Goal: Information Seeking & Learning: Learn about a topic

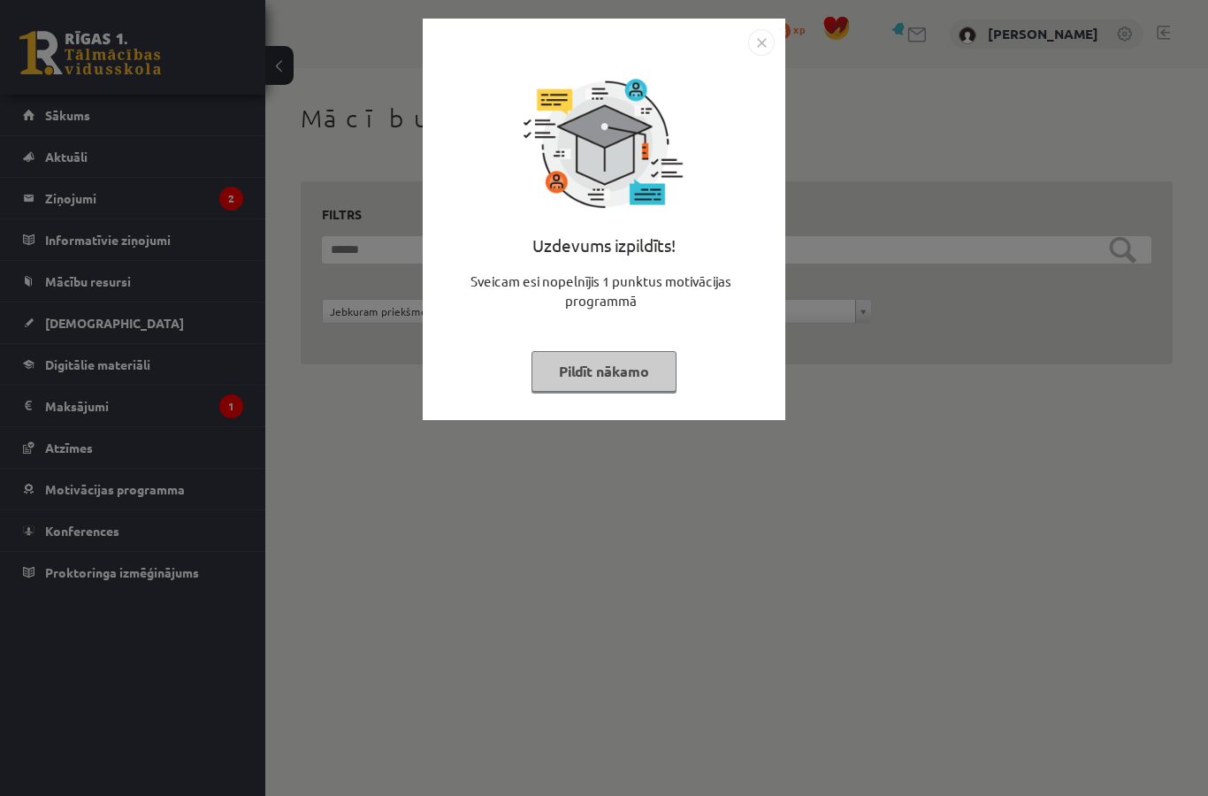
click at [750, 54] on img "Close" at bounding box center [761, 42] width 27 height 27
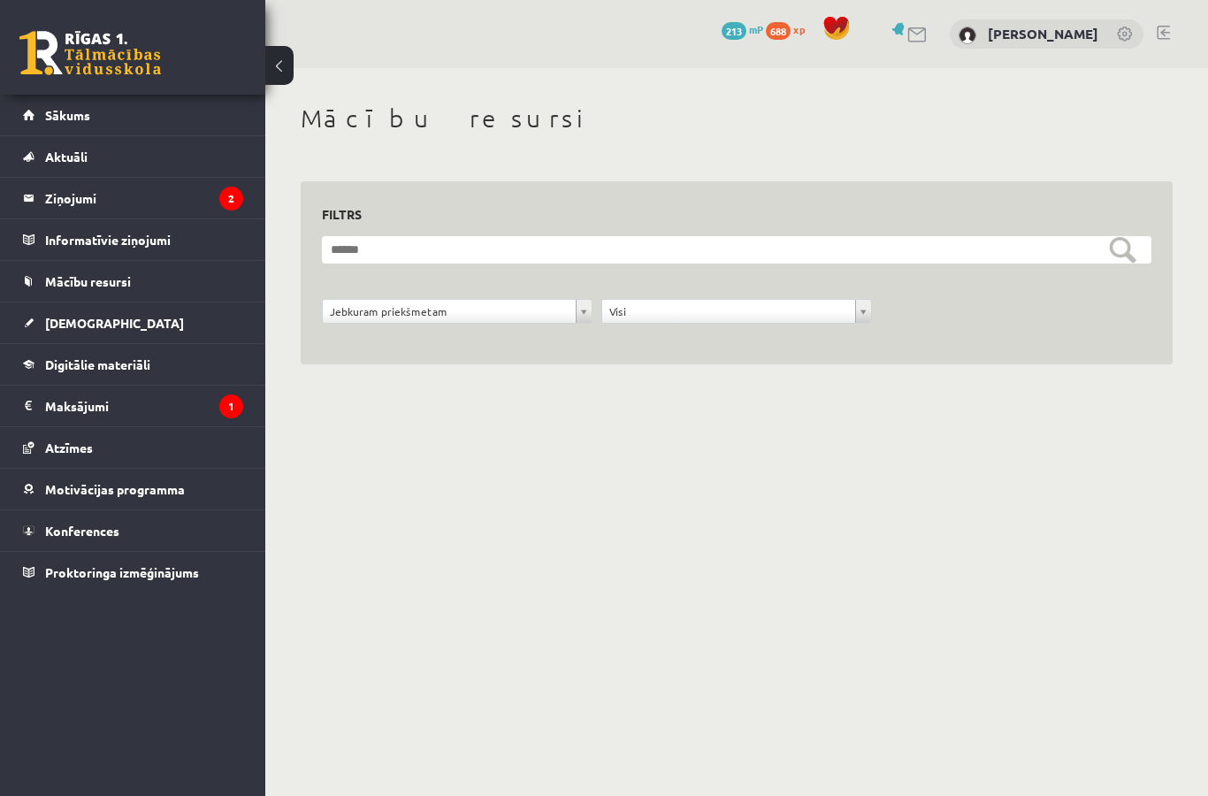
click at [57, 191] on legend "Ziņojumi 2" at bounding box center [144, 198] width 198 height 41
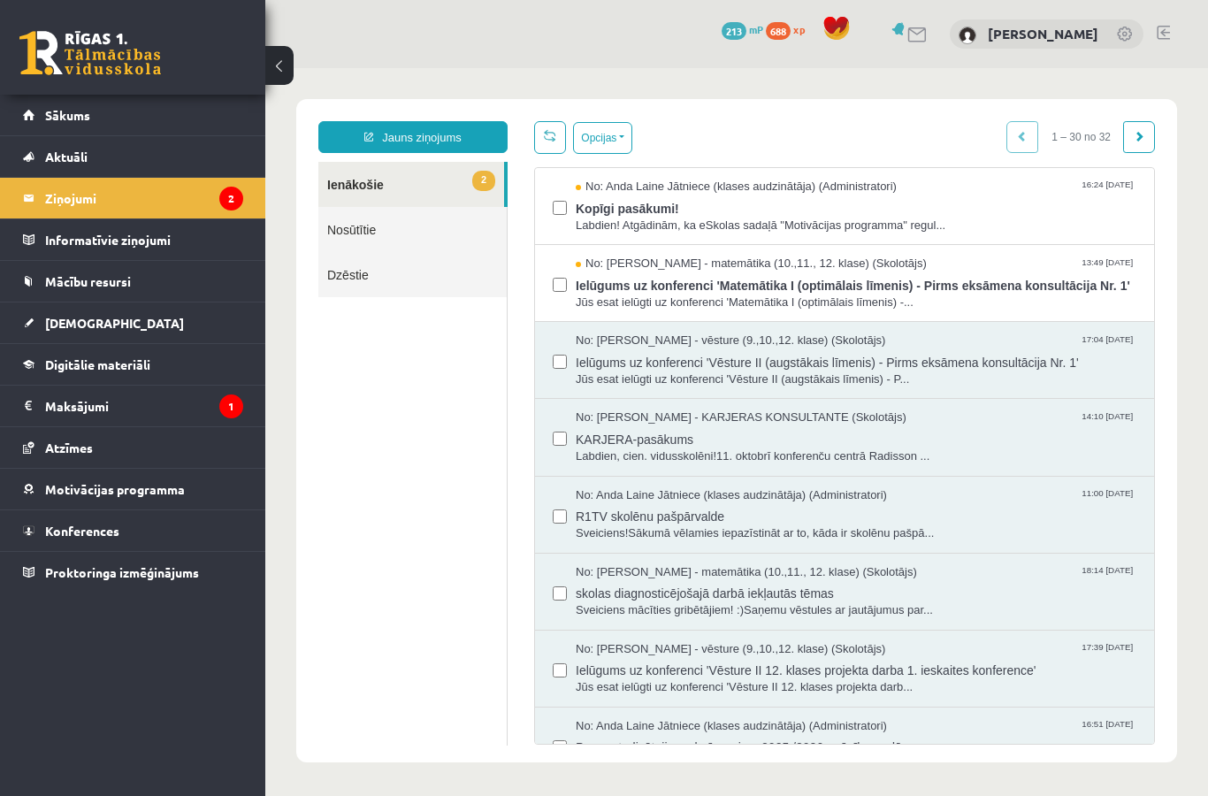
click at [851, 294] on span "Ielūgums uz konferenci 'Matemātika I (optimālais līmenis) - Pirms eksāmena kons…" at bounding box center [856, 283] width 561 height 22
click at [872, 173] on div "No: Anda Laine Jātniece (klases audzinātāja) (Administratori) 16:24 15/10/2025 …" at bounding box center [844, 206] width 619 height 77
click at [852, 196] on span "Kopīgi pasākumi!" at bounding box center [856, 206] width 561 height 22
click at [58, 116] on span "Sākums" at bounding box center [67, 115] width 45 height 16
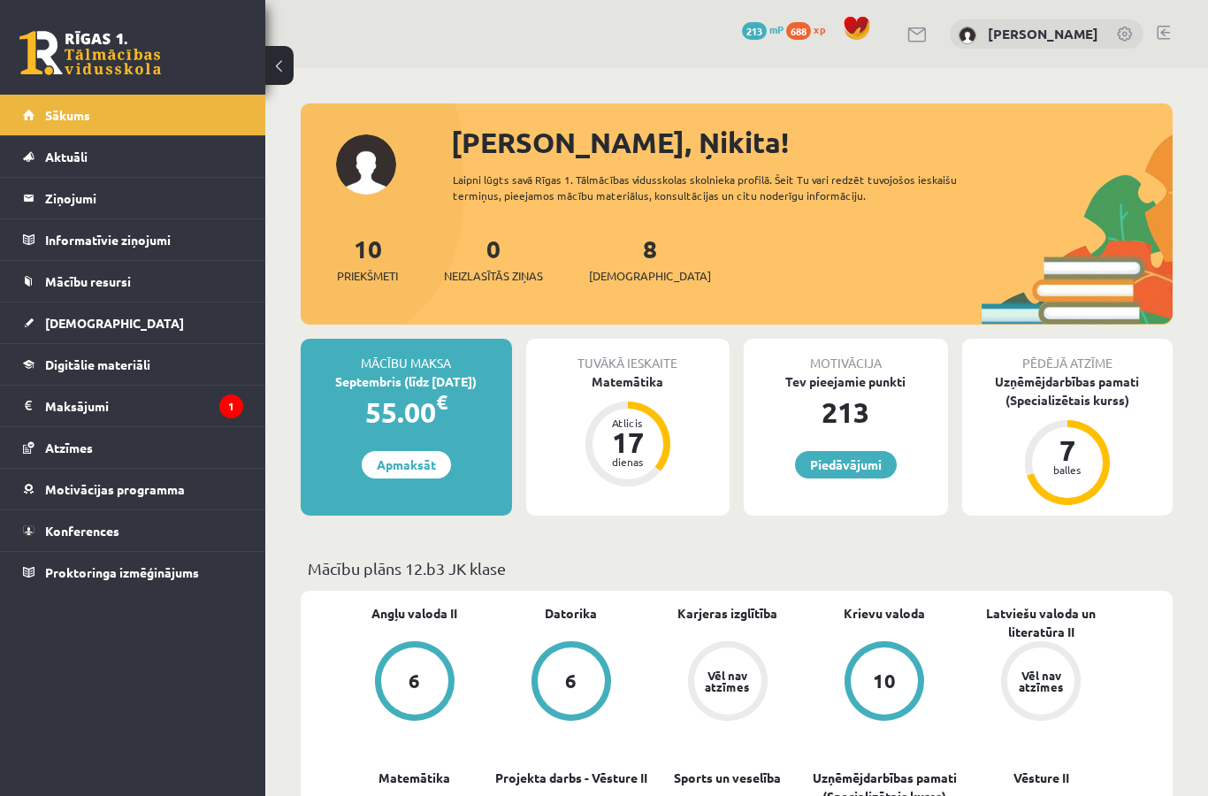
click at [50, 528] on span "Konferences" at bounding box center [82, 530] width 74 height 16
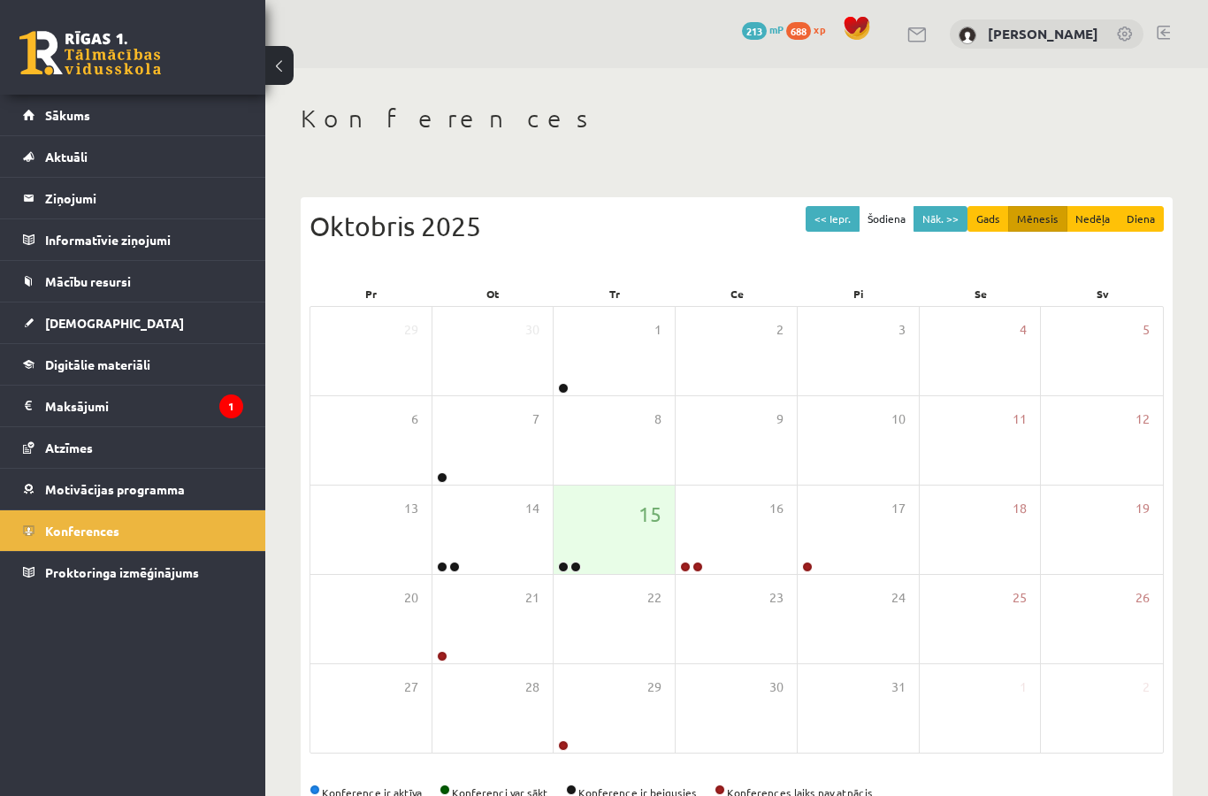
scroll to position [49, 0]
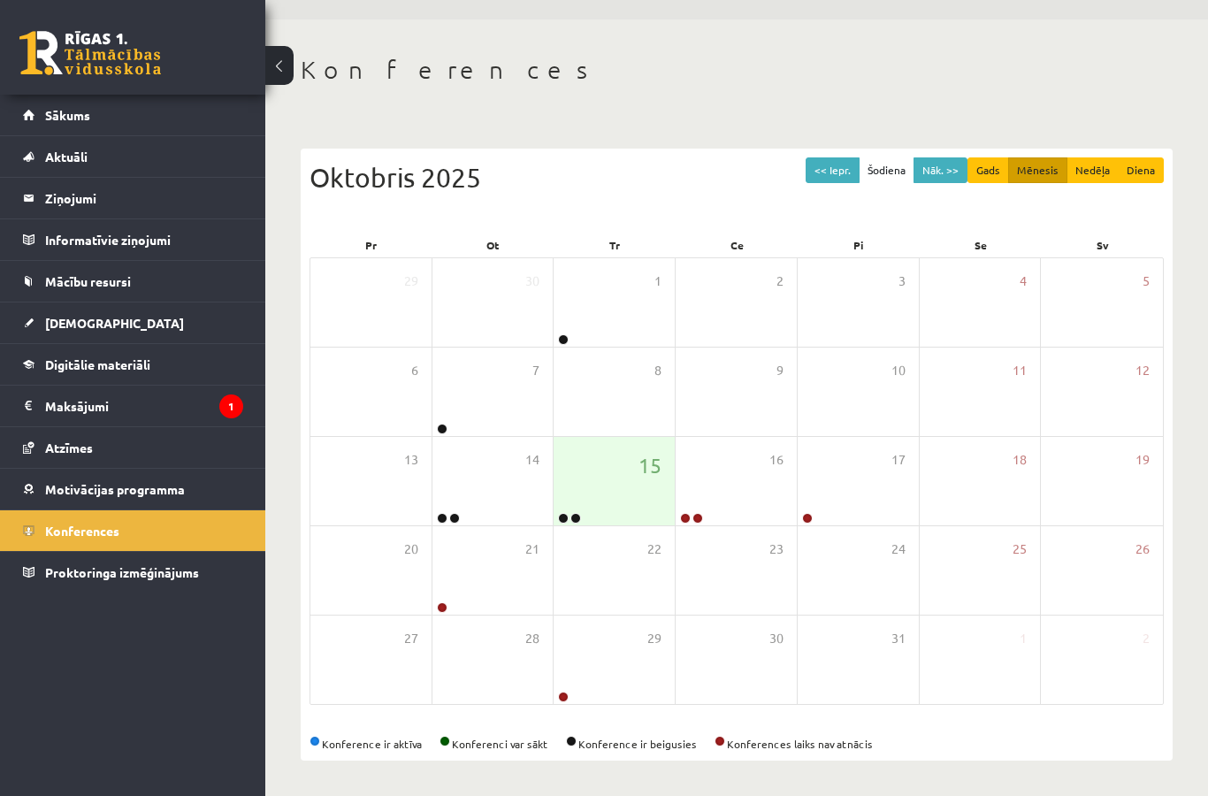
click at [578, 511] on div "15" at bounding box center [613, 481] width 121 height 88
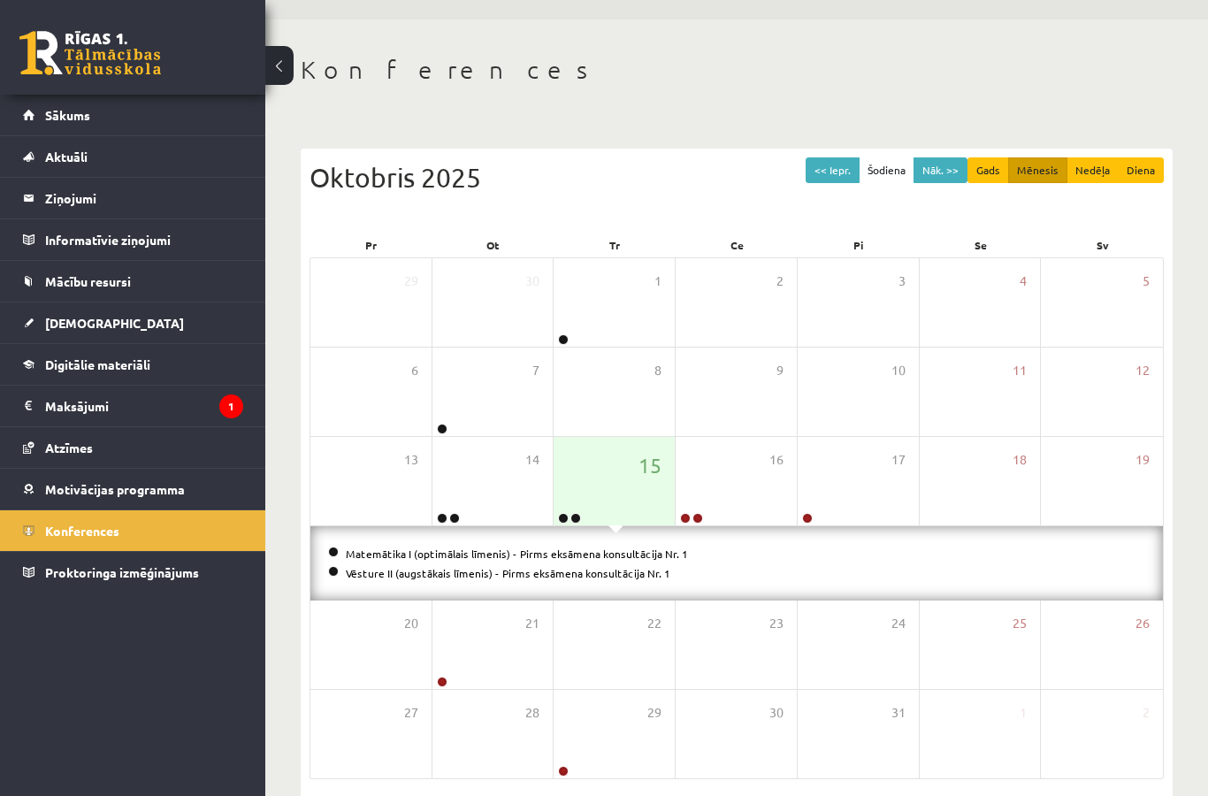
click at [81, 108] on span "Sākums" at bounding box center [67, 115] width 45 height 16
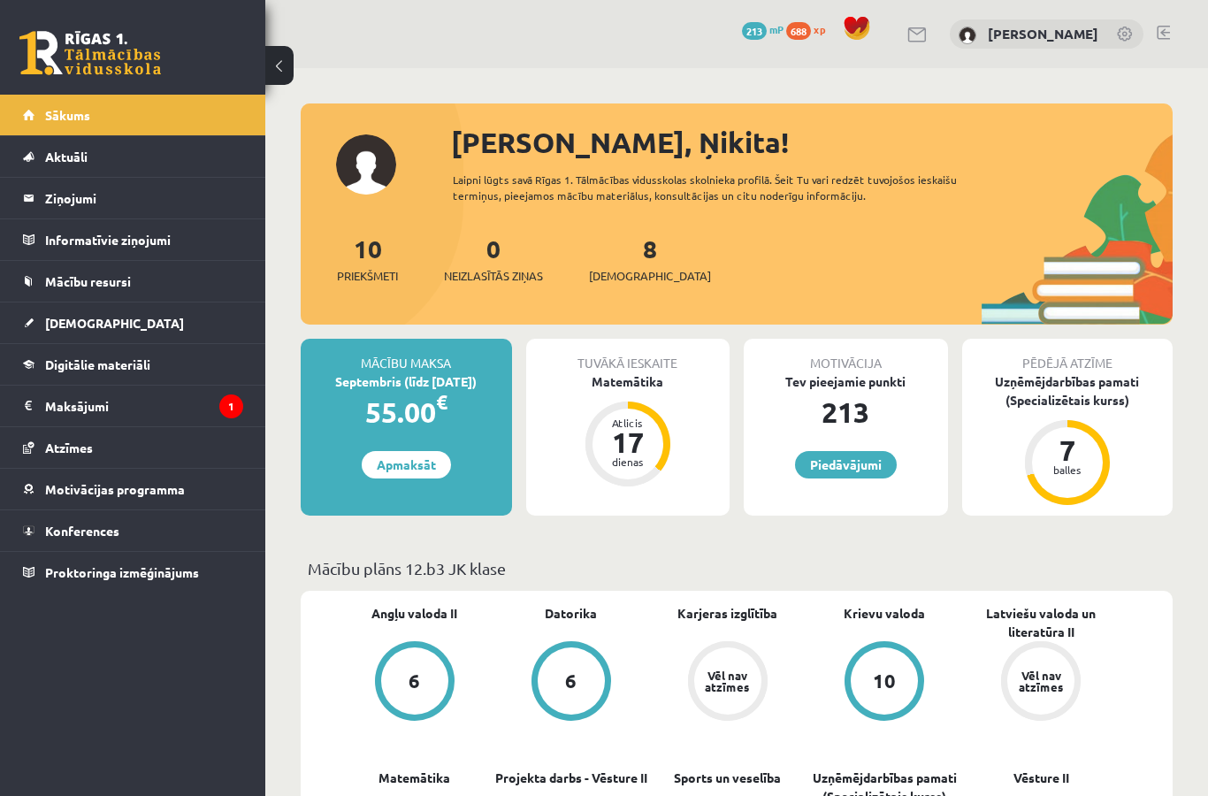
click at [44, 348] on link "Digitālie materiāli" at bounding box center [133, 364] width 220 height 41
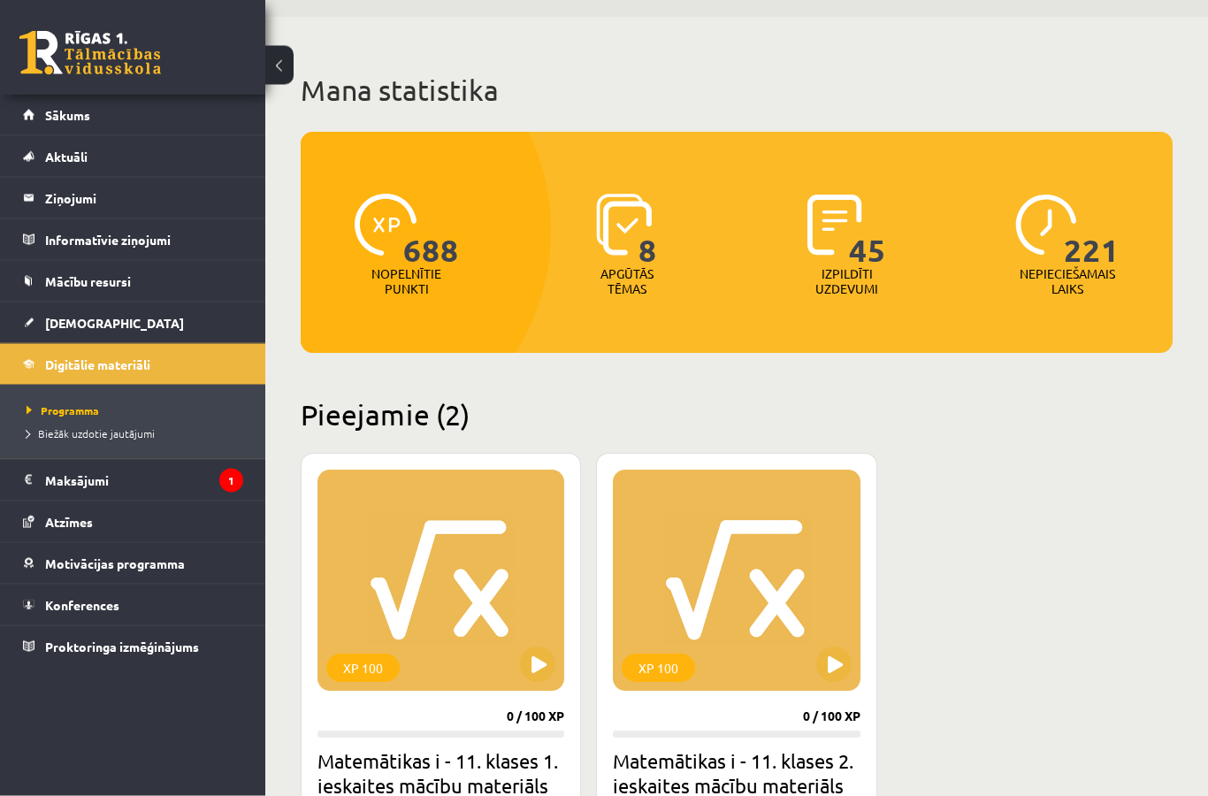
scroll to position [199, 0]
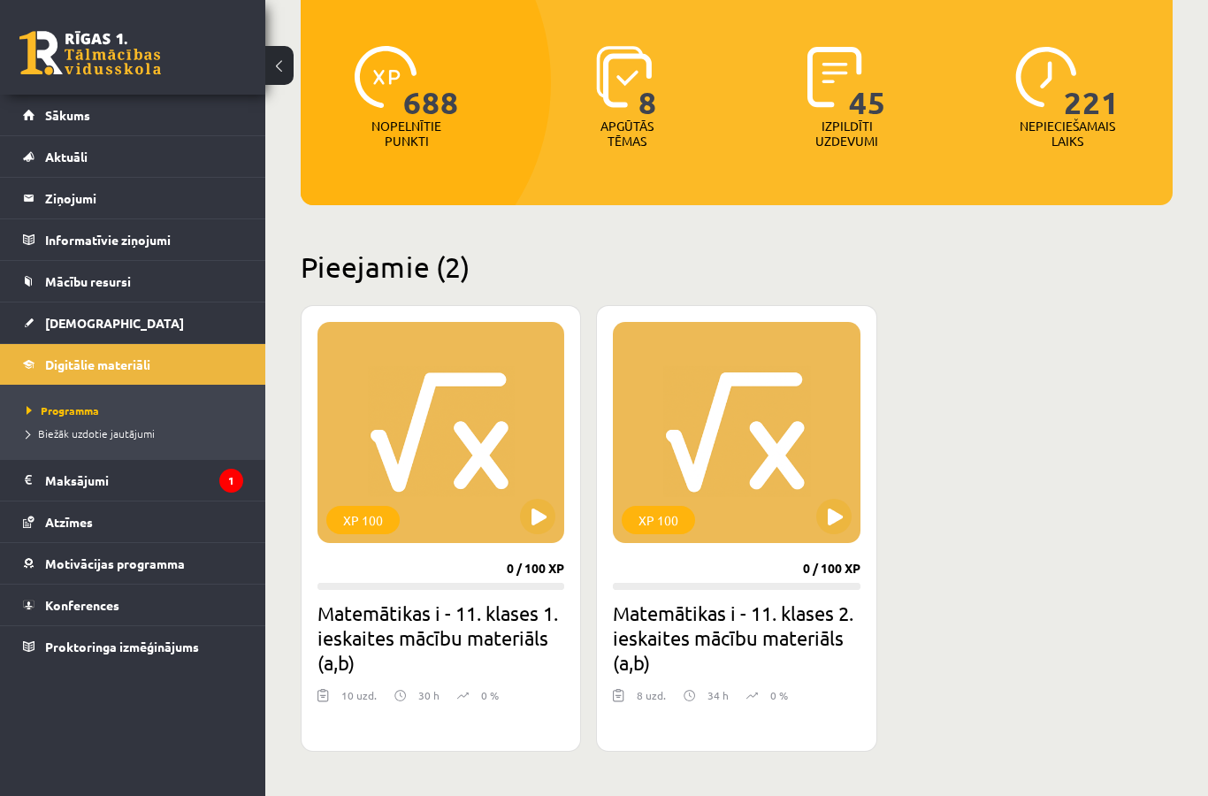
click at [837, 528] on button at bounding box center [833, 516] width 35 height 35
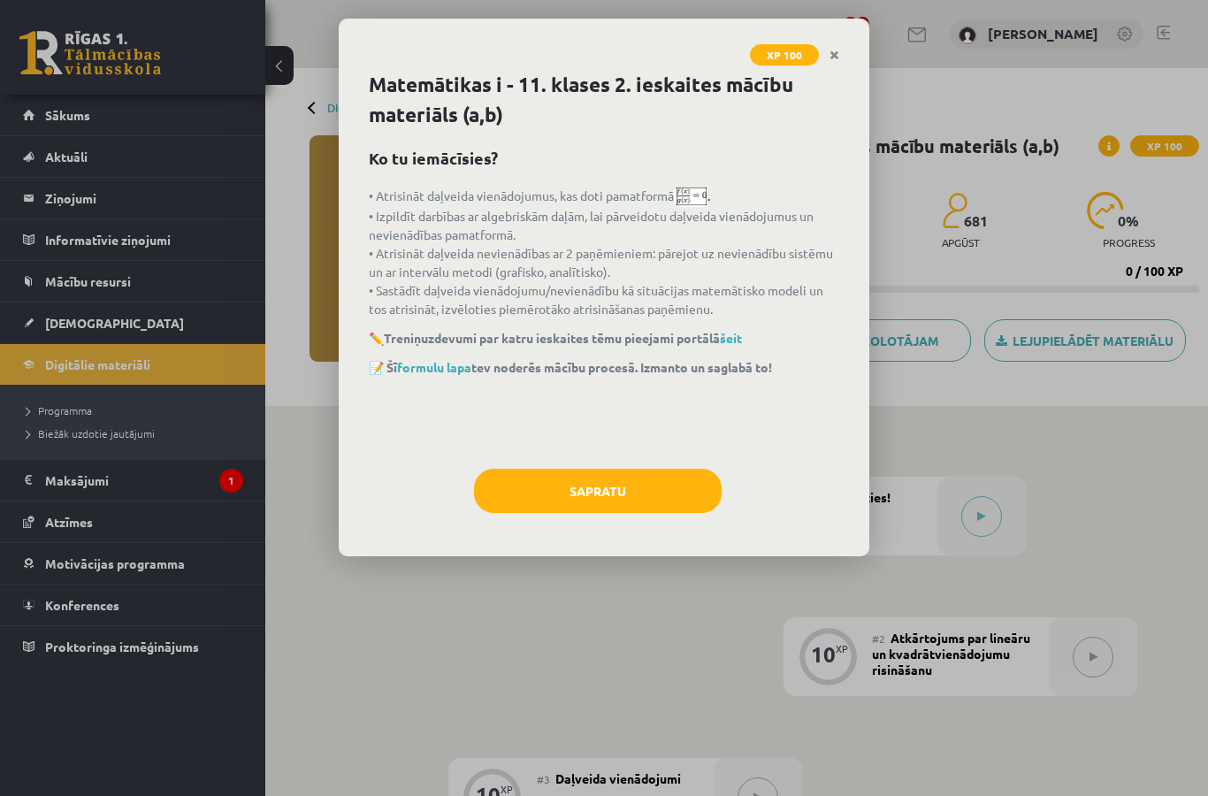
click at [638, 484] on button "Sapratu" at bounding box center [598, 491] width 248 height 44
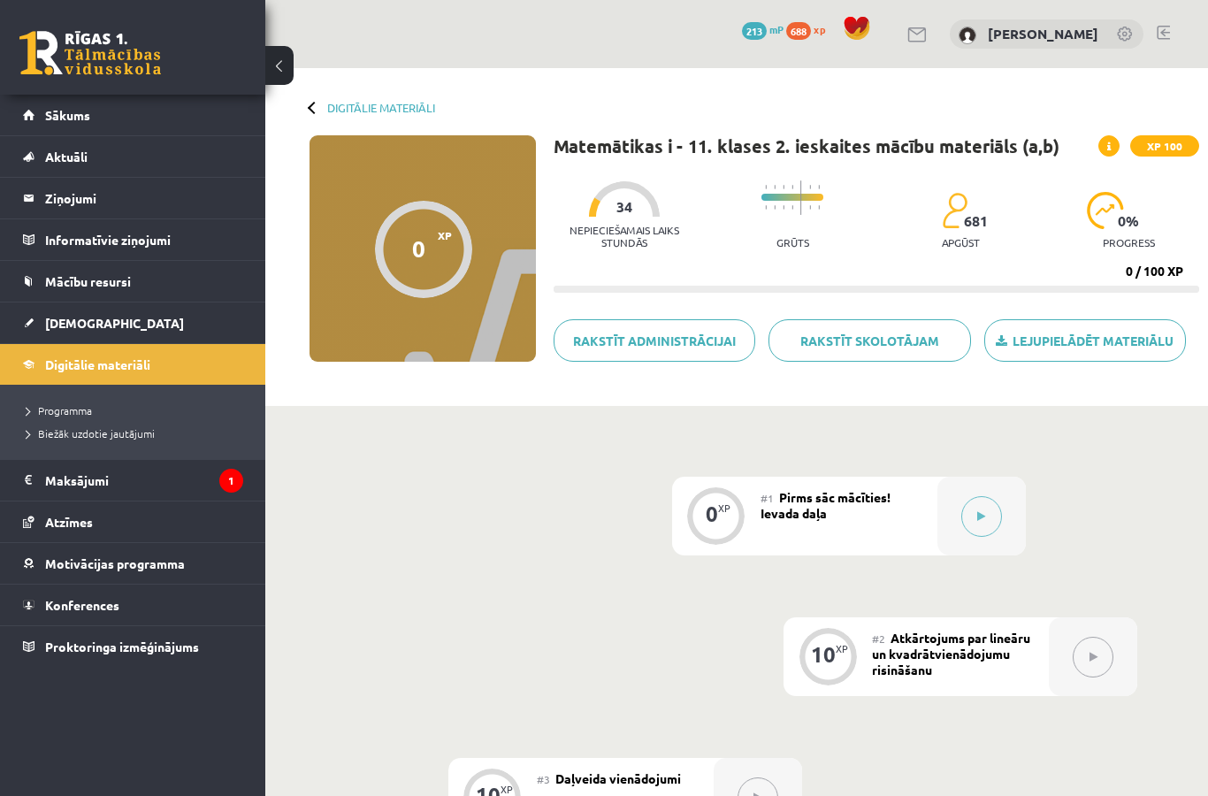
click at [976, 529] on button at bounding box center [981, 516] width 41 height 41
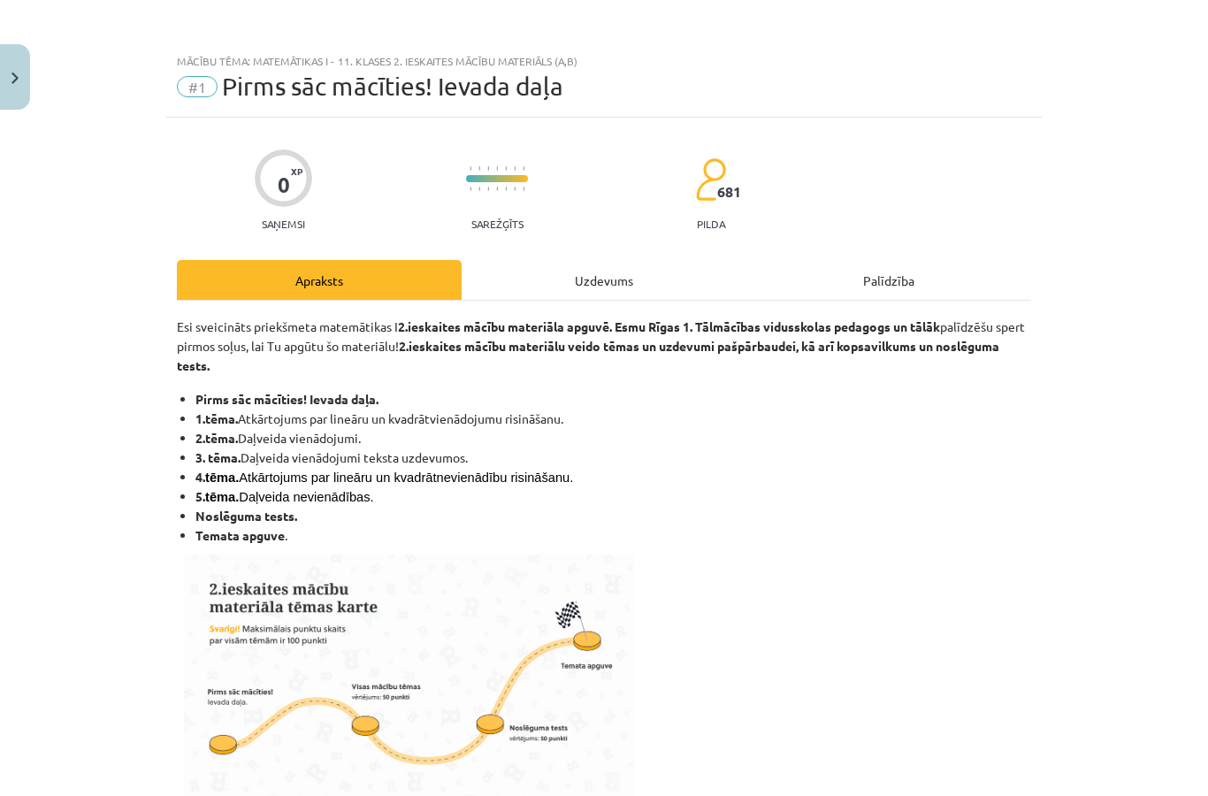
click at [614, 282] on div "Uzdevums" at bounding box center [603, 280] width 285 height 40
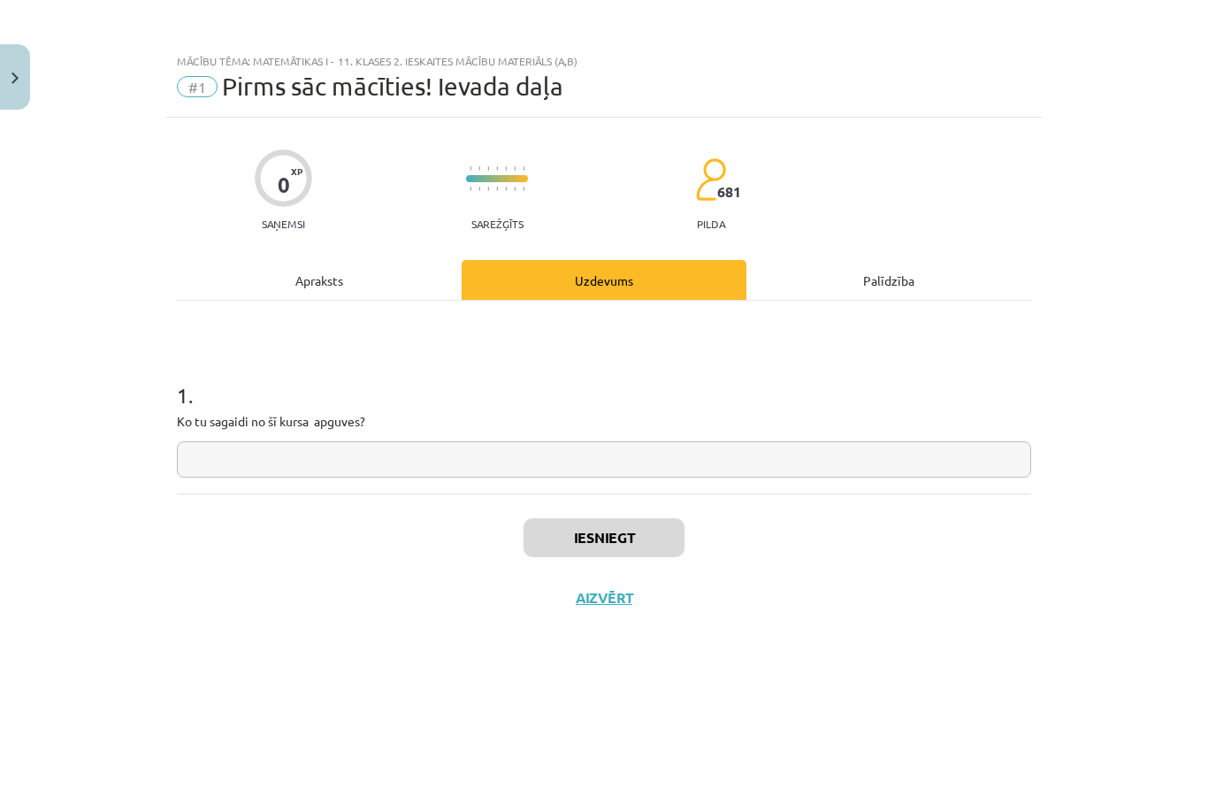
click at [561, 467] on input "text" at bounding box center [604, 459] width 854 height 36
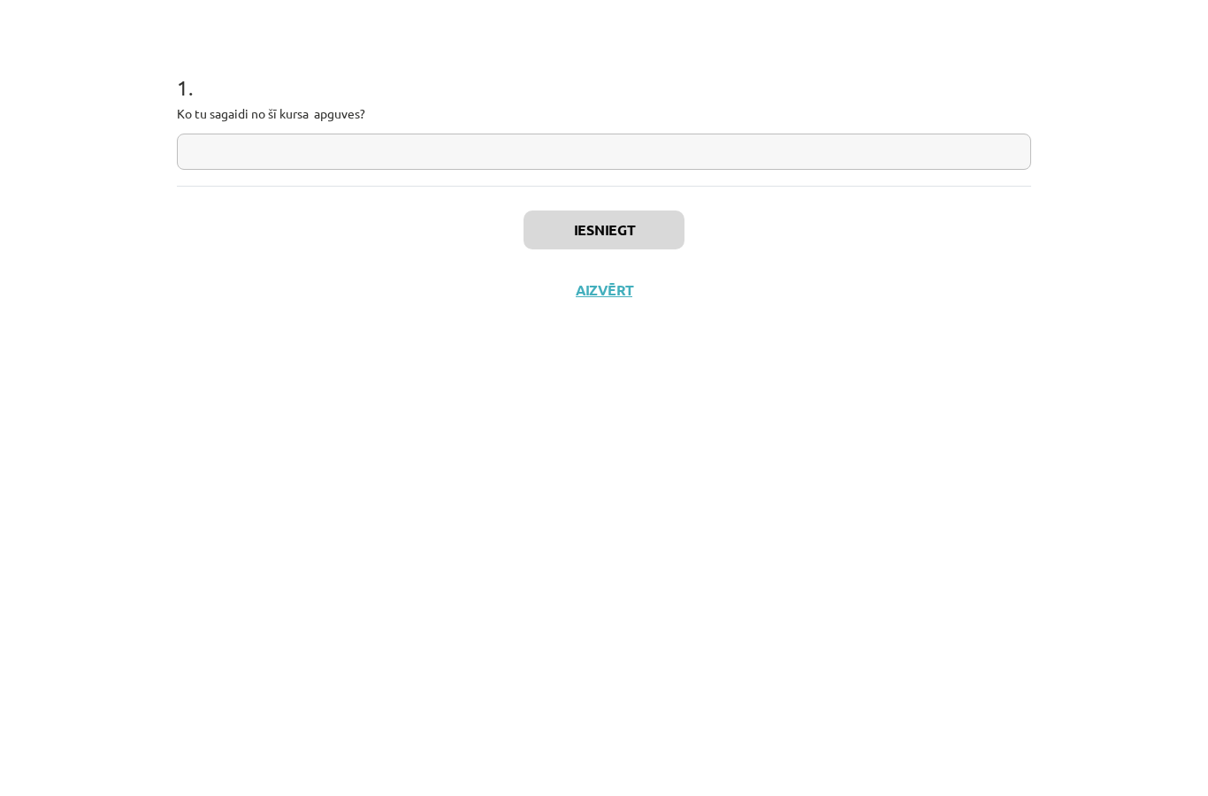
click at [172, 118] on div "0 XP Saņemsi Sarežģīts 681 pilda Apraksts Uzdevums Palīdzība 1 . Ko tu sagaidi …" at bounding box center [603, 435] width 875 height 634
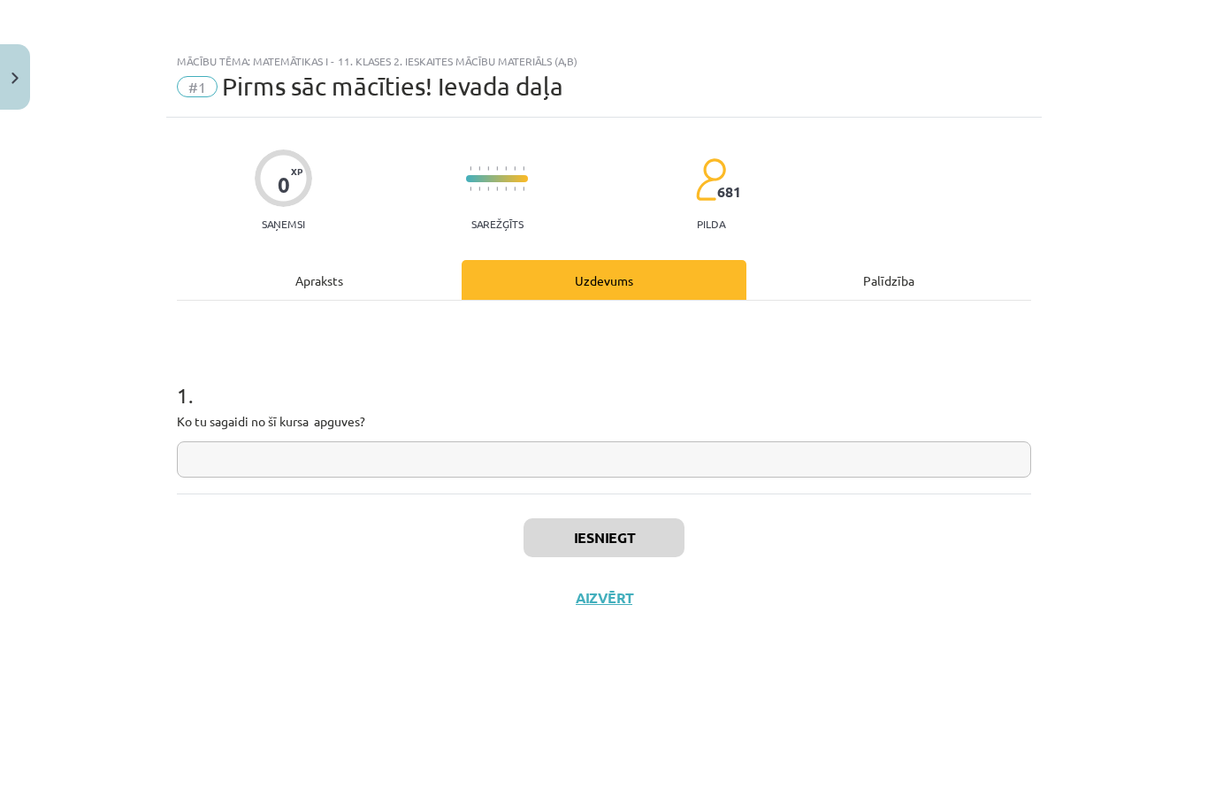
click at [195, 416] on p "Ko tu sagaidi no šī kursa apguves?" at bounding box center [604, 421] width 854 height 19
click at [843, 455] on input "text" at bounding box center [604, 459] width 854 height 36
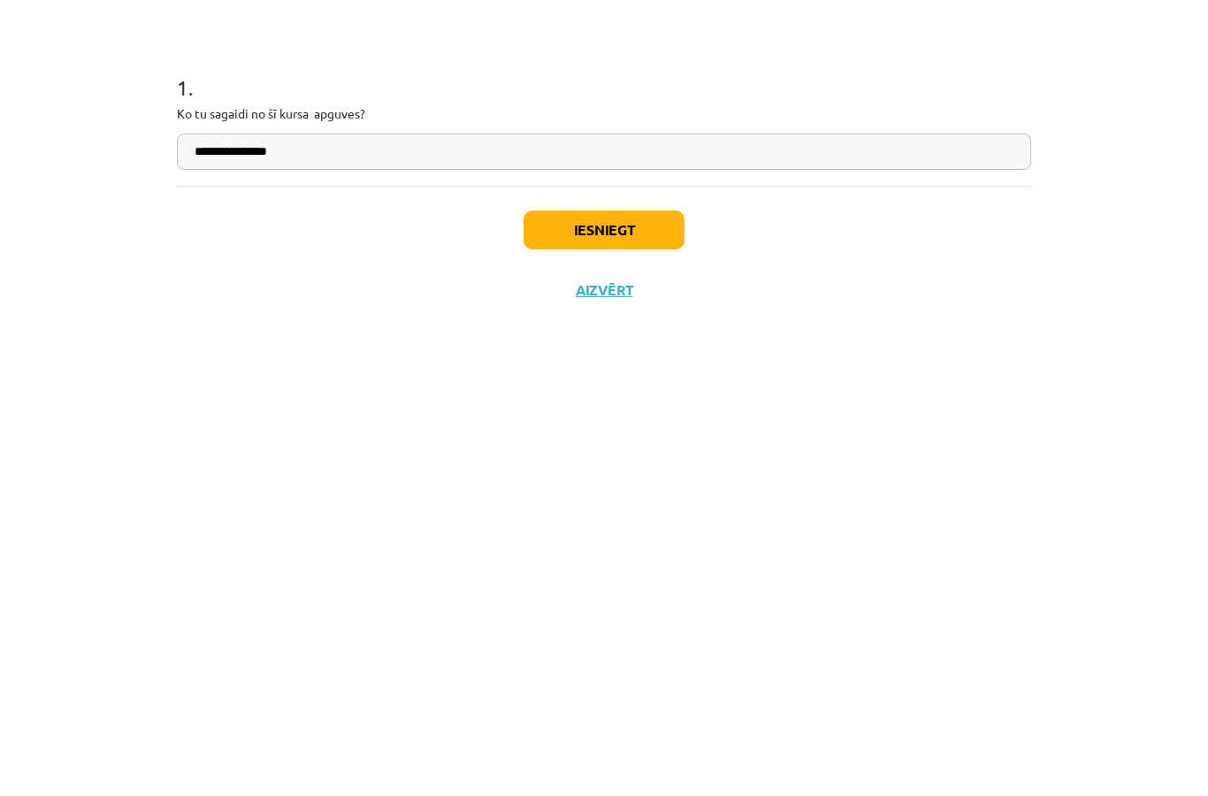
type input "**********"
click at [653, 493] on div "Iesniegt Aizvērt" at bounding box center [604, 555] width 854 height 124
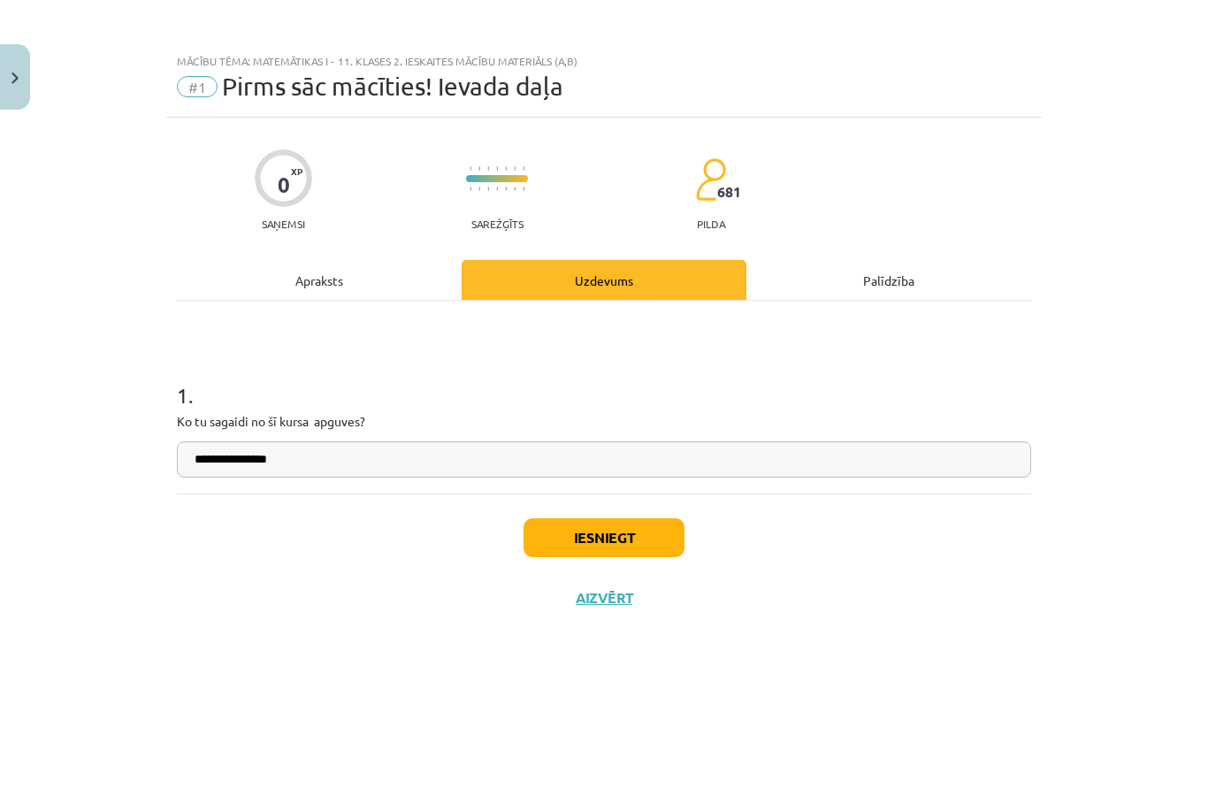
click at [641, 214] on div "0 XP Saņemsi Sarežģīts 681 pilda" at bounding box center [604, 184] width 854 height 91
click at [638, 534] on button "Iesniegt" at bounding box center [603, 537] width 161 height 39
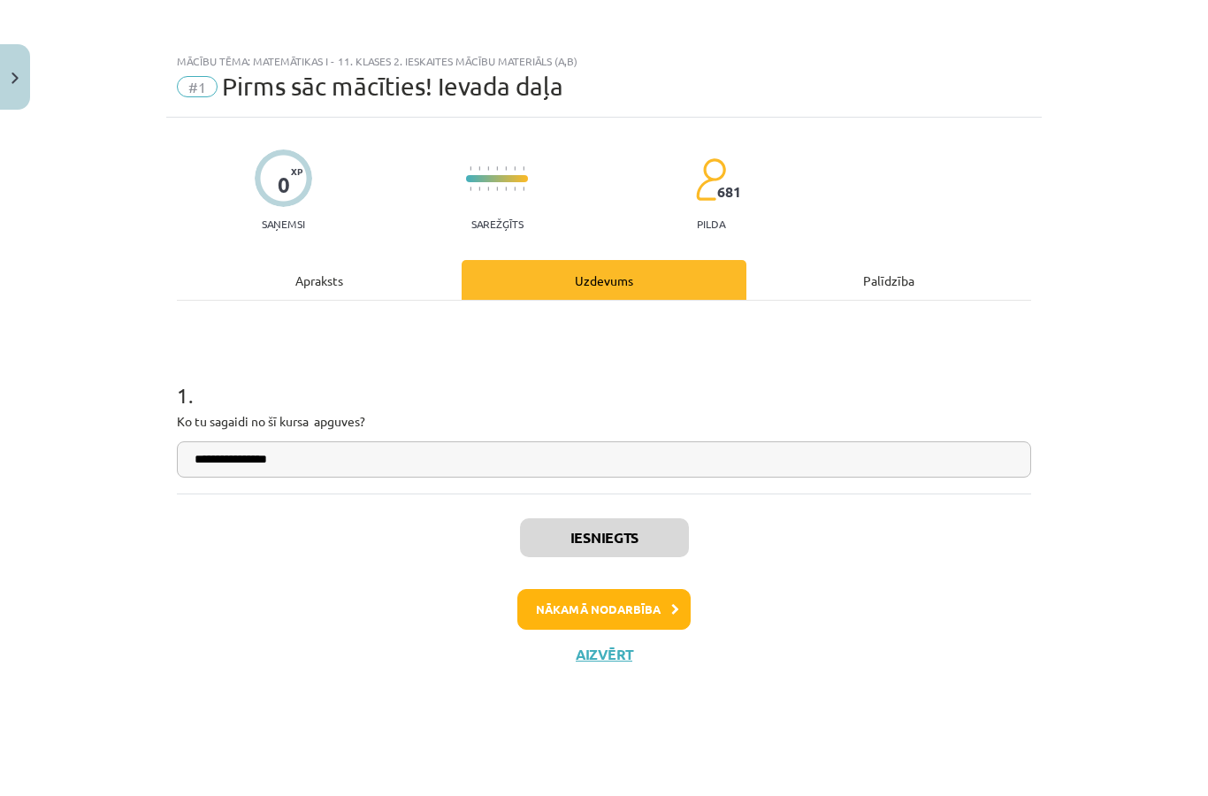
click at [552, 614] on button "Nākamā nodarbība" at bounding box center [603, 609] width 173 height 41
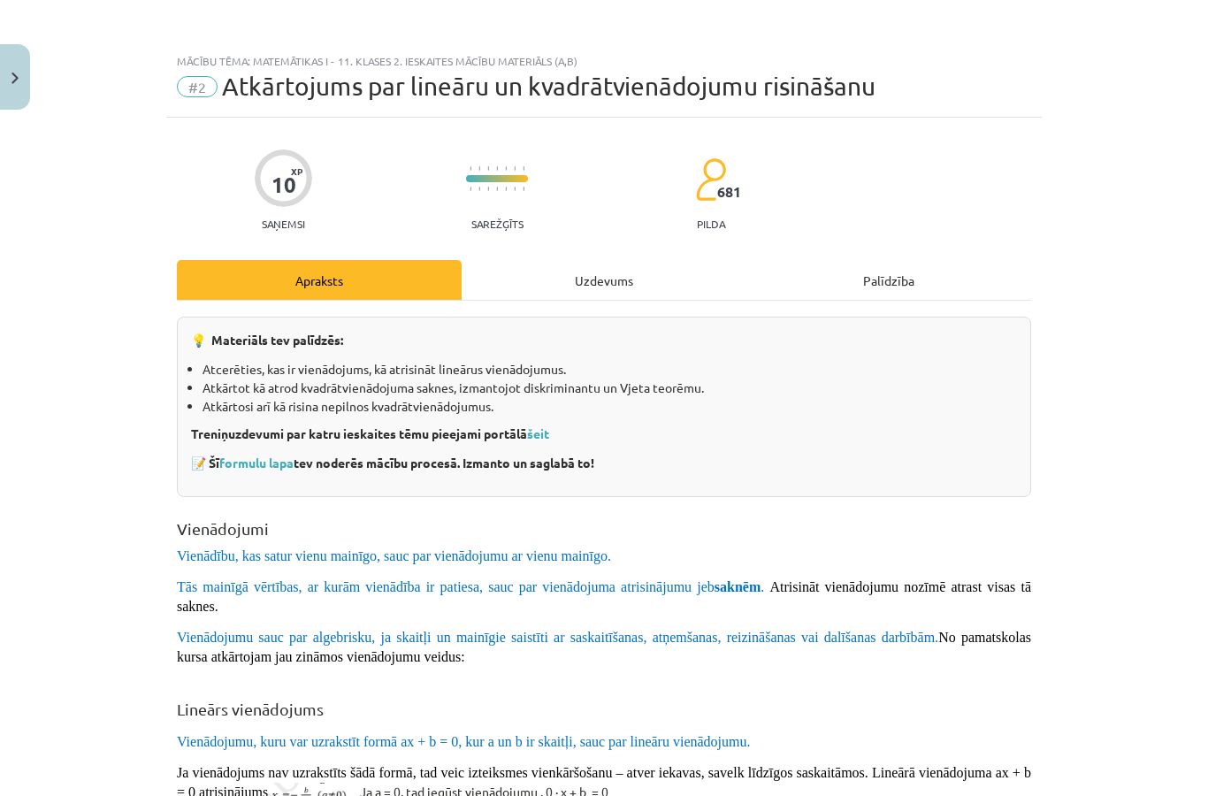
click at [622, 260] on div "Uzdevums" at bounding box center [603, 280] width 285 height 40
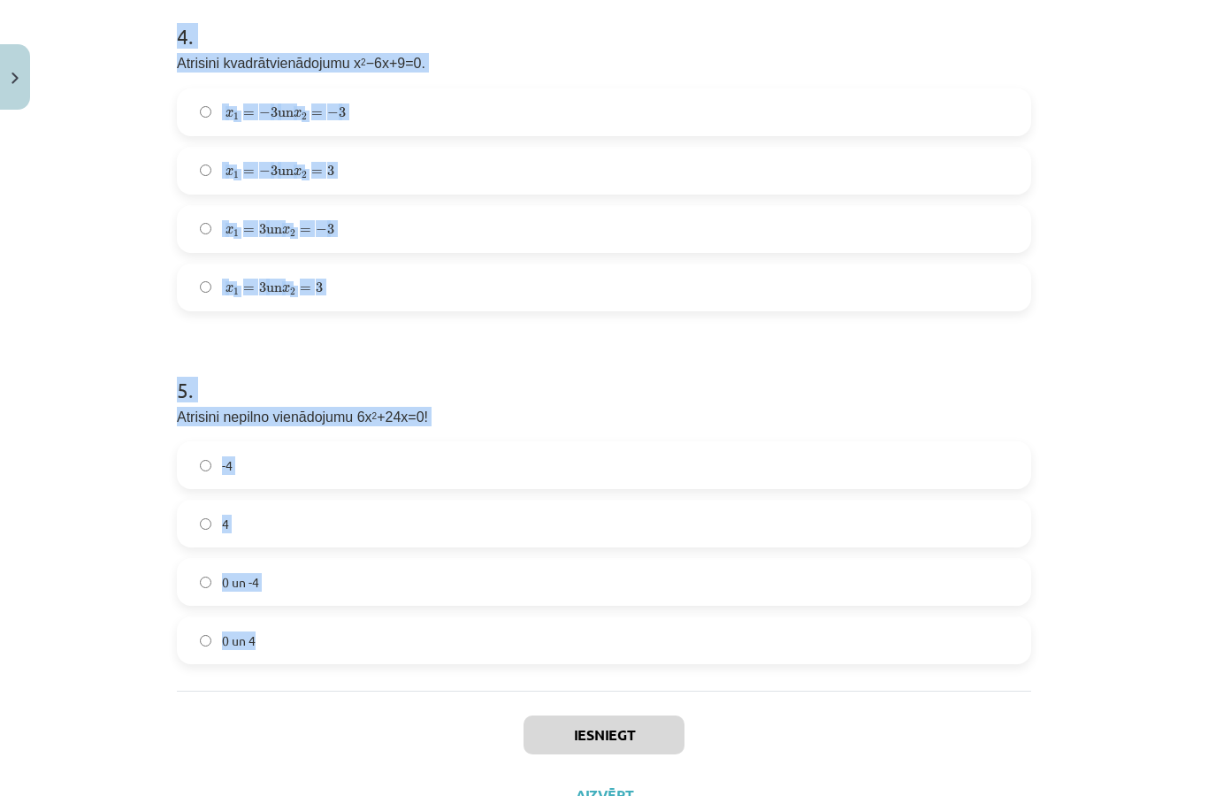
scroll to position [1413, 0]
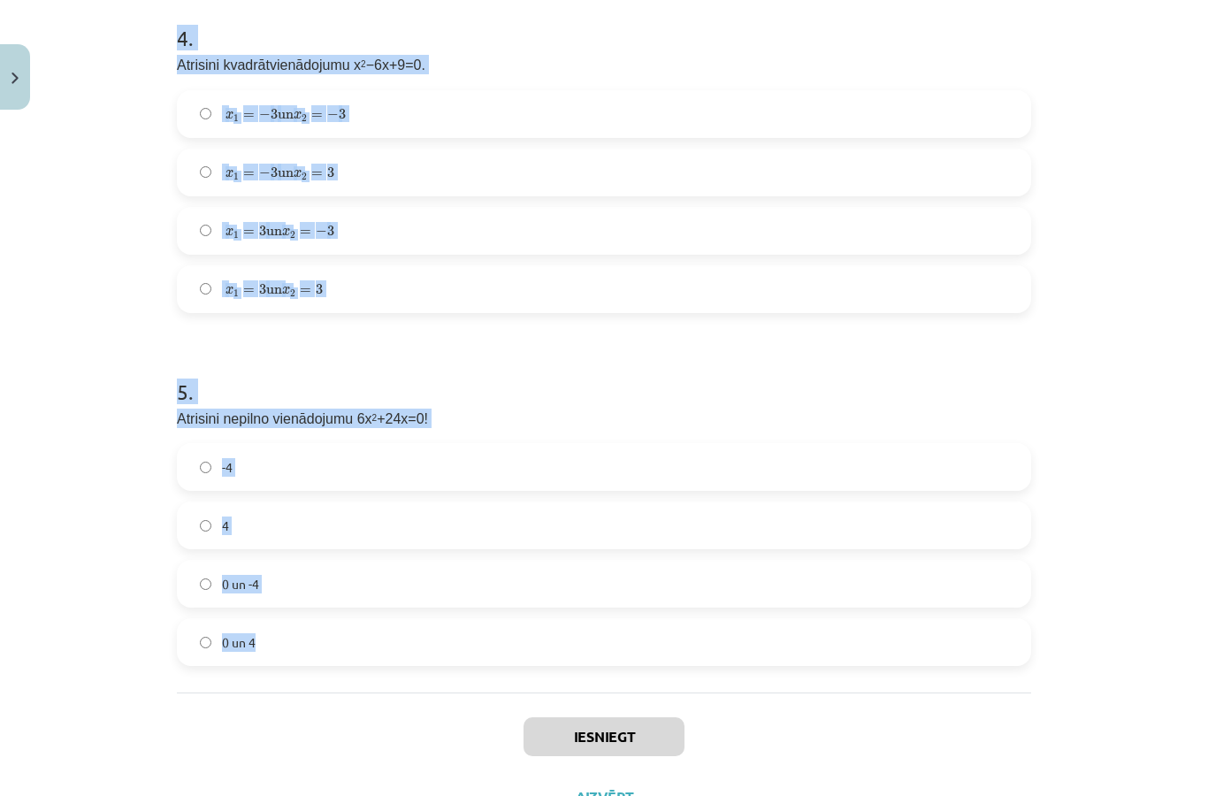
copy form "1 . Atrisini lineāru vienādojumu −6x+5=41 6 -7,7 -6 36 2 . Atrisini vienādojumu…"
click at [1127, 308] on div "Mācību tēma: Matemātikas i - 11. klases 2. ieskaites mācību materiāls (a,b) #2 …" at bounding box center [604, 398] width 1208 height 796
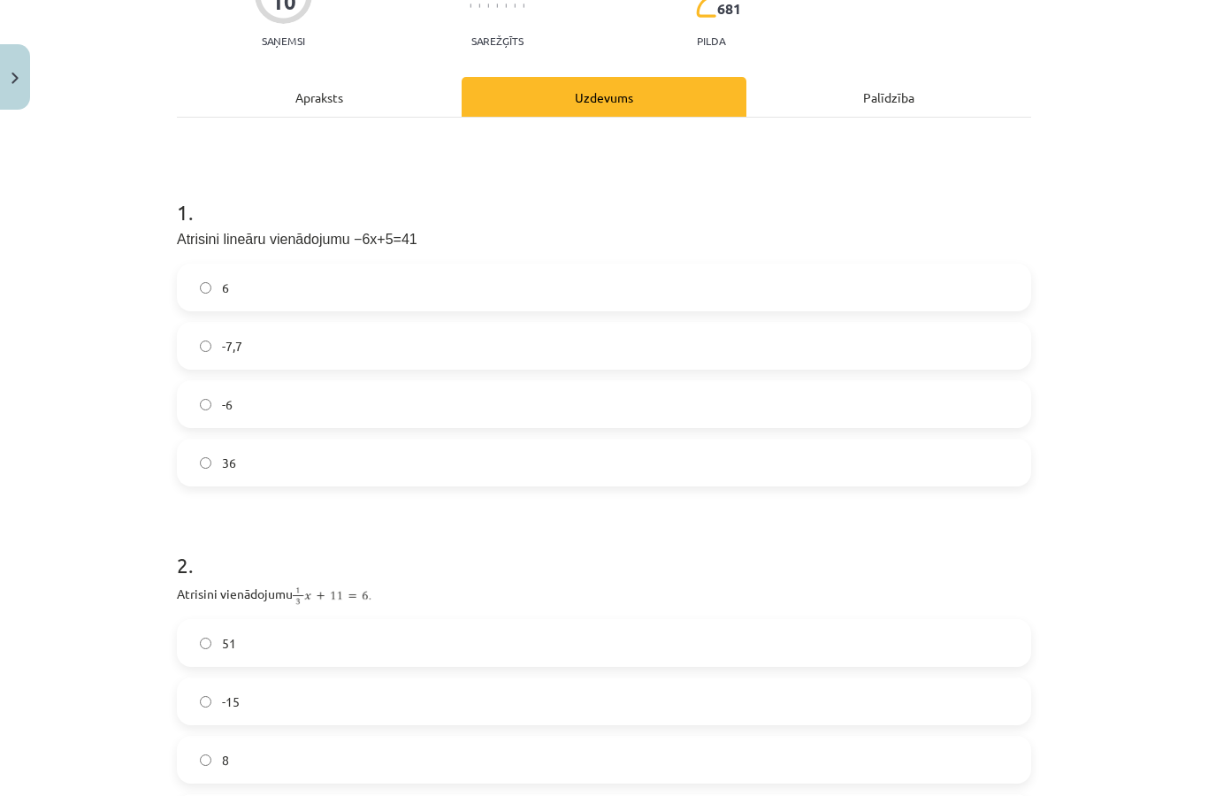
scroll to position [190, 0]
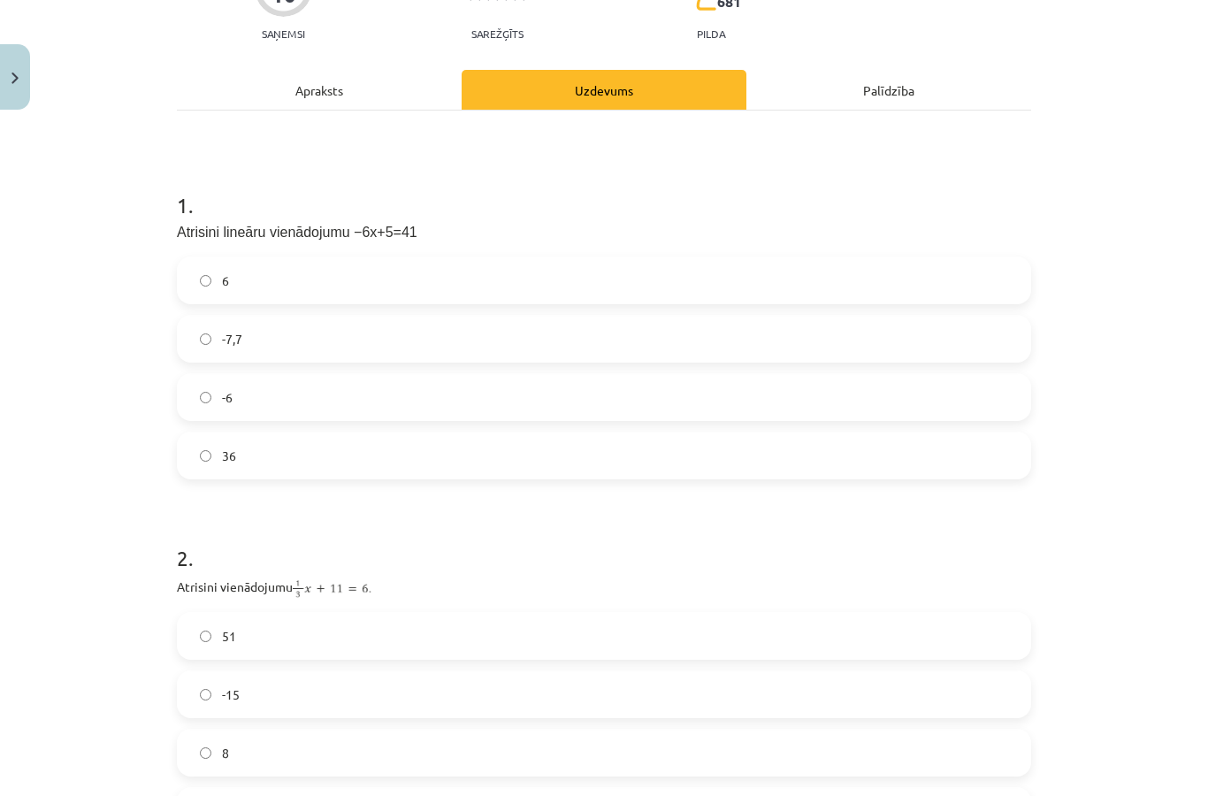
click at [582, 387] on label "-6" at bounding box center [604, 397] width 850 height 44
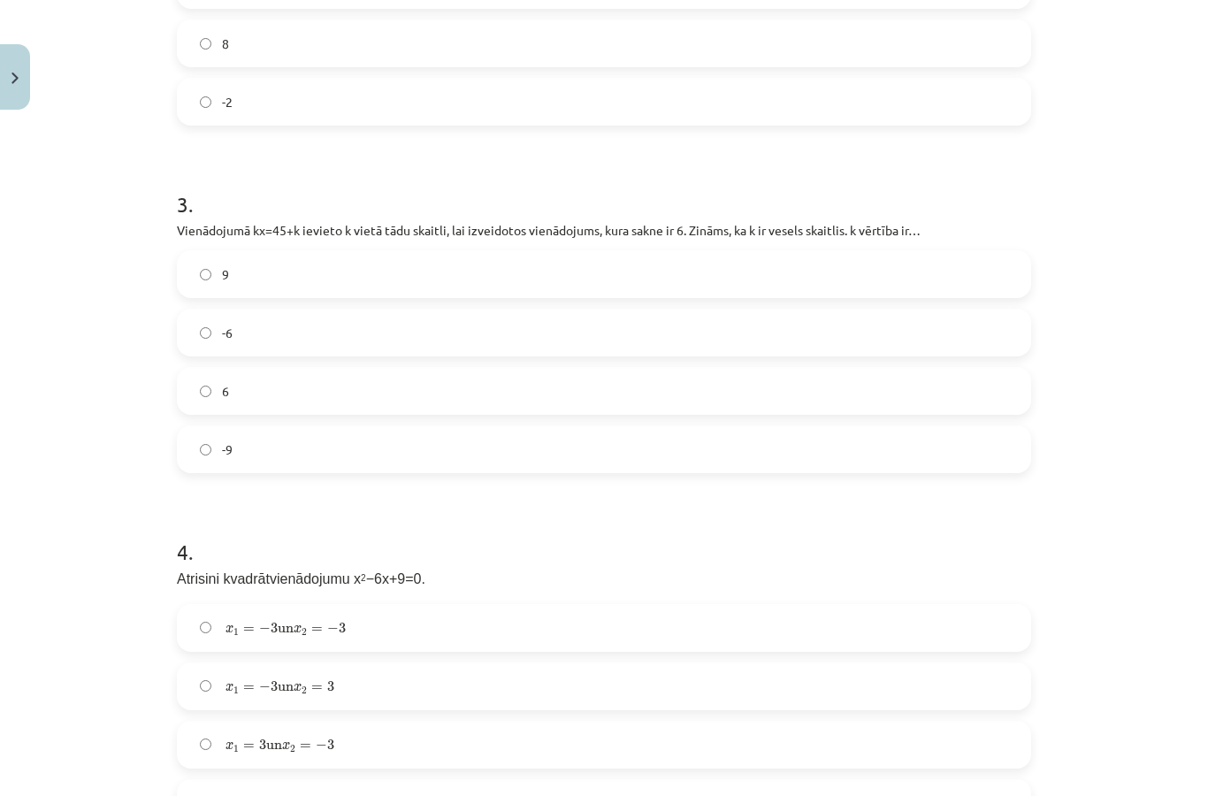
scroll to position [909, 0]
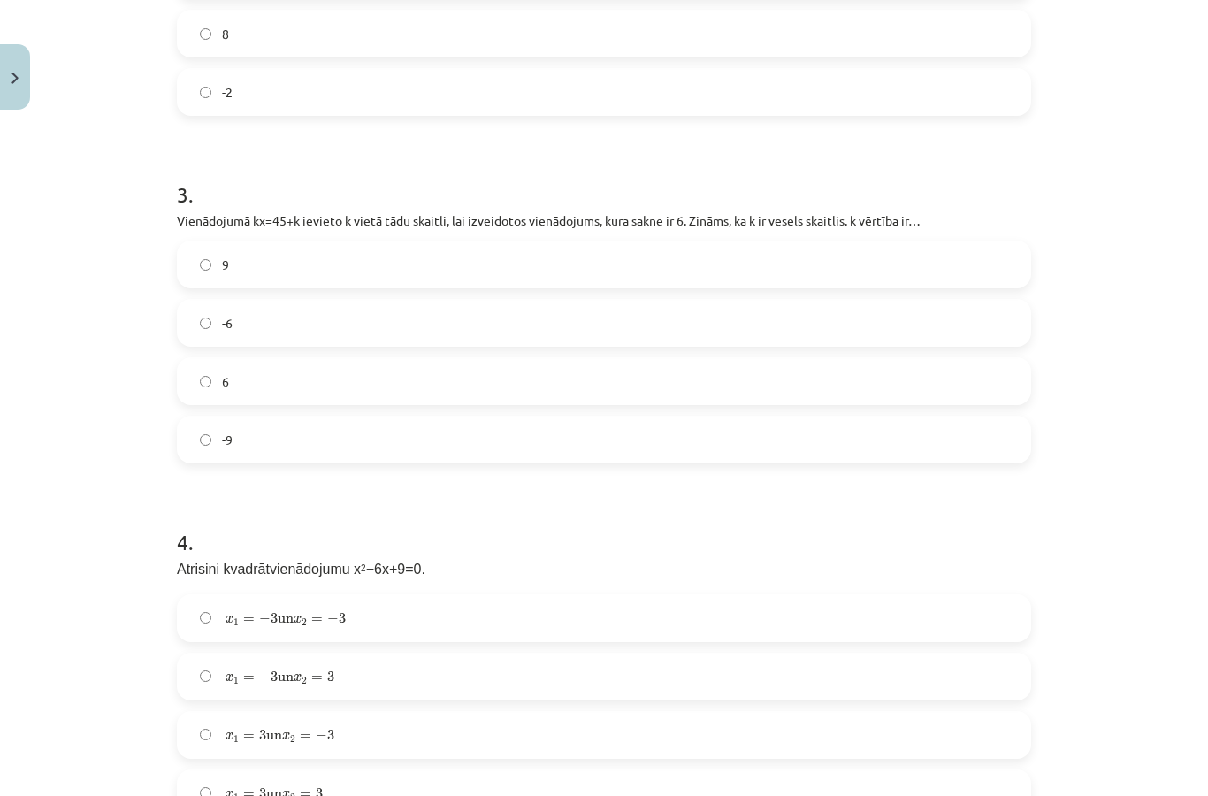
click at [666, 248] on label "9" at bounding box center [604, 264] width 850 height 44
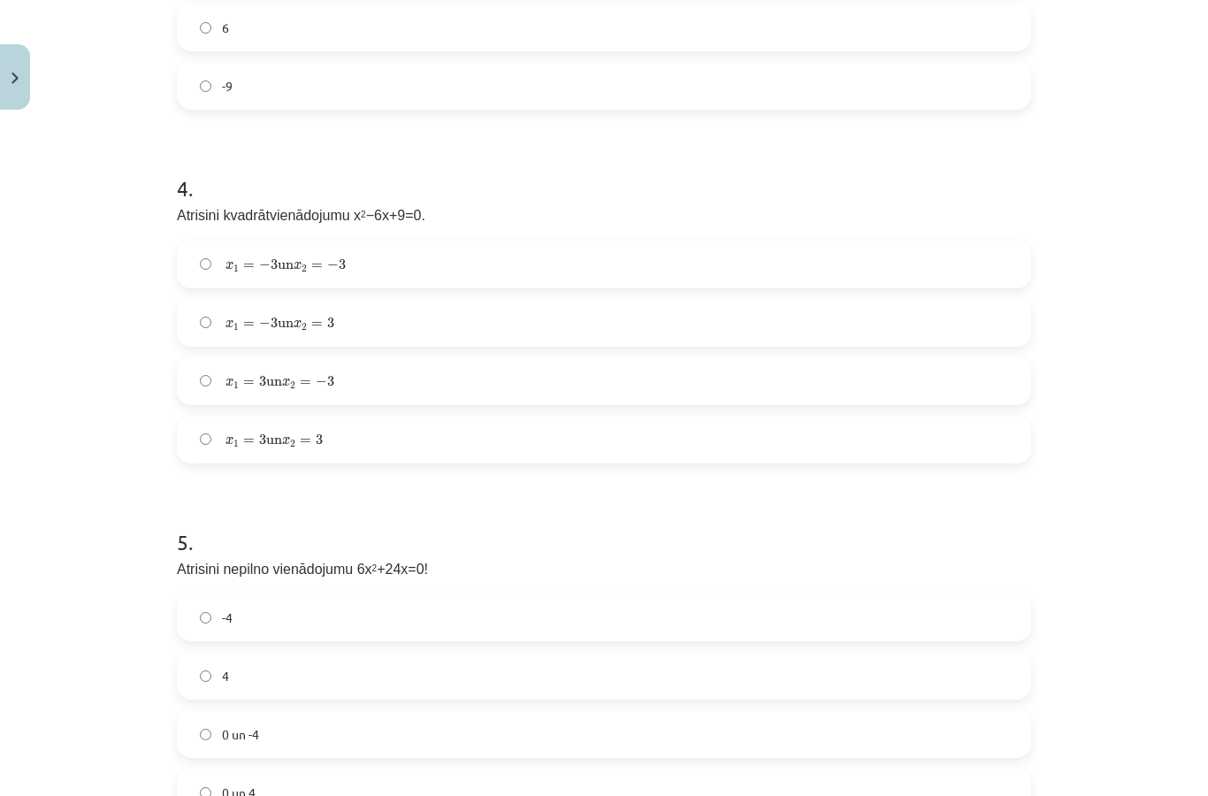
scroll to position [1260, 0]
click at [522, 450] on label "x 1 = 3 un x 2 = 3 x 1 = 3 un x 2 = 3" at bounding box center [604, 442] width 850 height 44
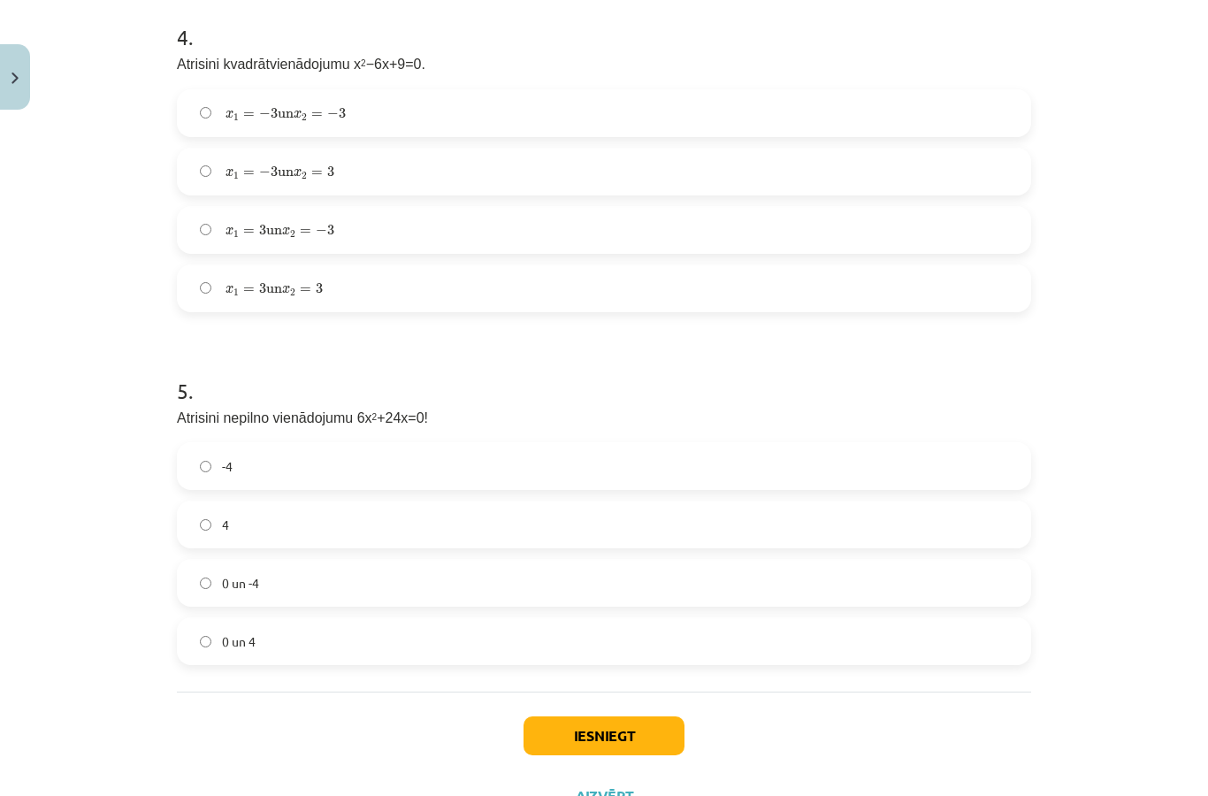
scroll to position [1413, 0]
click at [342, 586] on label "0 un -4" at bounding box center [604, 583] width 850 height 44
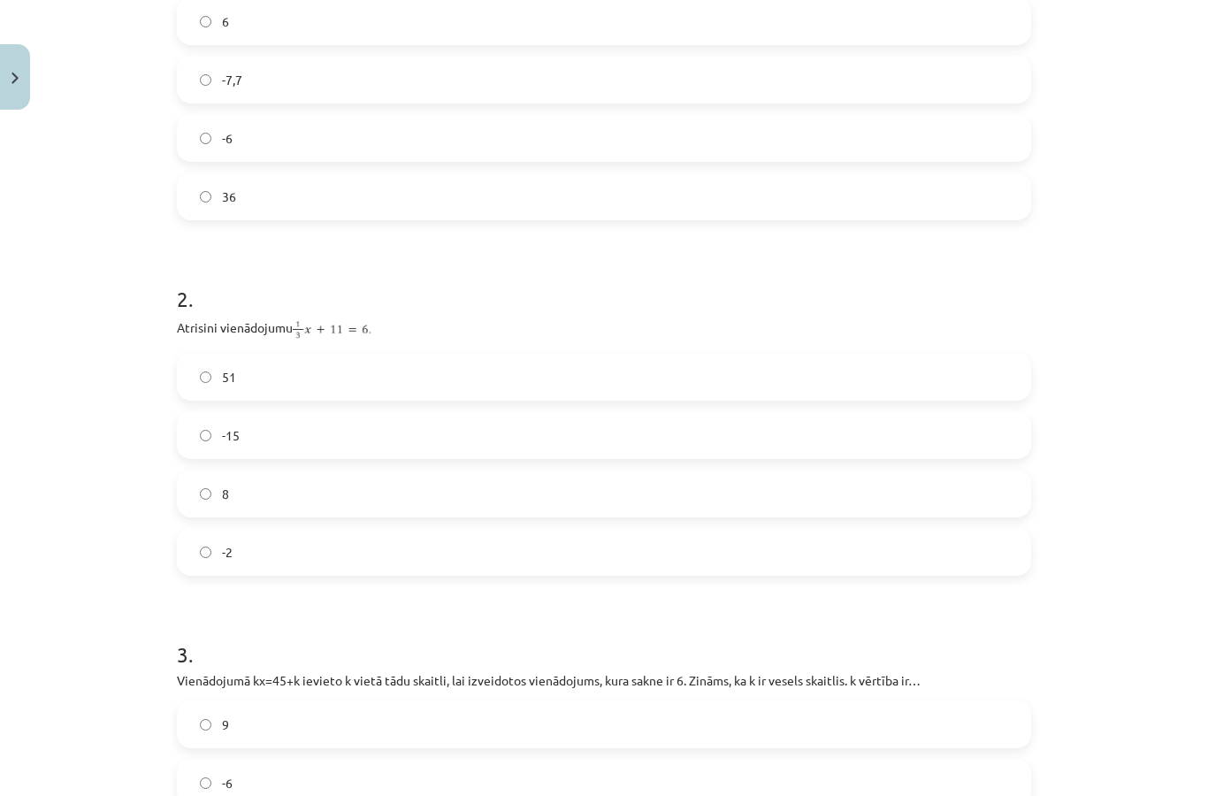
scroll to position [448, 0]
click at [561, 452] on label "-15" at bounding box center [604, 436] width 850 height 44
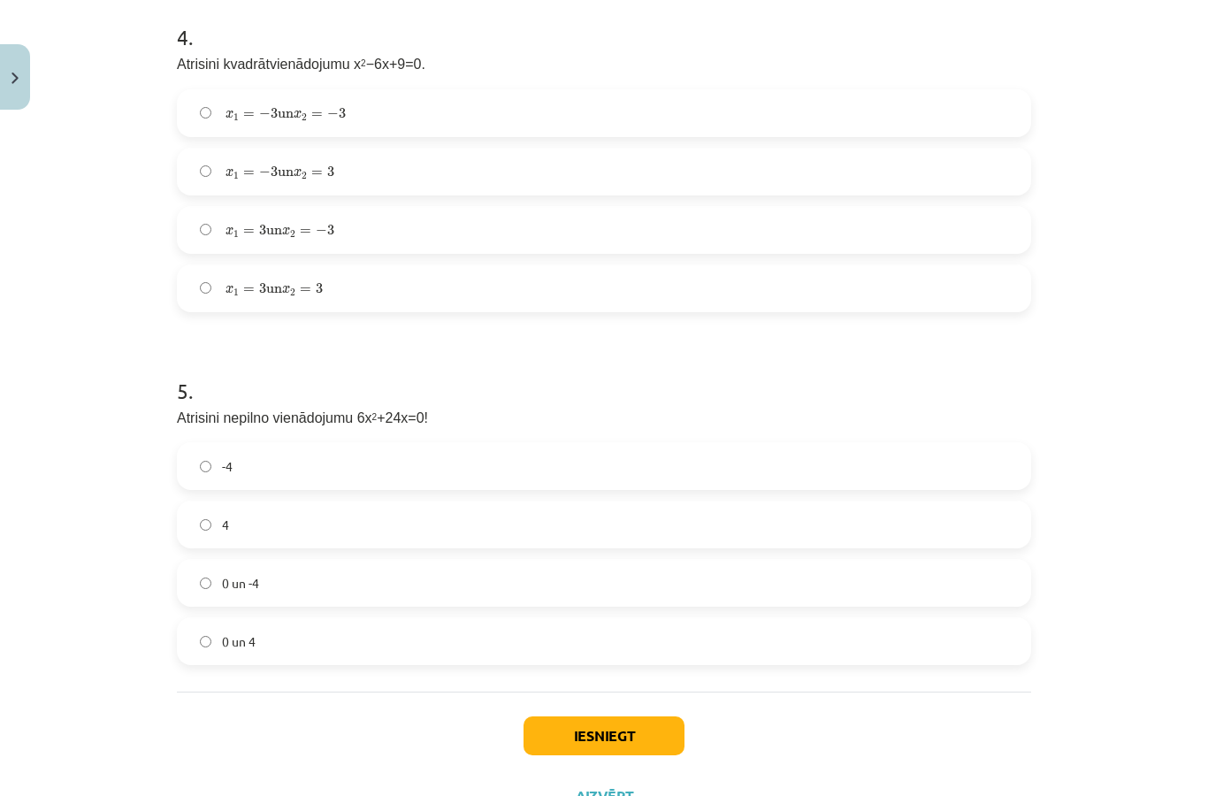
click at [624, 736] on button "Iesniegt" at bounding box center [603, 735] width 161 height 39
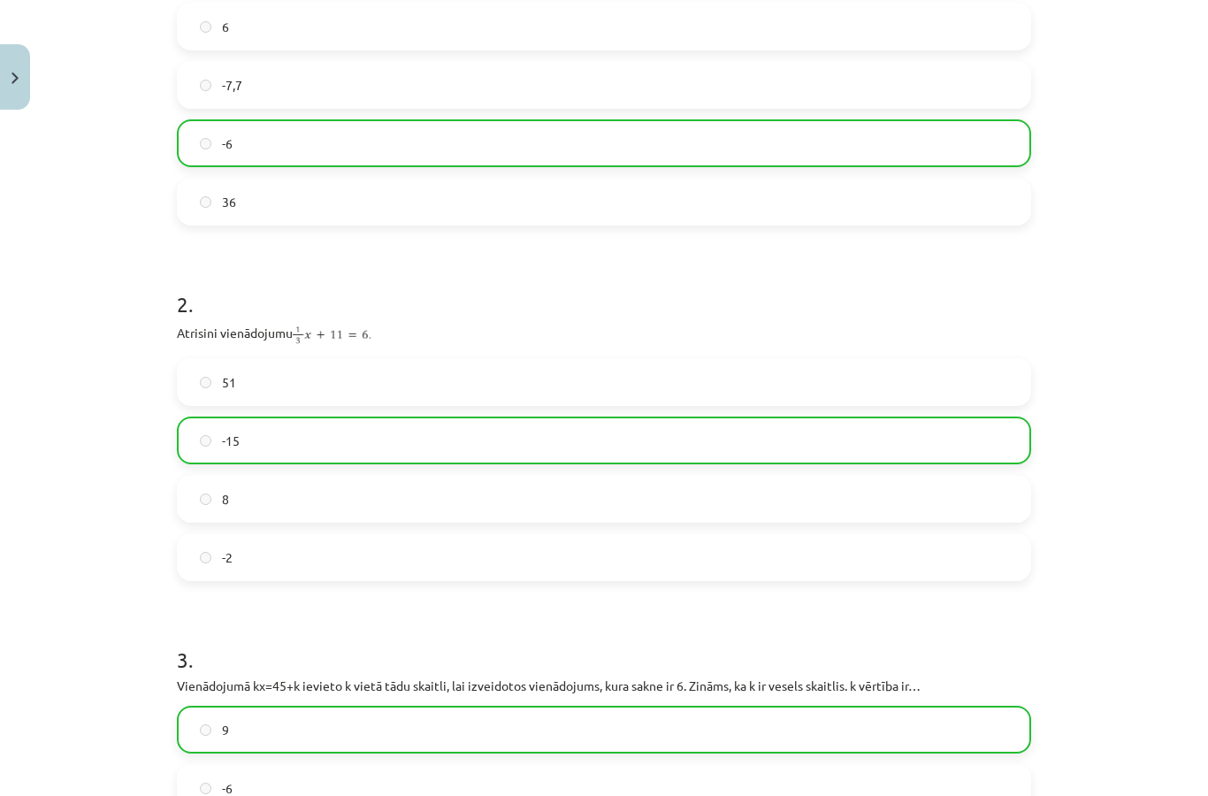
scroll to position [437, 0]
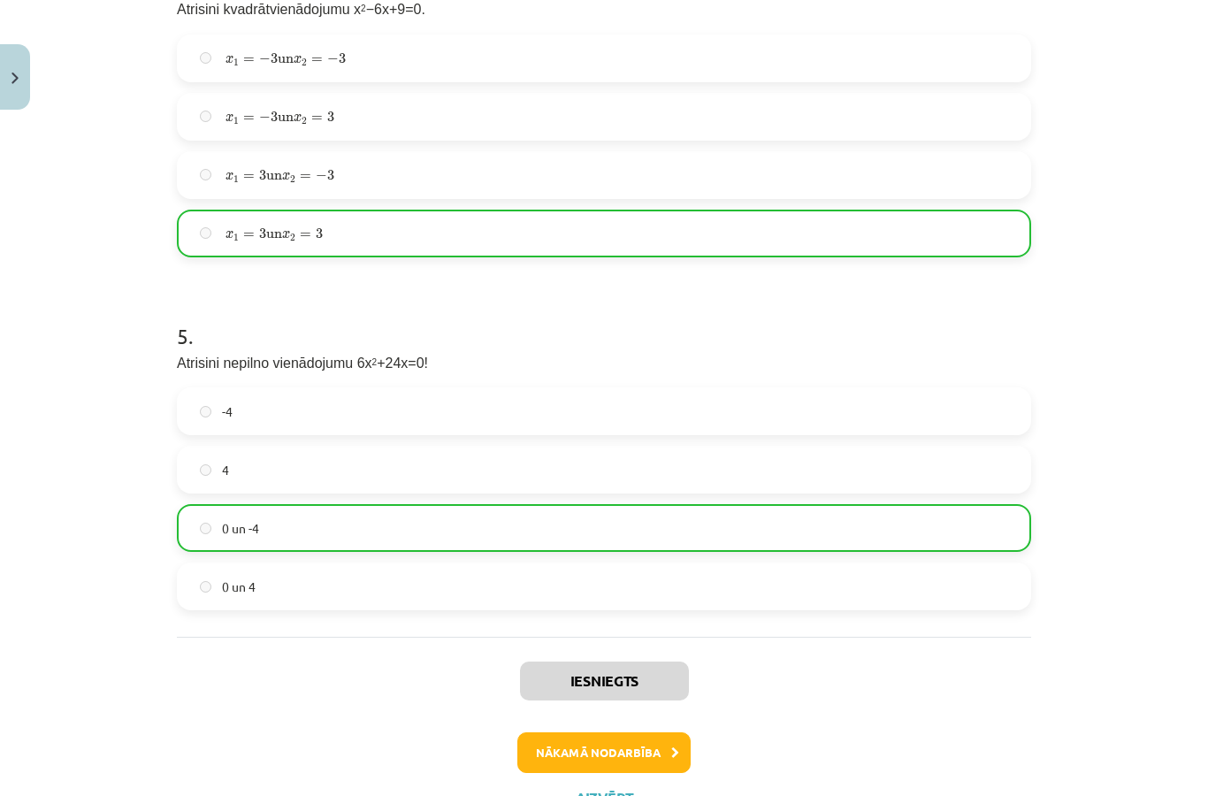
click at [659, 744] on button "Nākamā nodarbība" at bounding box center [603, 752] width 173 height 41
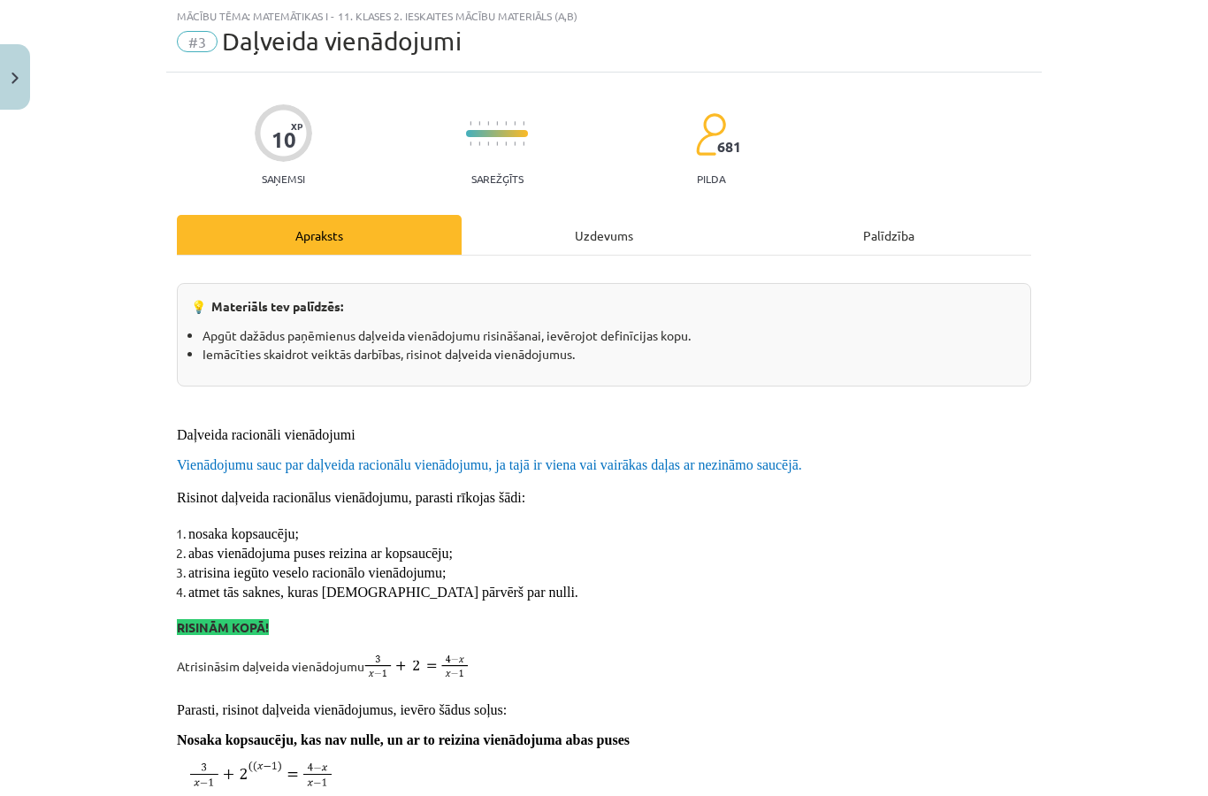
scroll to position [44, 0]
click at [564, 239] on div "Uzdevums" at bounding box center [603, 236] width 285 height 40
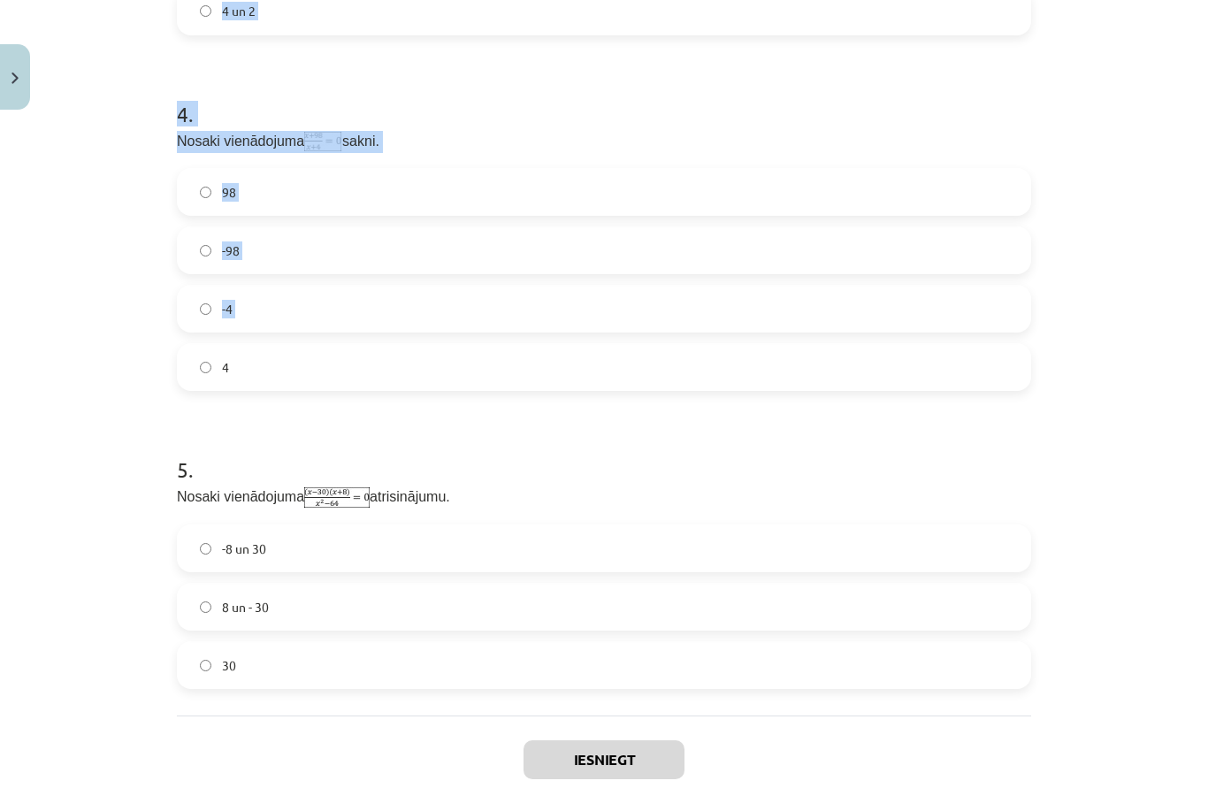
scroll to position [1362, 0]
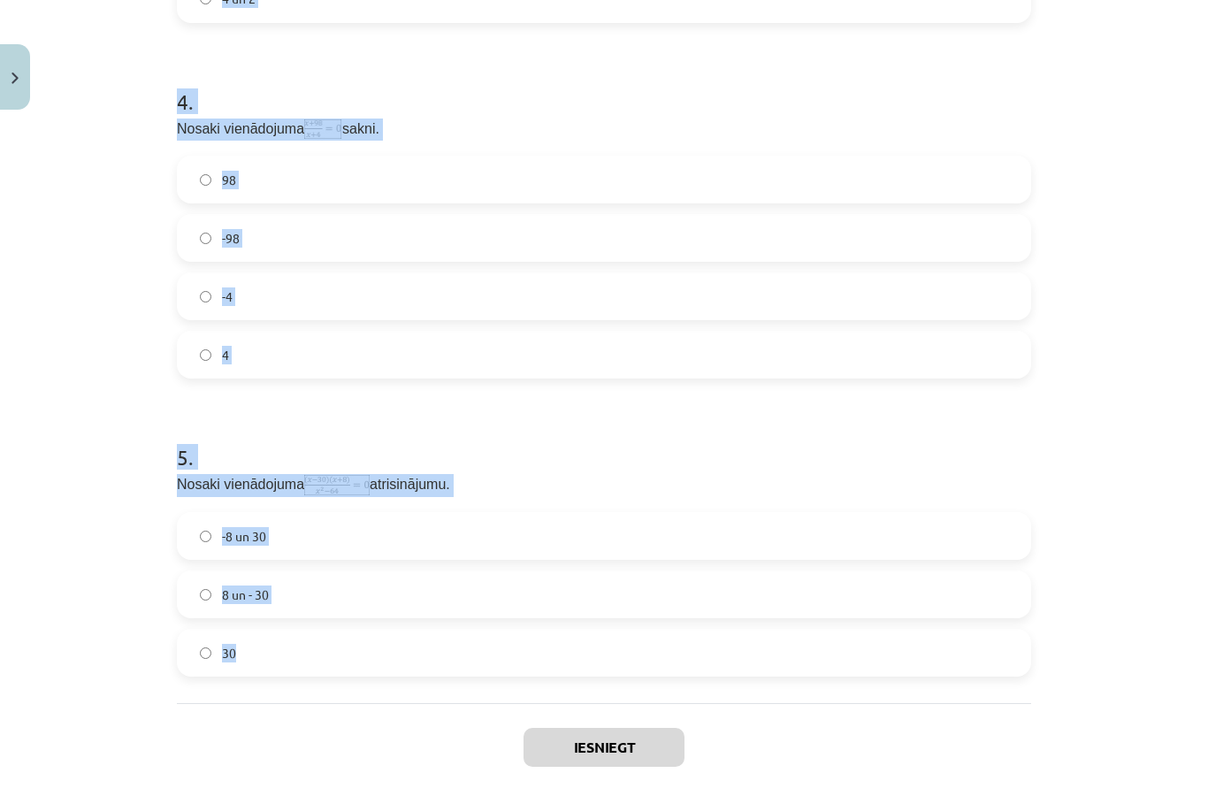
copy form "1 . Dots vienādojums , nosaki tā atrisinājumu. 64 -8 8 +8 2 . Atrisini vienādoj…"
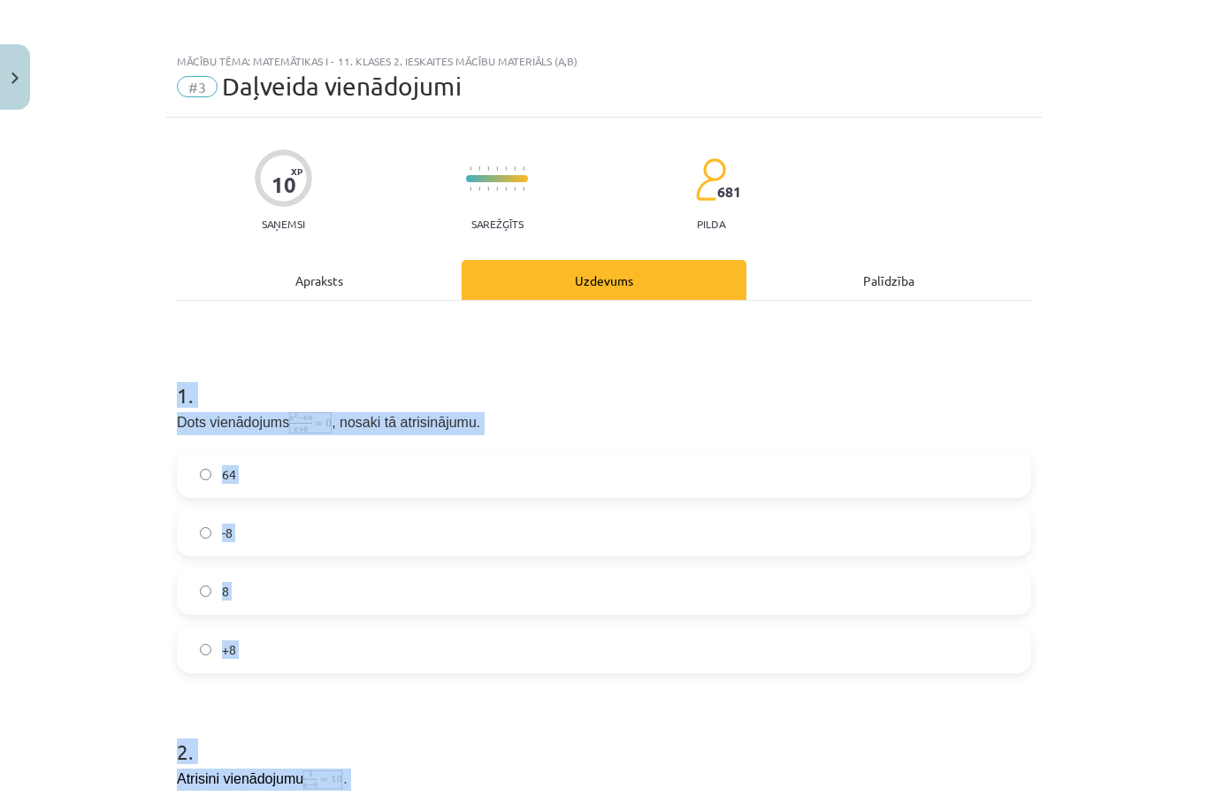
scroll to position [0, 0]
click at [1103, 324] on div "Mācību tēma: Matemātikas i - 11. klases 2. ieskaites mācību materiāls (a,b) #3 …" at bounding box center [604, 398] width 1208 height 796
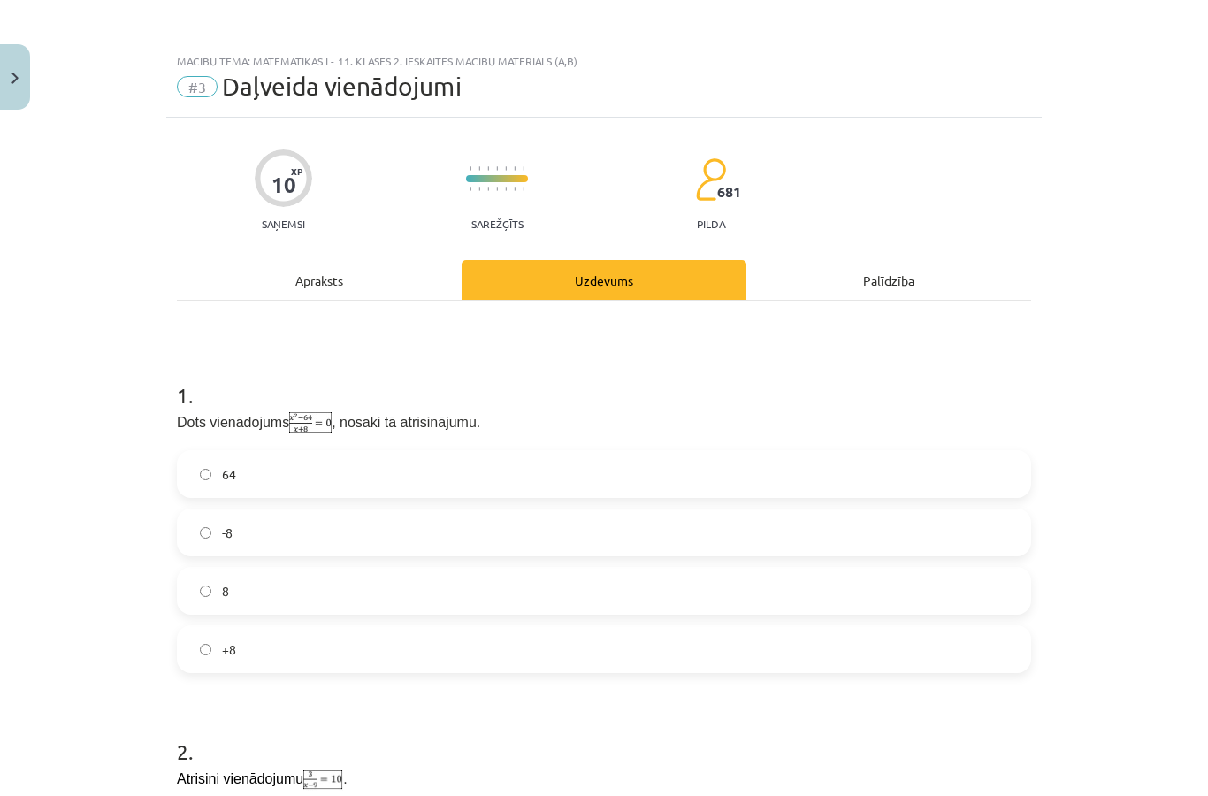
click at [594, 601] on label "8" at bounding box center [604, 590] width 850 height 44
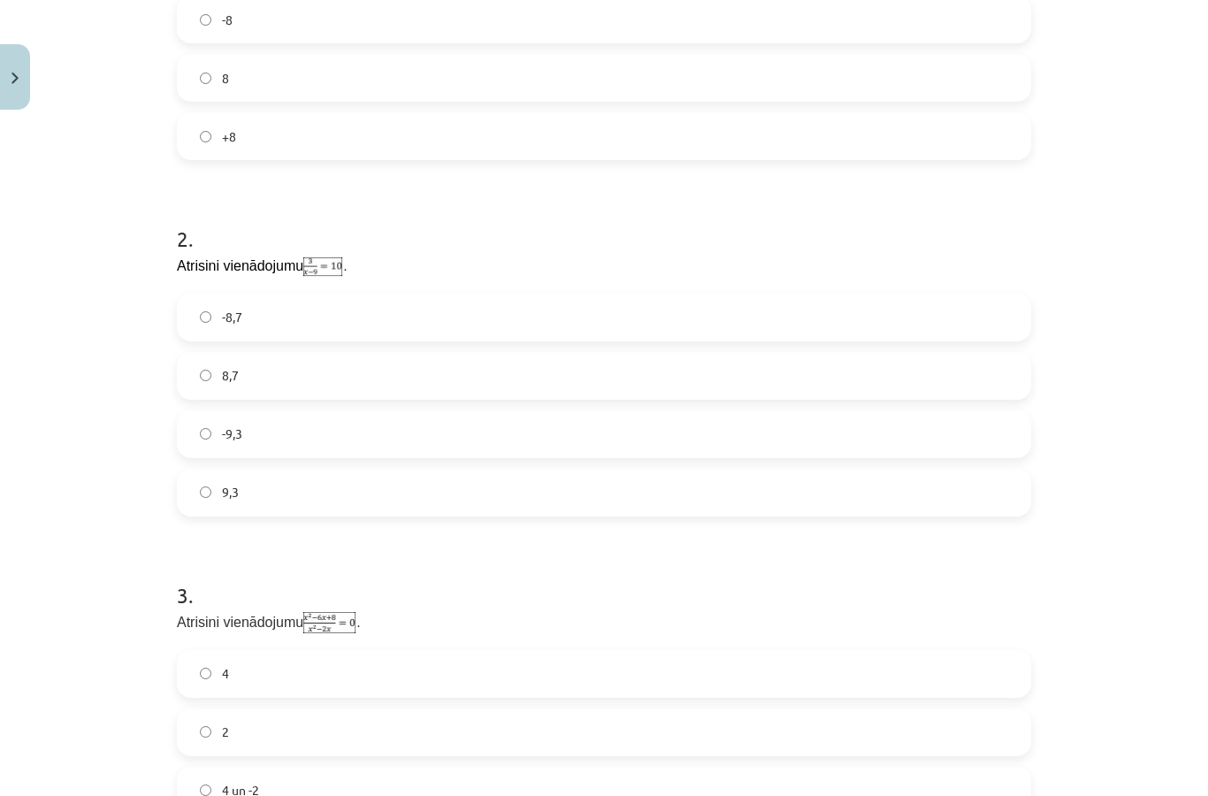
scroll to position [511, 0]
click at [549, 491] on label "9,3" at bounding box center [604, 494] width 850 height 44
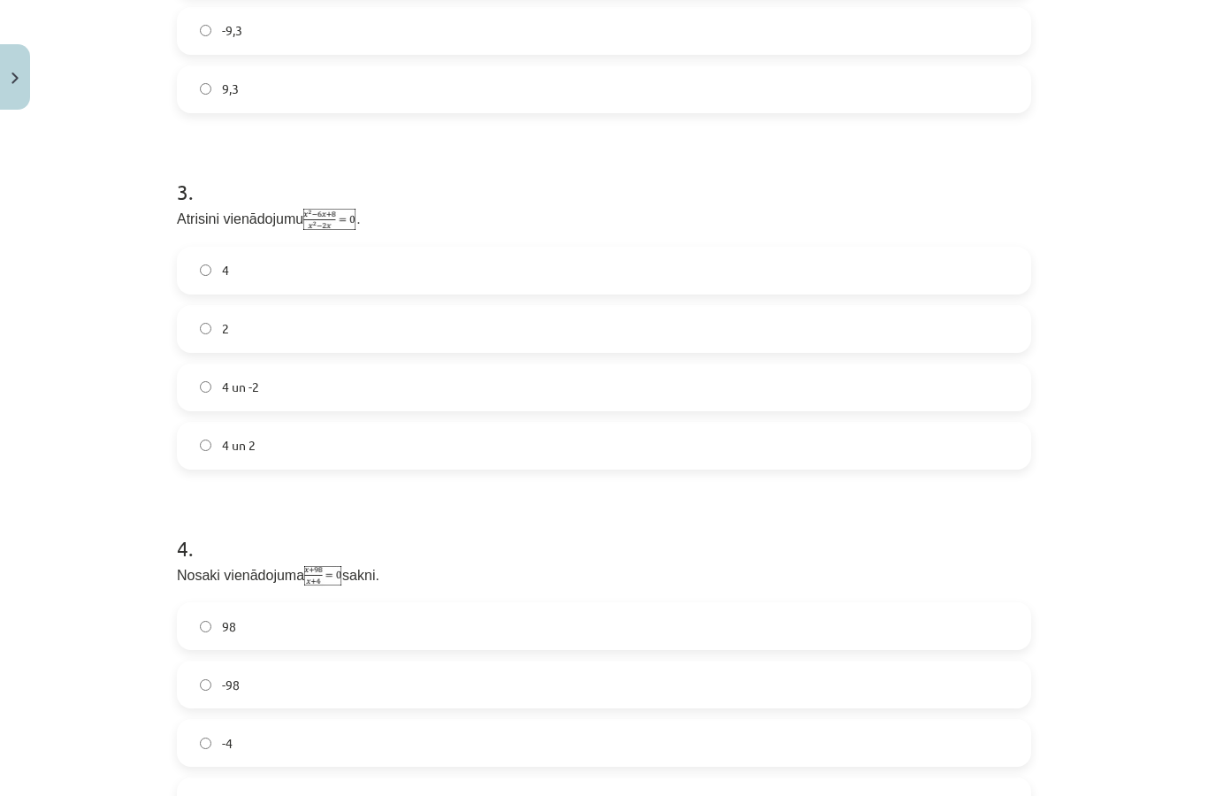
click at [670, 262] on label "4" at bounding box center [604, 270] width 850 height 44
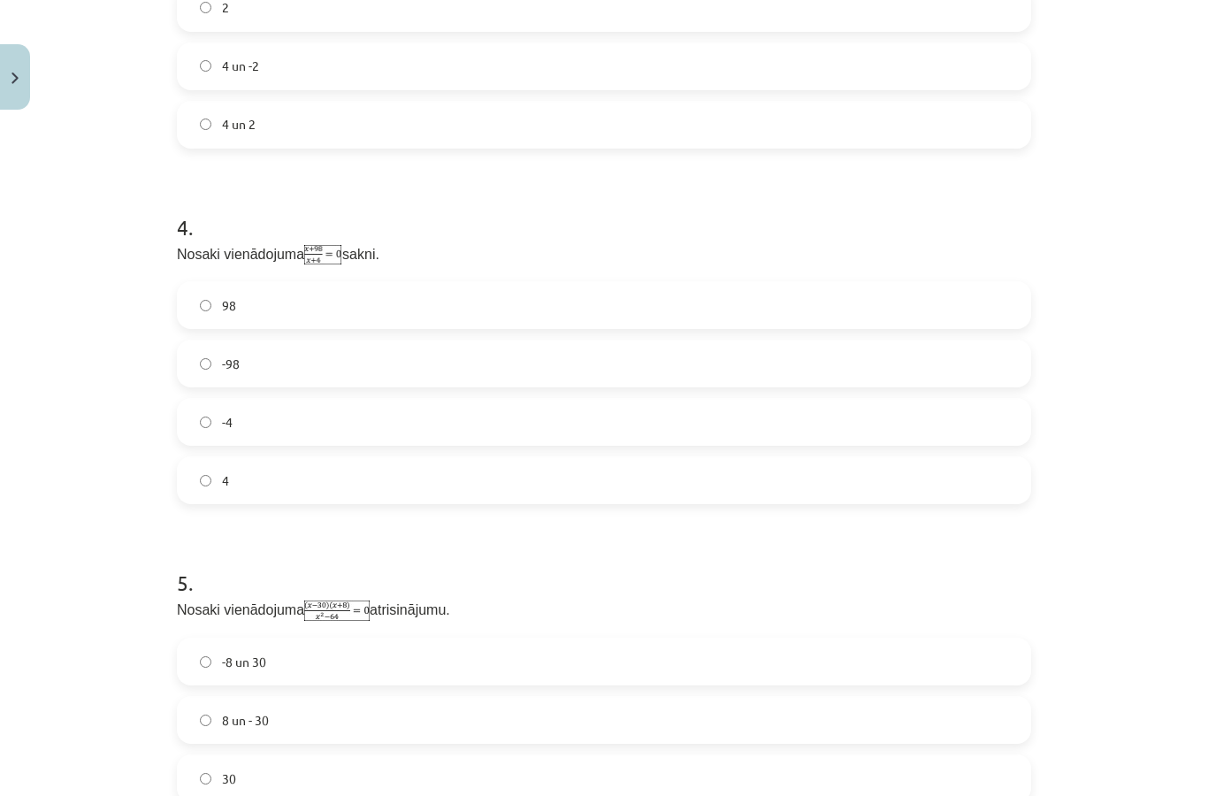
click at [614, 367] on label "-98" at bounding box center [604, 363] width 850 height 44
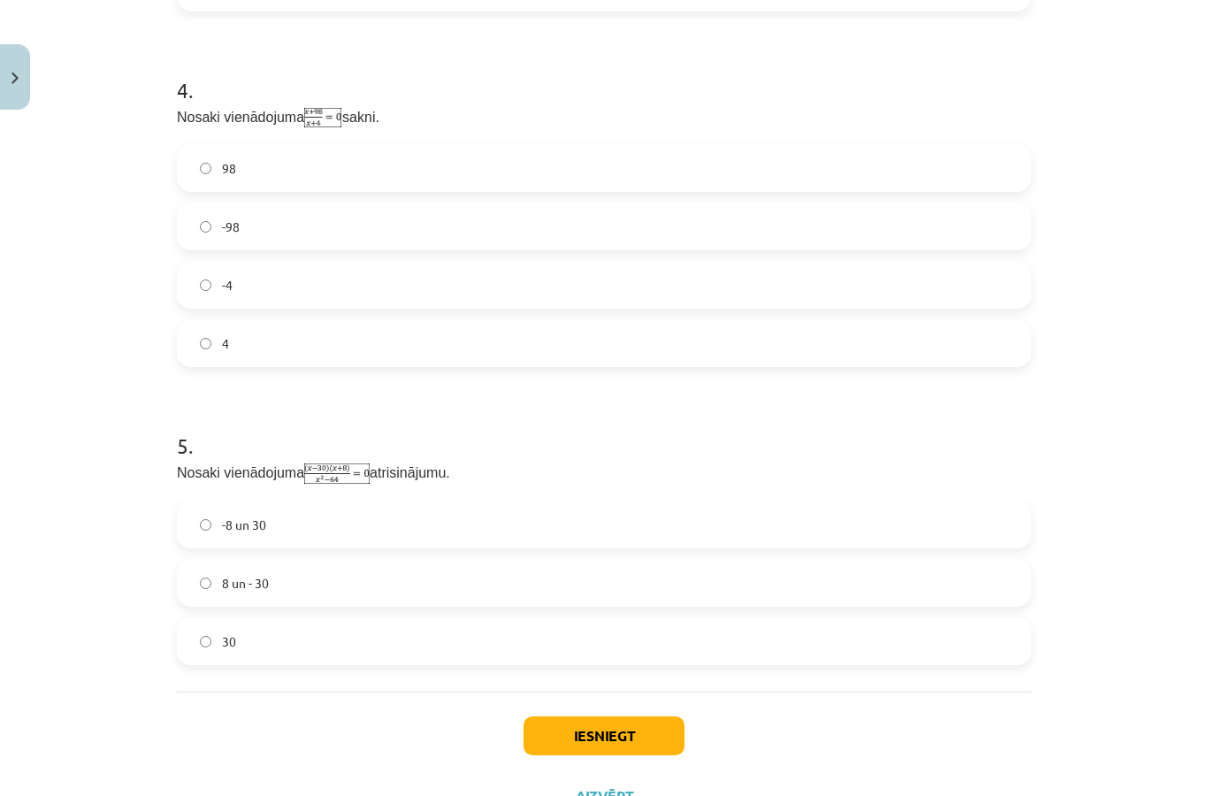
scroll to position [1373, 0]
click at [515, 646] on label "30" at bounding box center [604, 642] width 850 height 44
click at [617, 732] on button "Iesniegt" at bounding box center [603, 736] width 161 height 39
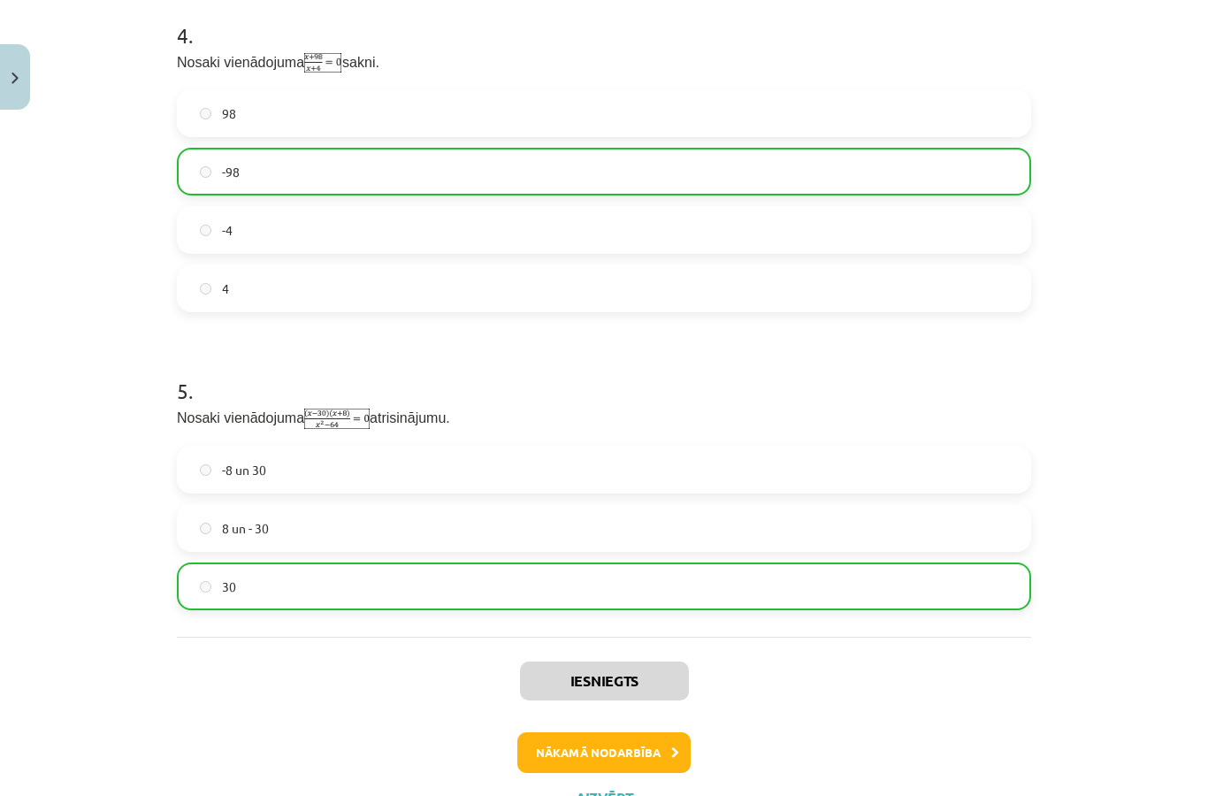
click at [640, 751] on button "Nākamā nodarbība" at bounding box center [603, 752] width 173 height 41
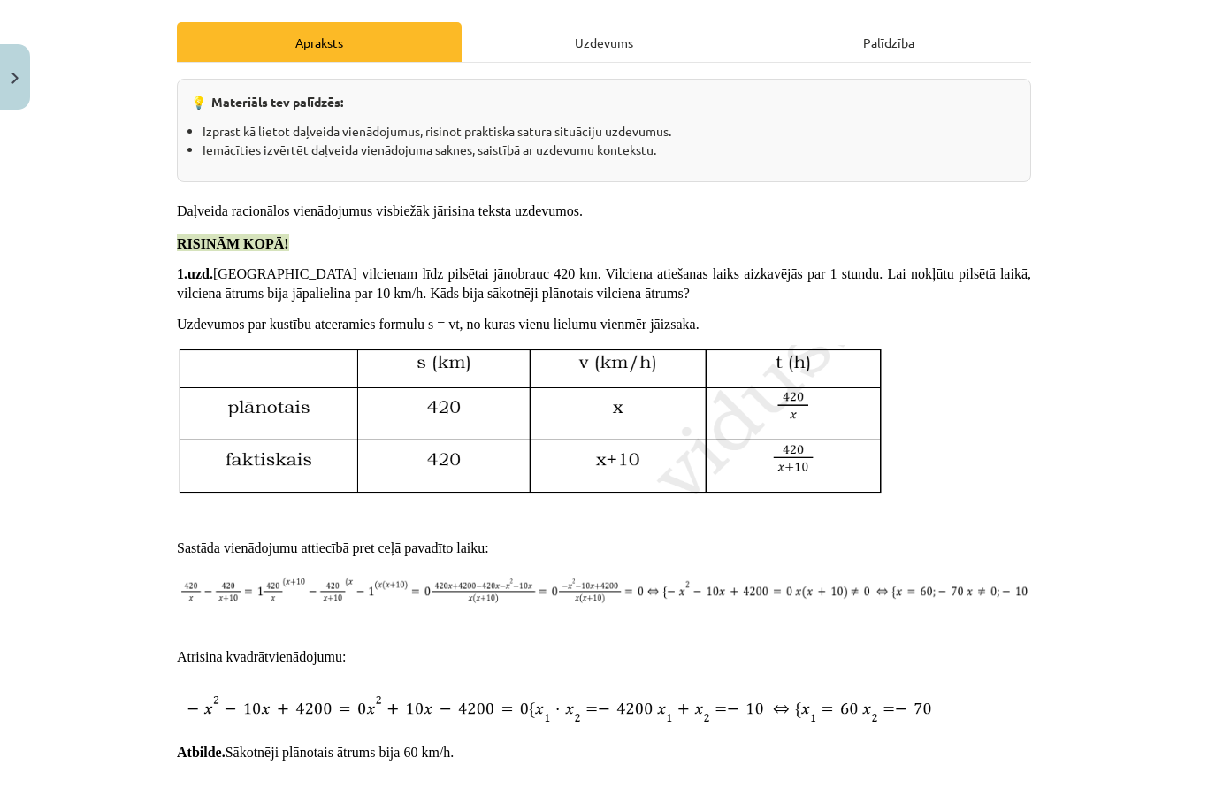
scroll to position [44, 0]
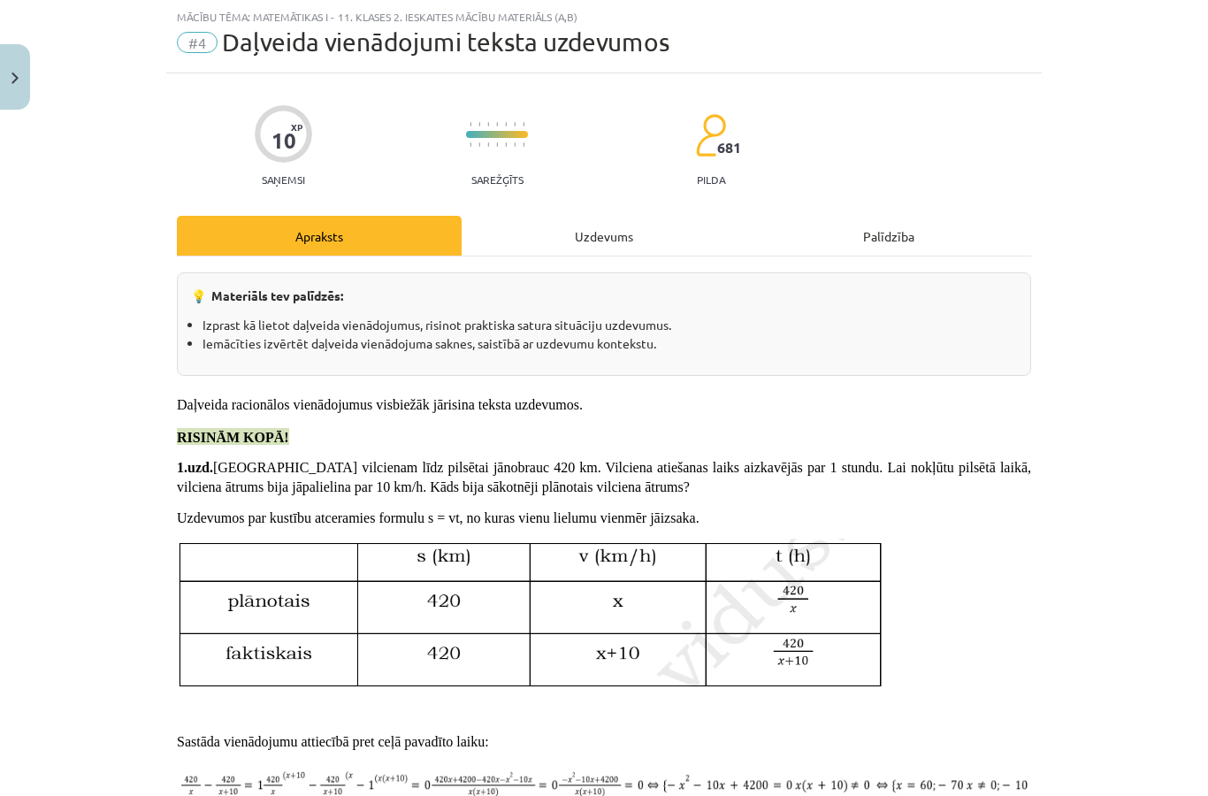
click at [615, 216] on div "Uzdevums" at bounding box center [603, 236] width 285 height 40
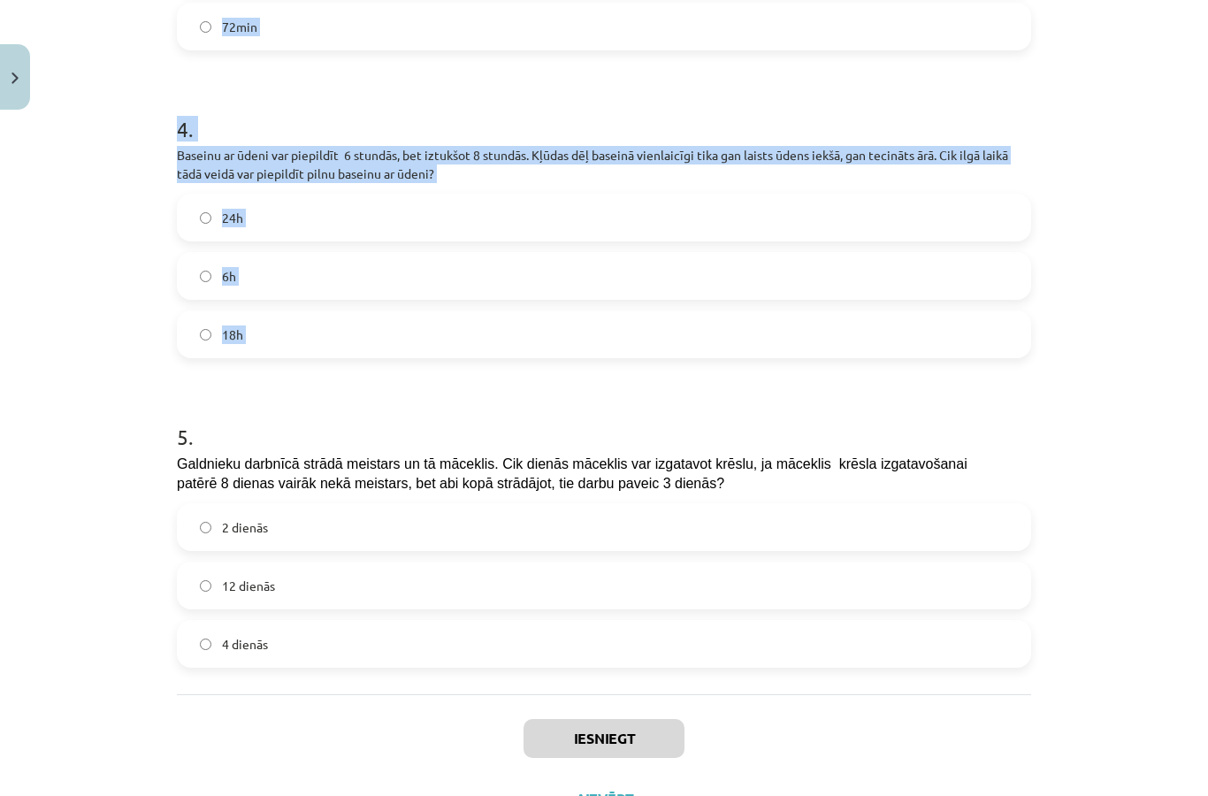
scroll to position [1075, 0]
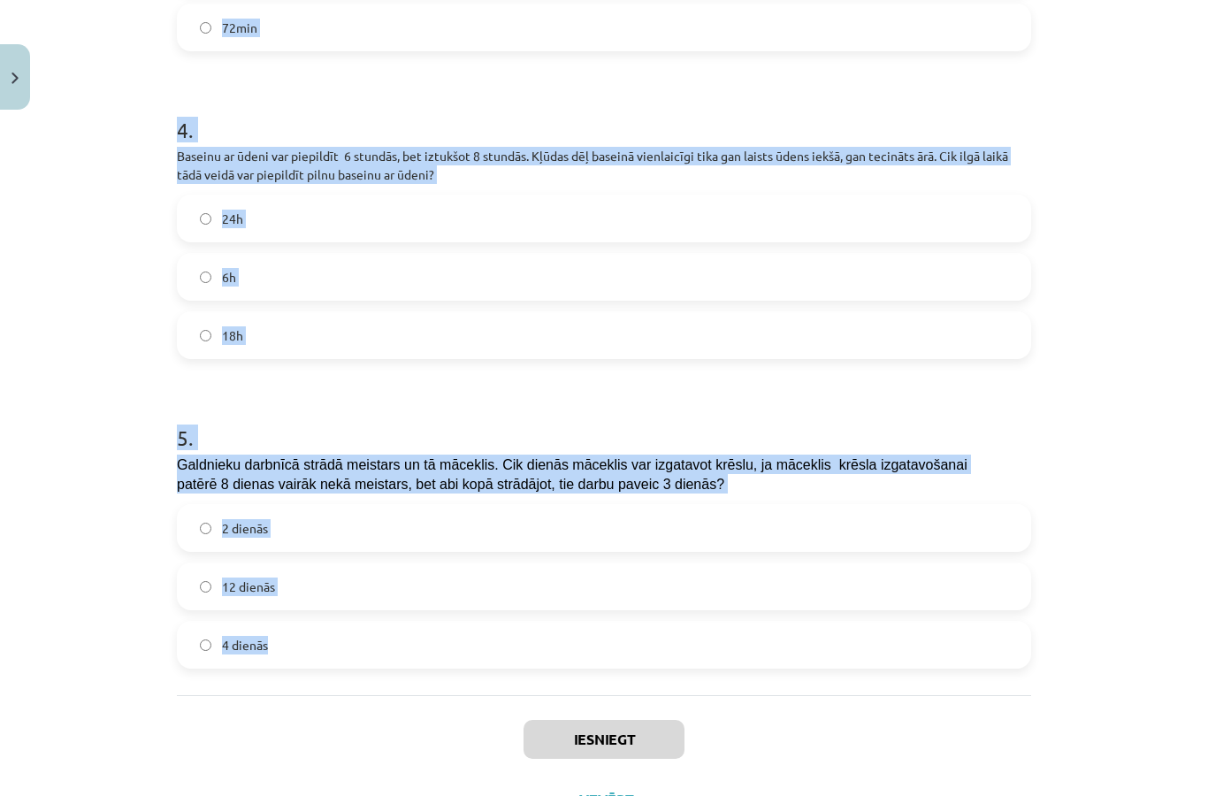
click at [395, 698] on div "Iesniegt Aizvērt" at bounding box center [604, 757] width 854 height 124
copy form "1 . Lai pārvietotu 12 tonnu smagu kravu, pieprasīja noteiktu skaitu automašīnu.…"
click at [1108, 431] on div "Mācību tēma: Matemātikas i - 11. klases 2. ieskaites mācību materiāls (a,b) #4 …" at bounding box center [604, 398] width 1208 height 796
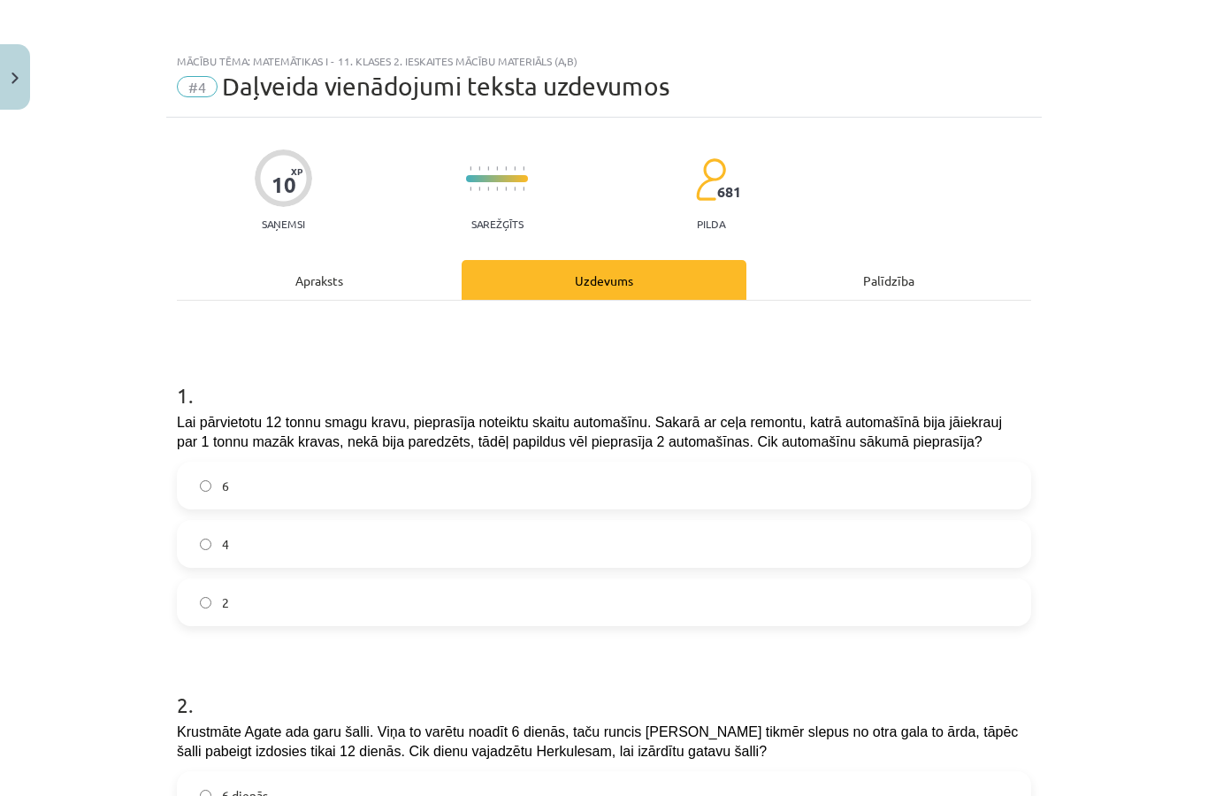
scroll to position [0, 0]
click at [561, 525] on label "4" at bounding box center [604, 544] width 850 height 44
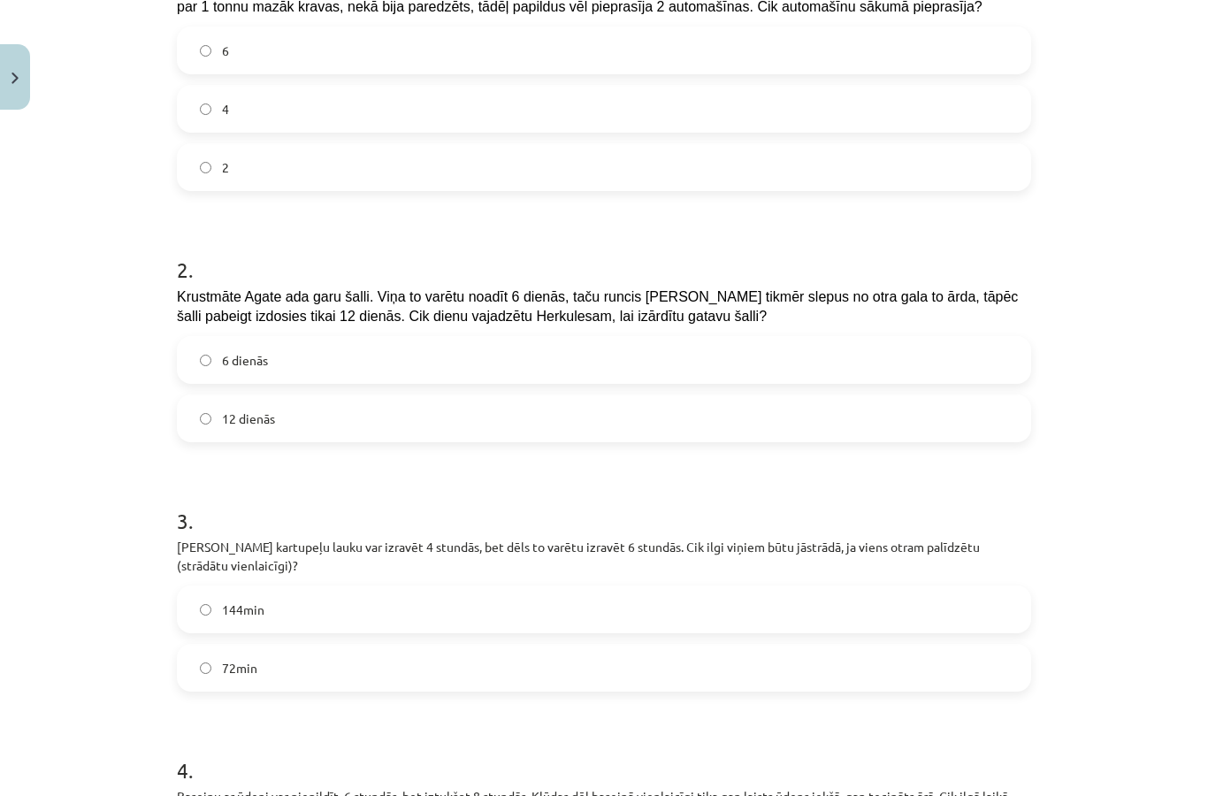
scroll to position [433, 0]
click at [640, 419] on label "12 dienās" at bounding box center [604, 420] width 850 height 44
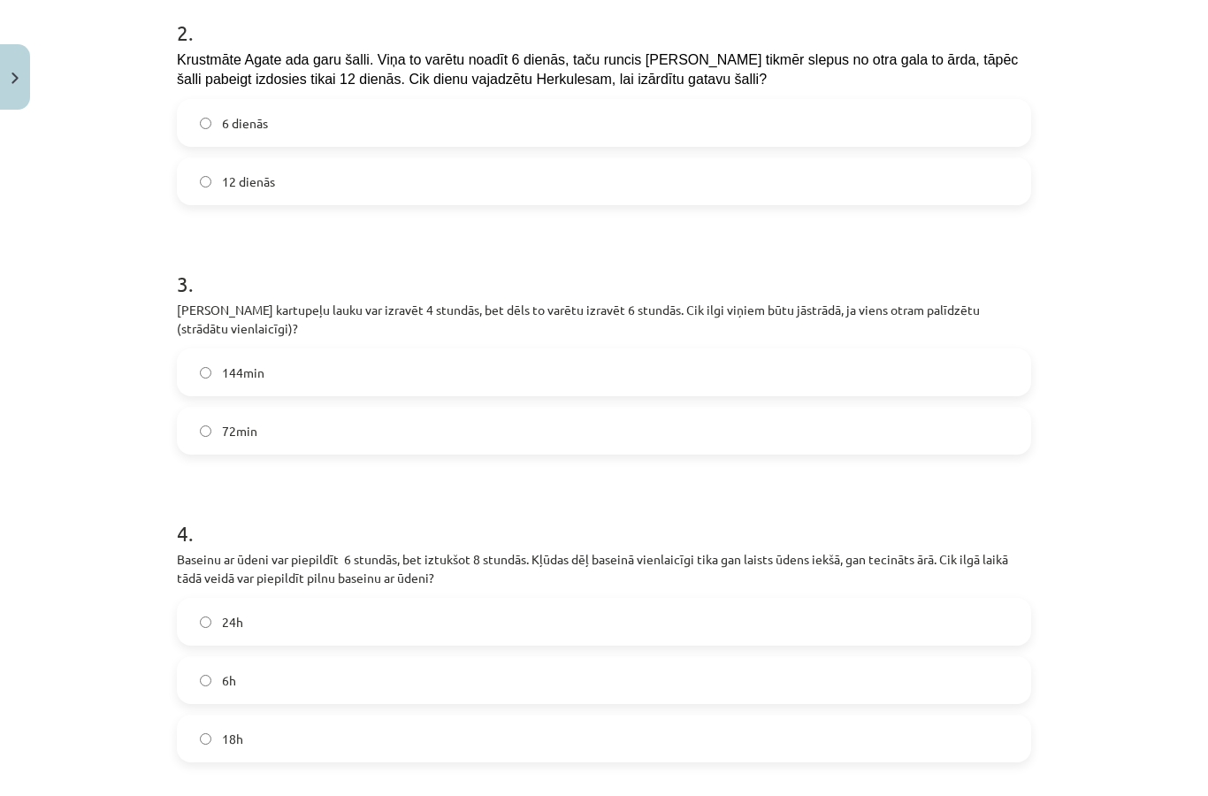
scroll to position [675, 0]
click at [646, 363] on label "144min" at bounding box center [604, 369] width 850 height 44
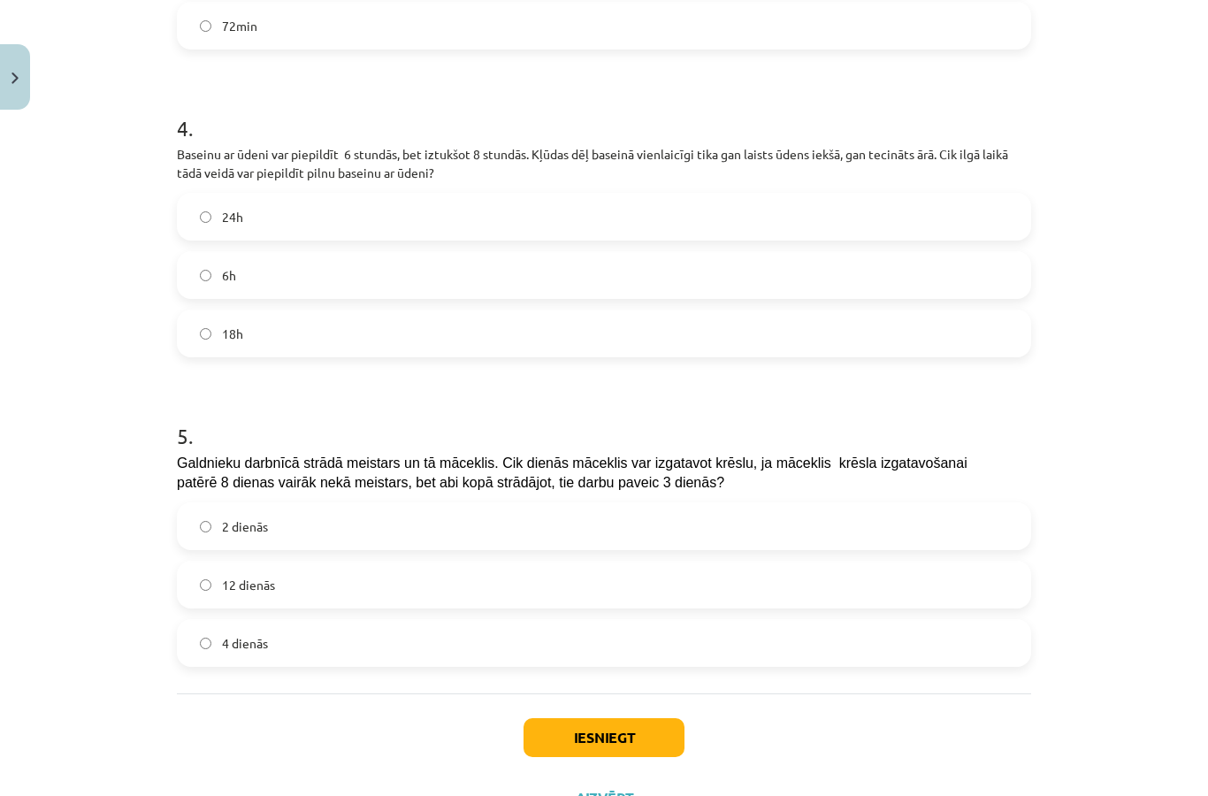
scroll to position [1075, 0]
click at [673, 211] on label "24h" at bounding box center [604, 218] width 850 height 44
click at [500, 581] on label "12 dienās" at bounding box center [604, 586] width 850 height 44
click at [628, 744] on button "Iesniegt" at bounding box center [603, 739] width 161 height 39
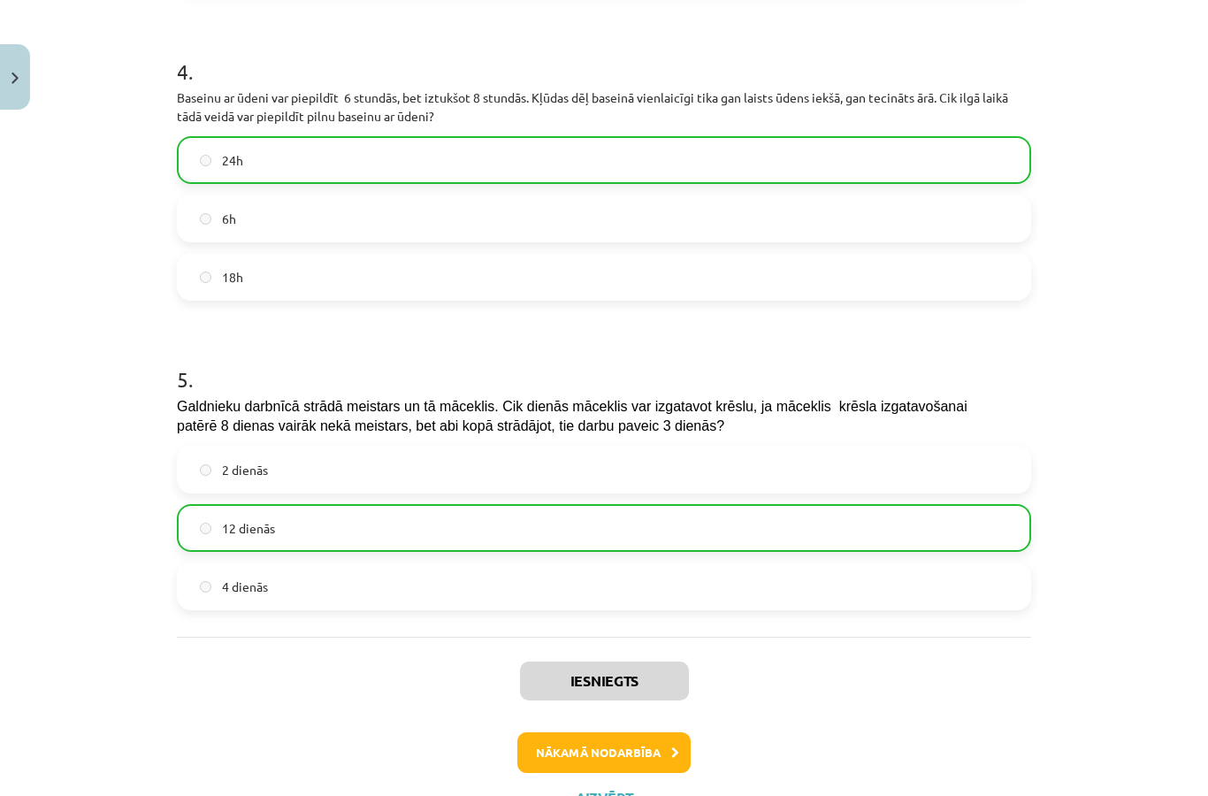
scroll to position [1131, 0]
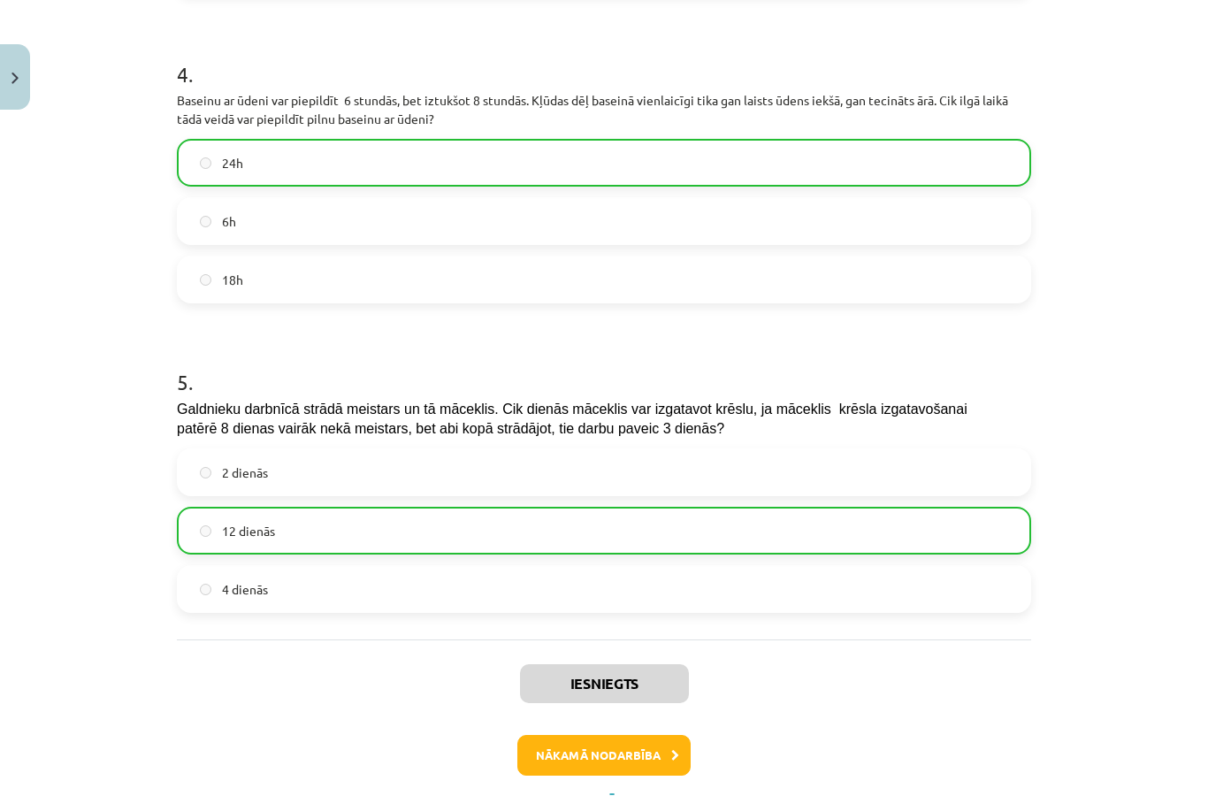
click at [663, 735] on button "Nākamā nodarbība" at bounding box center [603, 755] width 173 height 41
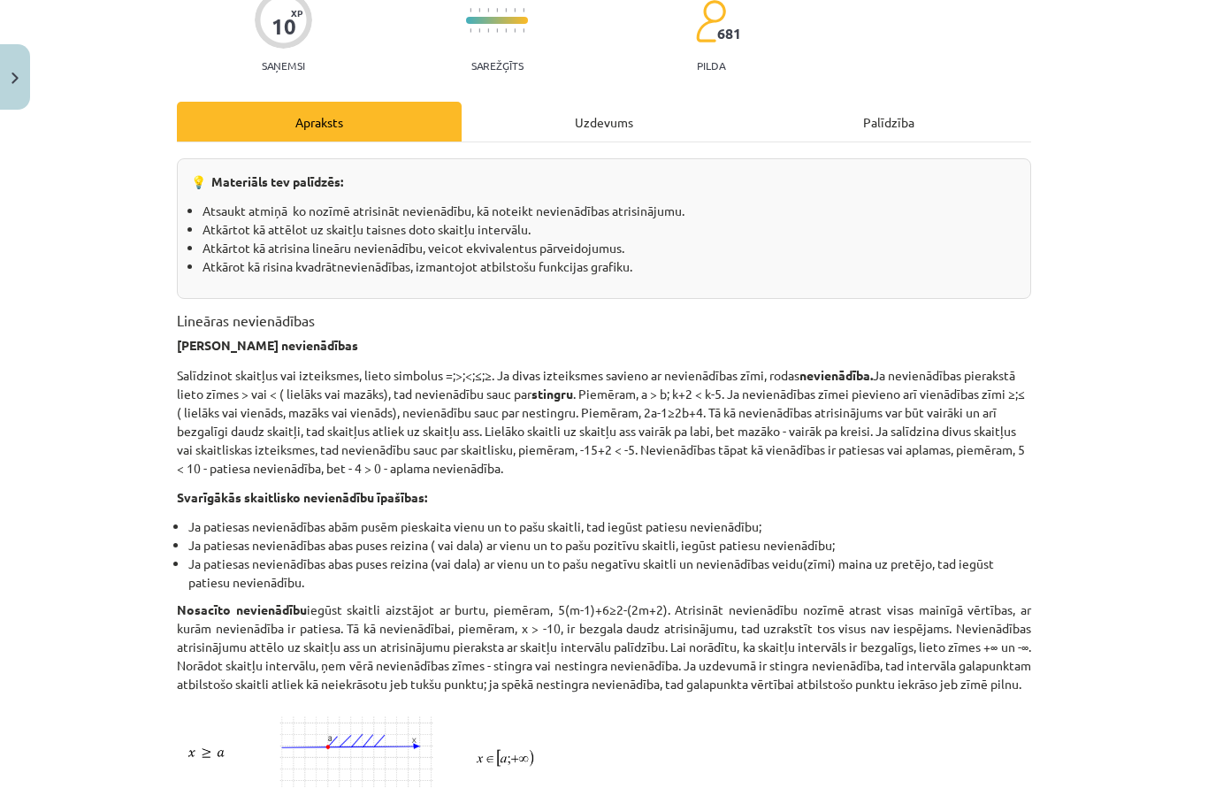
scroll to position [44, 0]
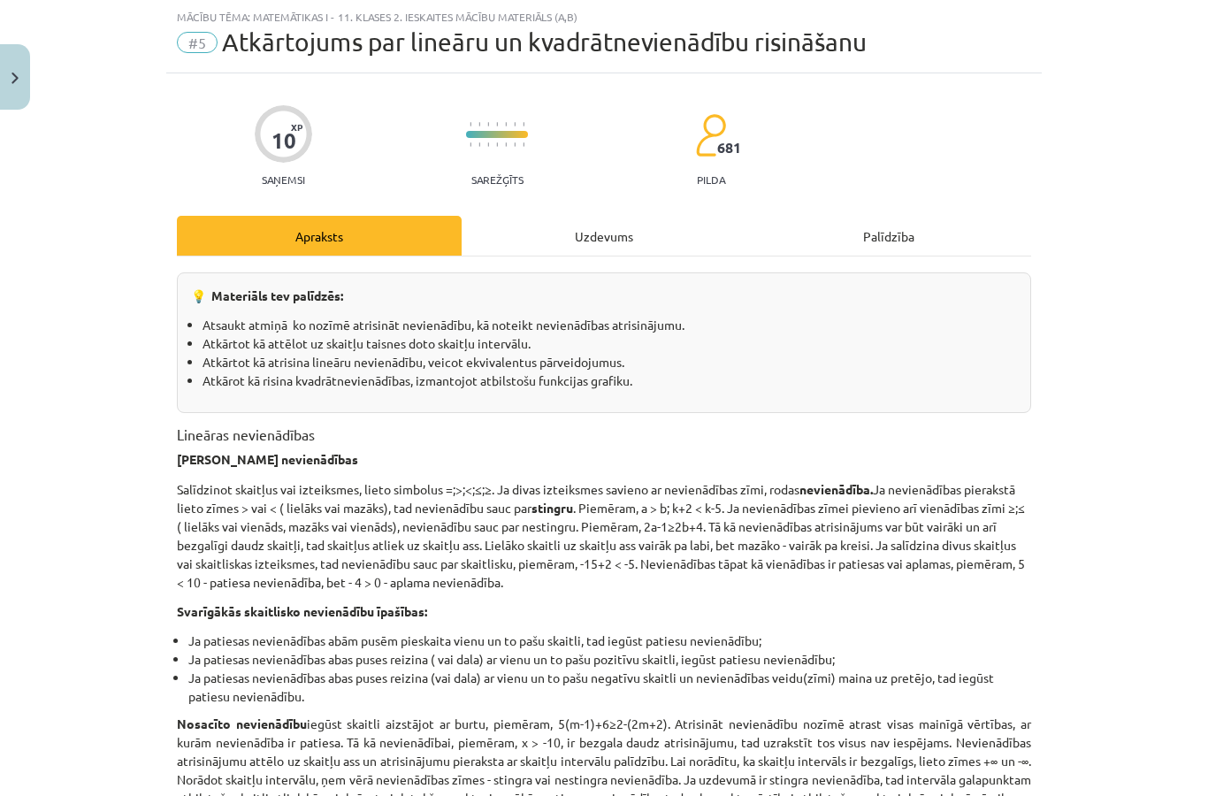
click at [614, 243] on div "Uzdevums" at bounding box center [603, 236] width 285 height 40
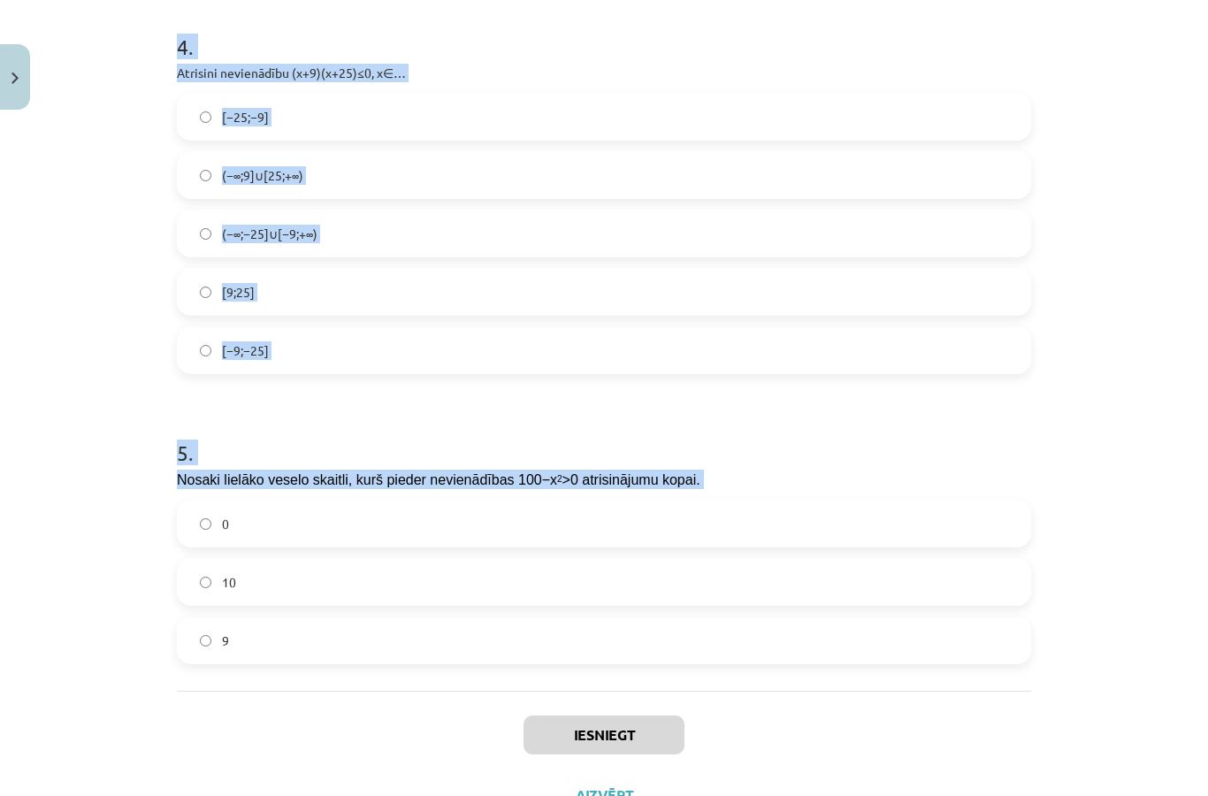
scroll to position [1392, 0]
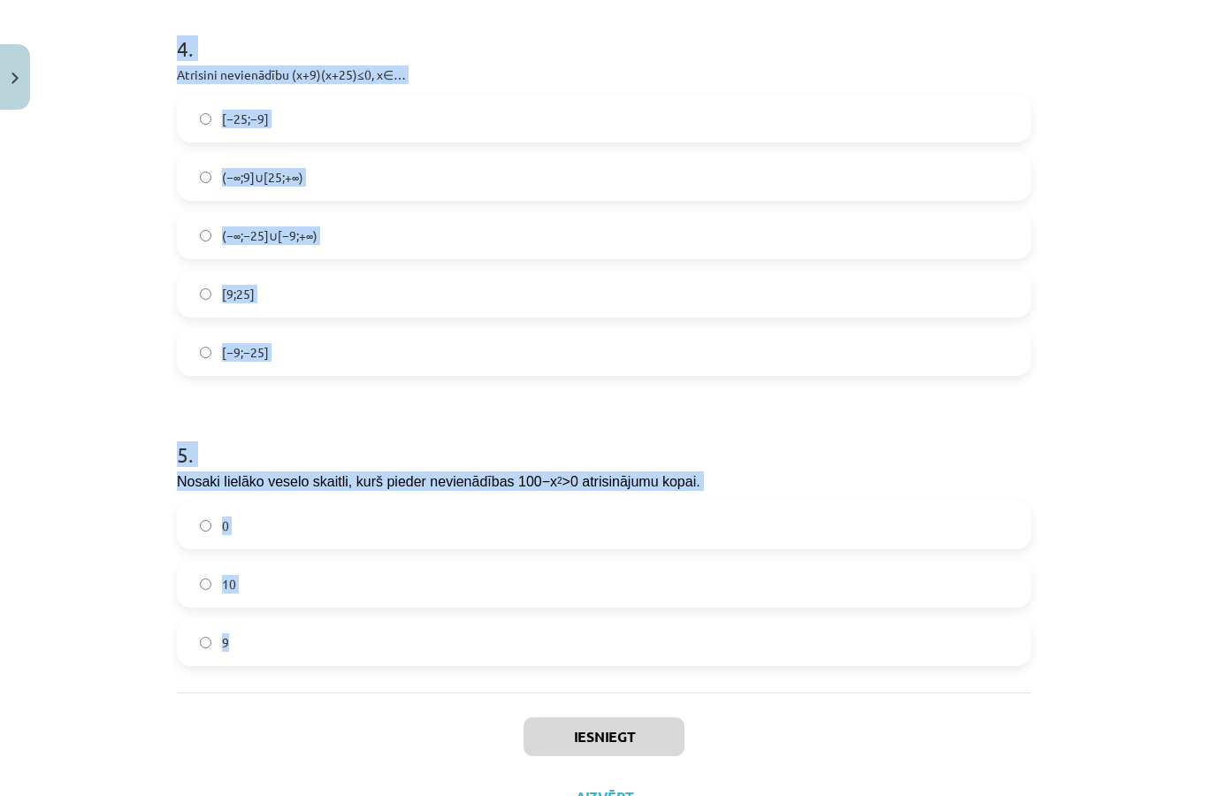
copy form "1 . Atrisini nevienādību 12(z+9)−2(6z−7)>0. z∈(−∞;+∞) z<−122 z>122 z∈∅ 2 . Nevi…"
click at [1113, 256] on div "Mācību tēma: Matemātikas i - 11. klases 2. ieskaites mācību materiāls (a,b) #5 …" at bounding box center [604, 398] width 1208 height 796
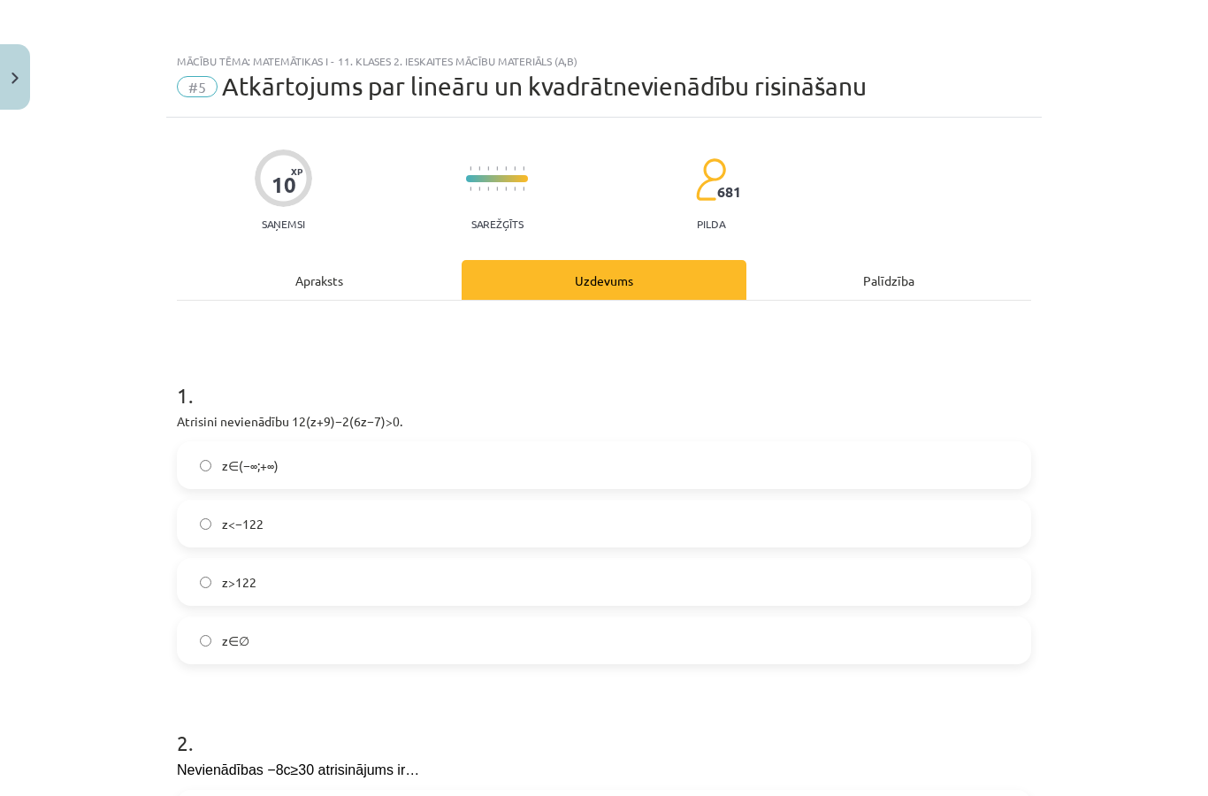
scroll to position [0, 0]
click at [690, 454] on label "z∈(−∞;+∞)" at bounding box center [604, 465] width 850 height 44
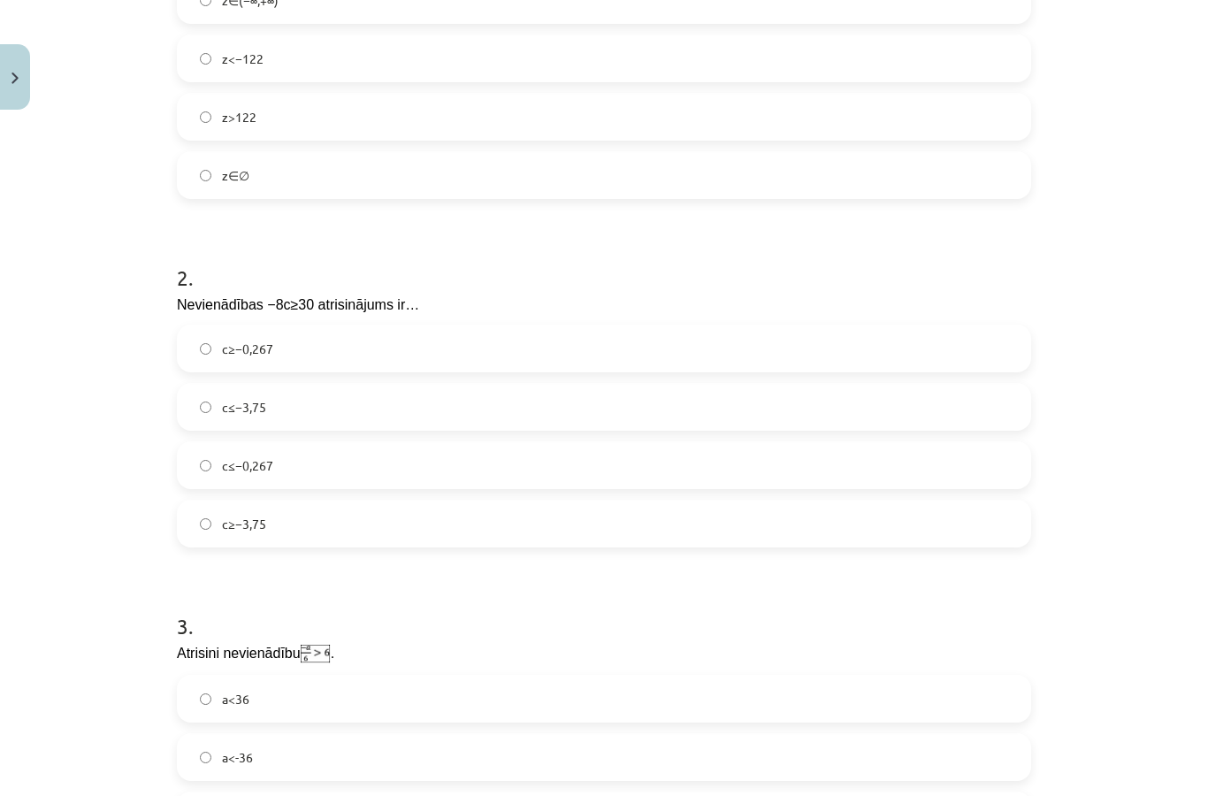
scroll to position [465, 0]
click at [600, 400] on label "c≤−3,75" at bounding box center [604, 407] width 850 height 44
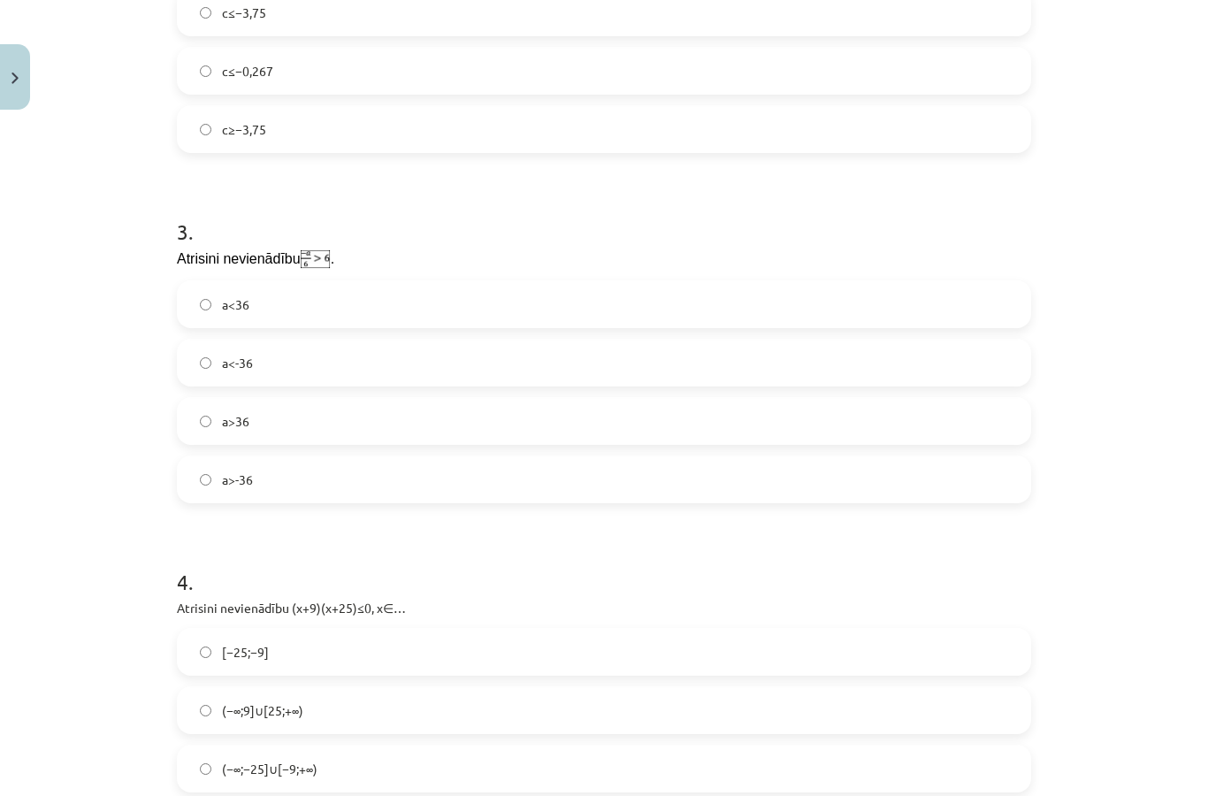
scroll to position [860, 0]
click at [698, 308] on label "a<36" at bounding box center [604, 303] width 850 height 44
click at [678, 371] on label "a<-36" at bounding box center [604, 361] width 850 height 44
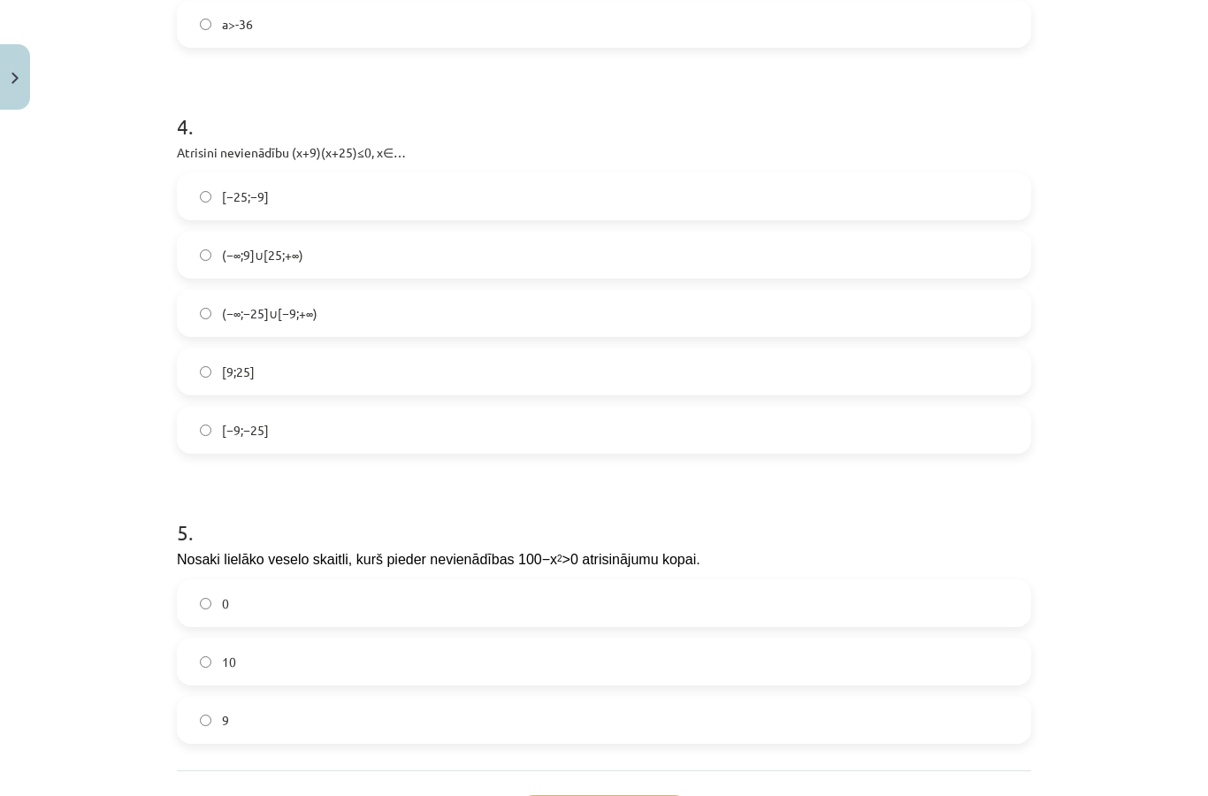
scroll to position [1315, 0]
click at [825, 374] on label "[9;25]" at bounding box center [604, 371] width 850 height 44
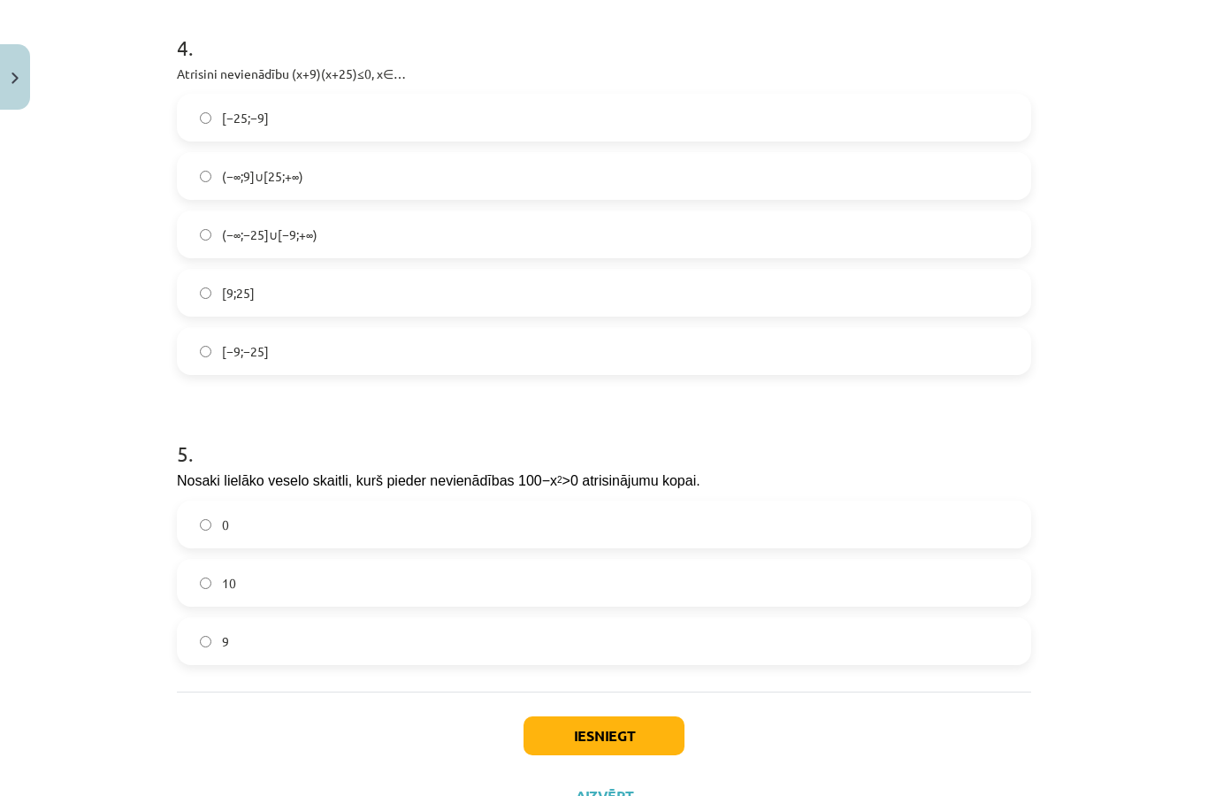
scroll to position [1392, 0]
click at [566, 658] on label "9" at bounding box center [604, 642] width 850 height 44
click at [607, 722] on button "Iesniegt" at bounding box center [603, 736] width 161 height 39
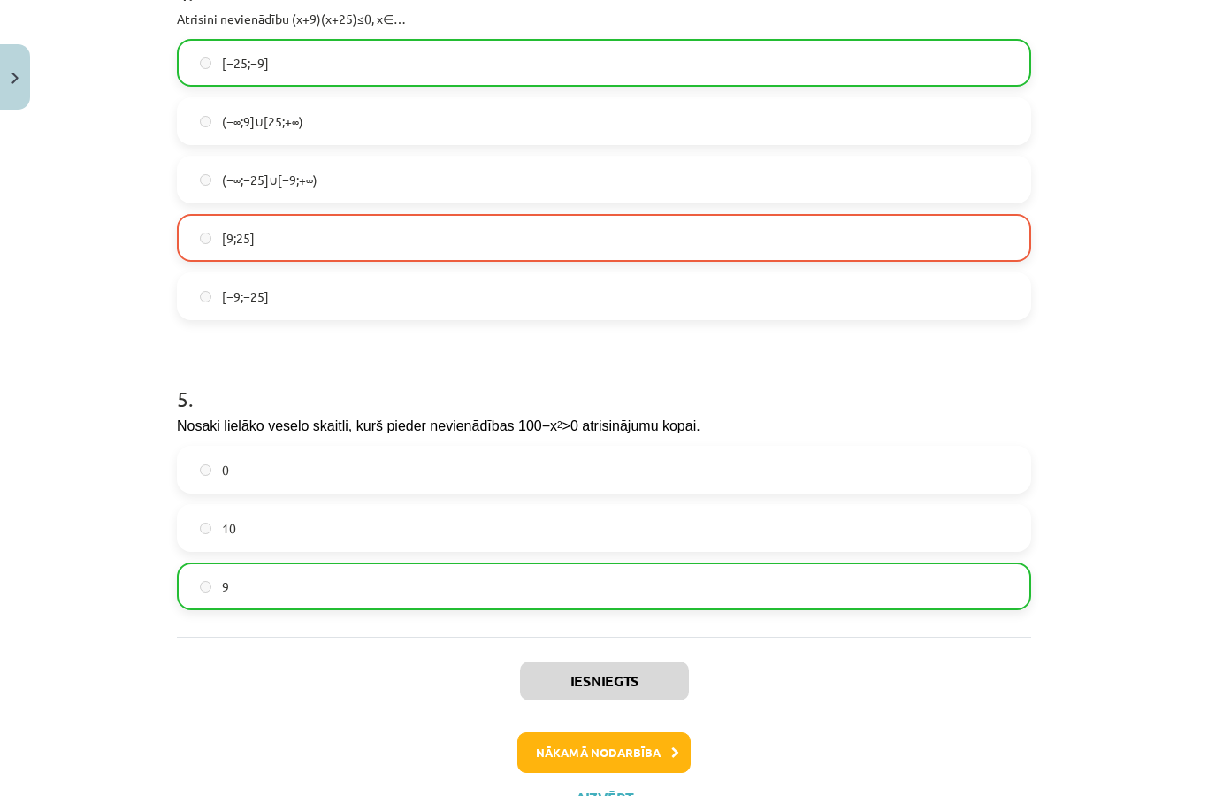
click at [661, 737] on button "Nākamā nodarbība" at bounding box center [603, 752] width 173 height 41
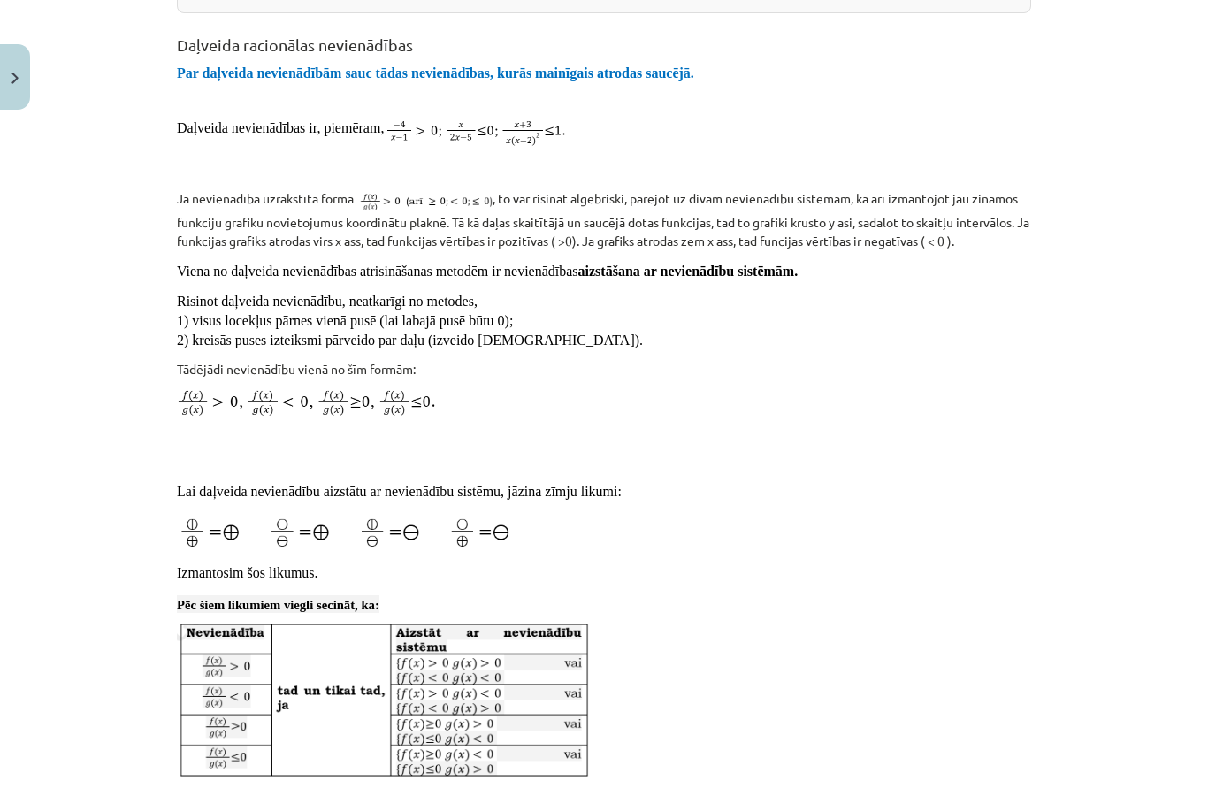
scroll to position [44, 0]
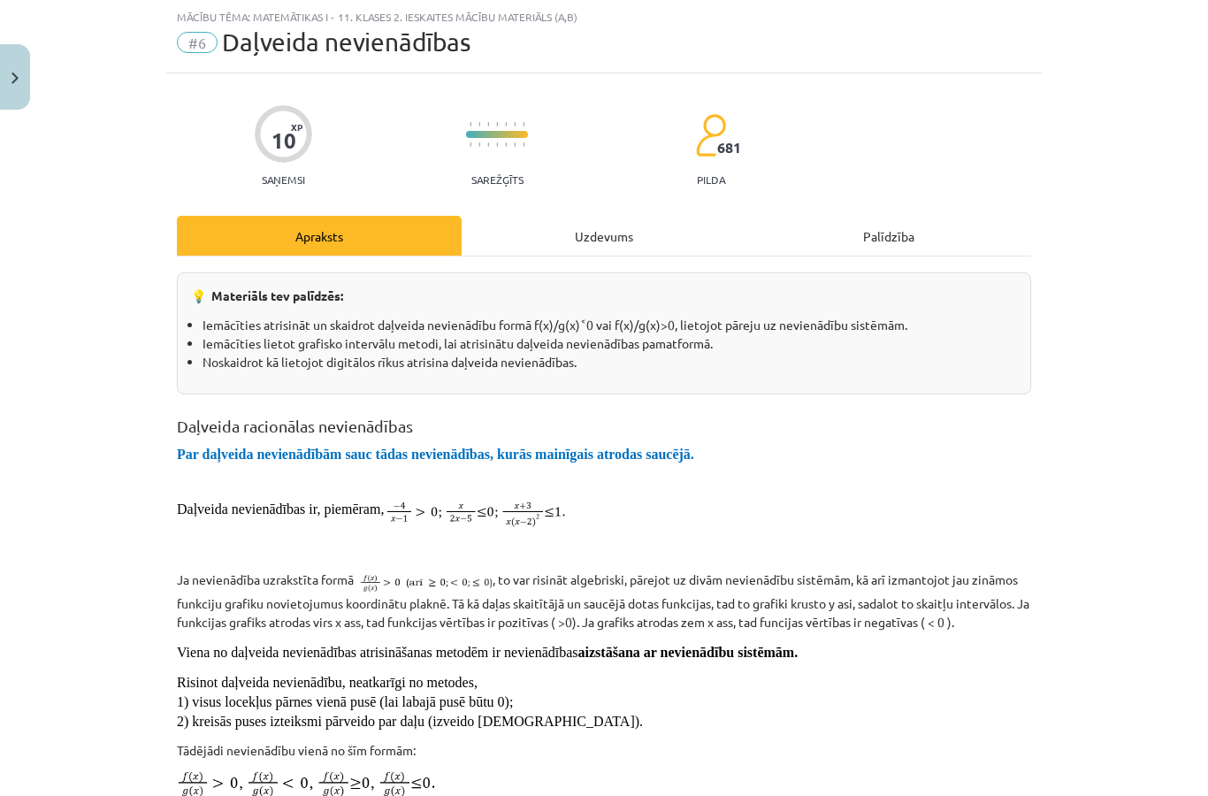
click at [629, 247] on div "Uzdevums" at bounding box center [603, 236] width 285 height 40
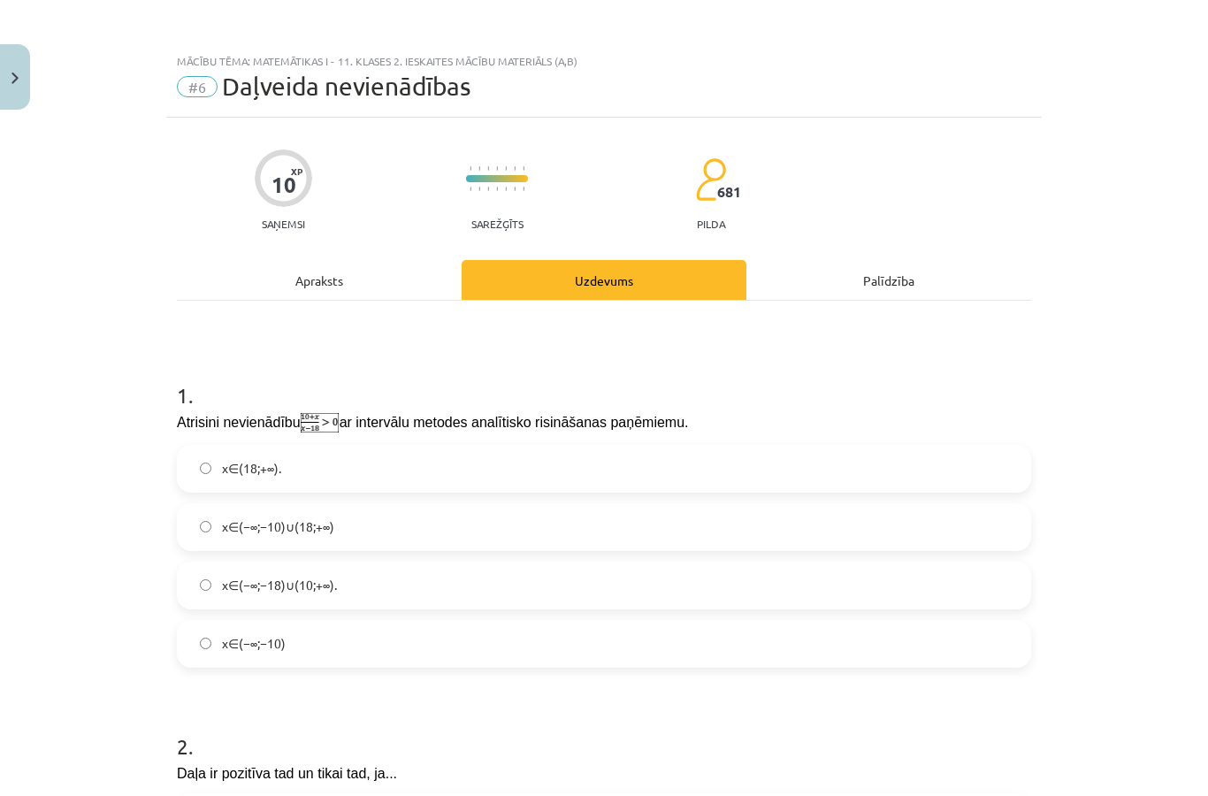
scroll to position [0, 0]
click at [19, 71] on button "Close" at bounding box center [15, 76] width 30 height 65
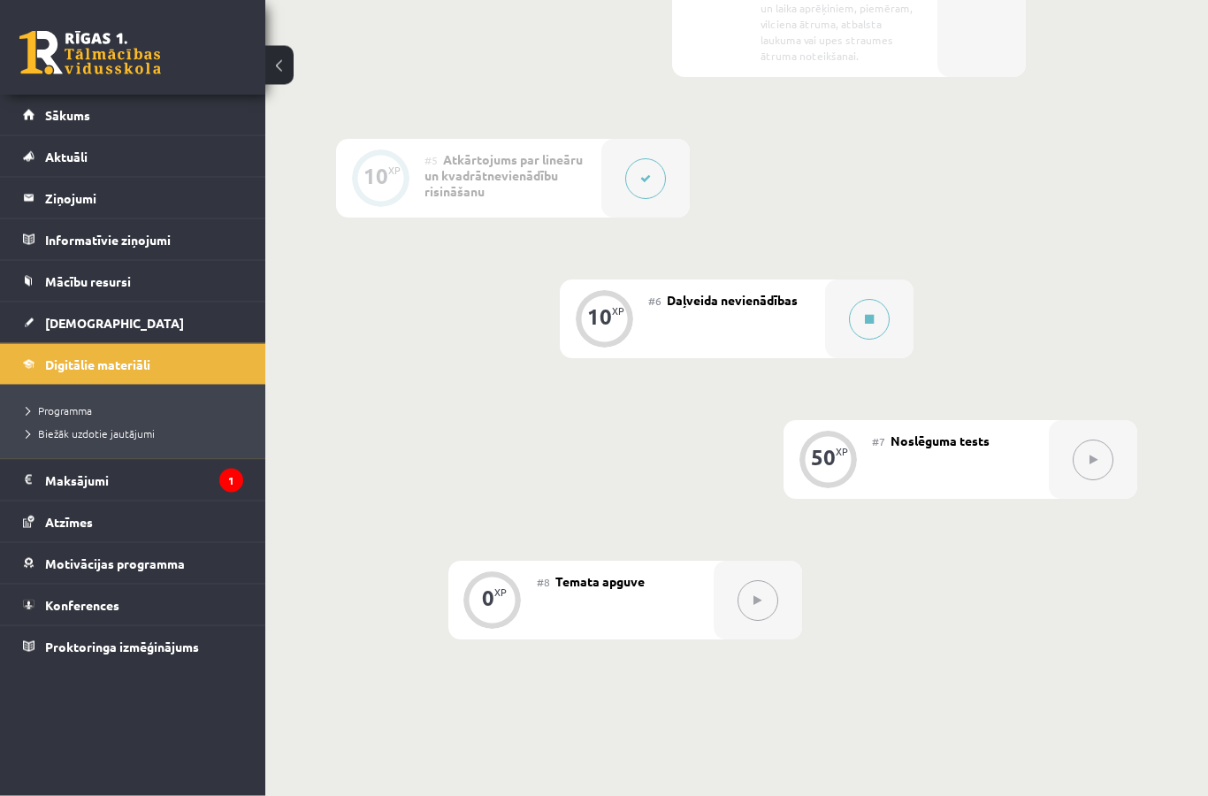
click at [866, 323] on icon at bounding box center [869, 320] width 9 height 11
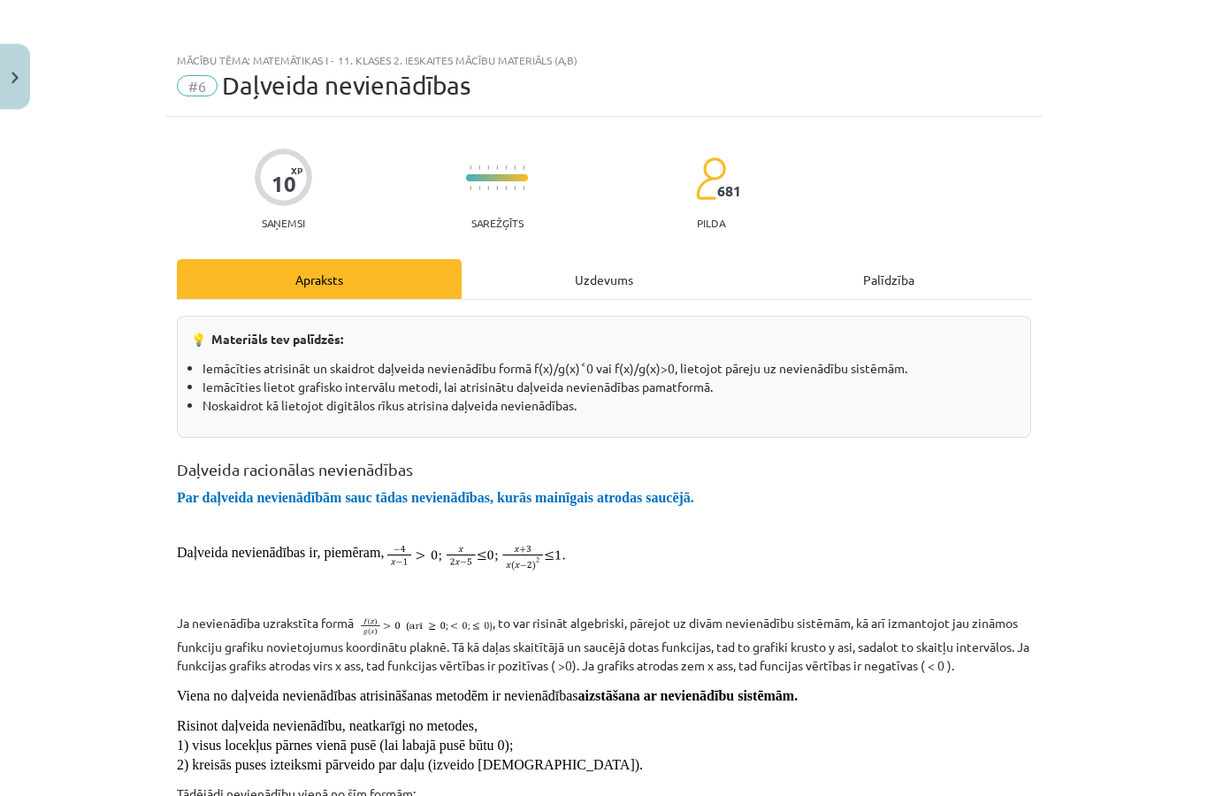
scroll to position [1057, 0]
click at [615, 286] on div "Uzdevums" at bounding box center [603, 280] width 285 height 40
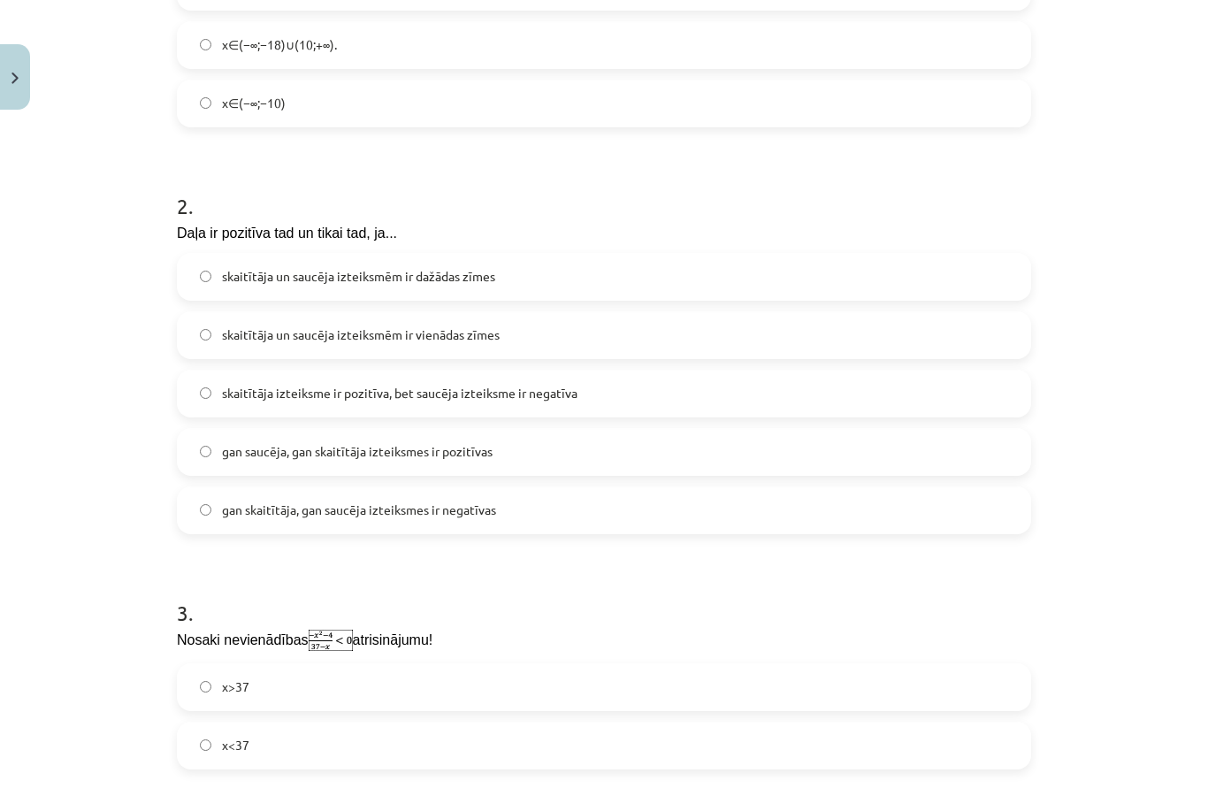
scroll to position [541, 0]
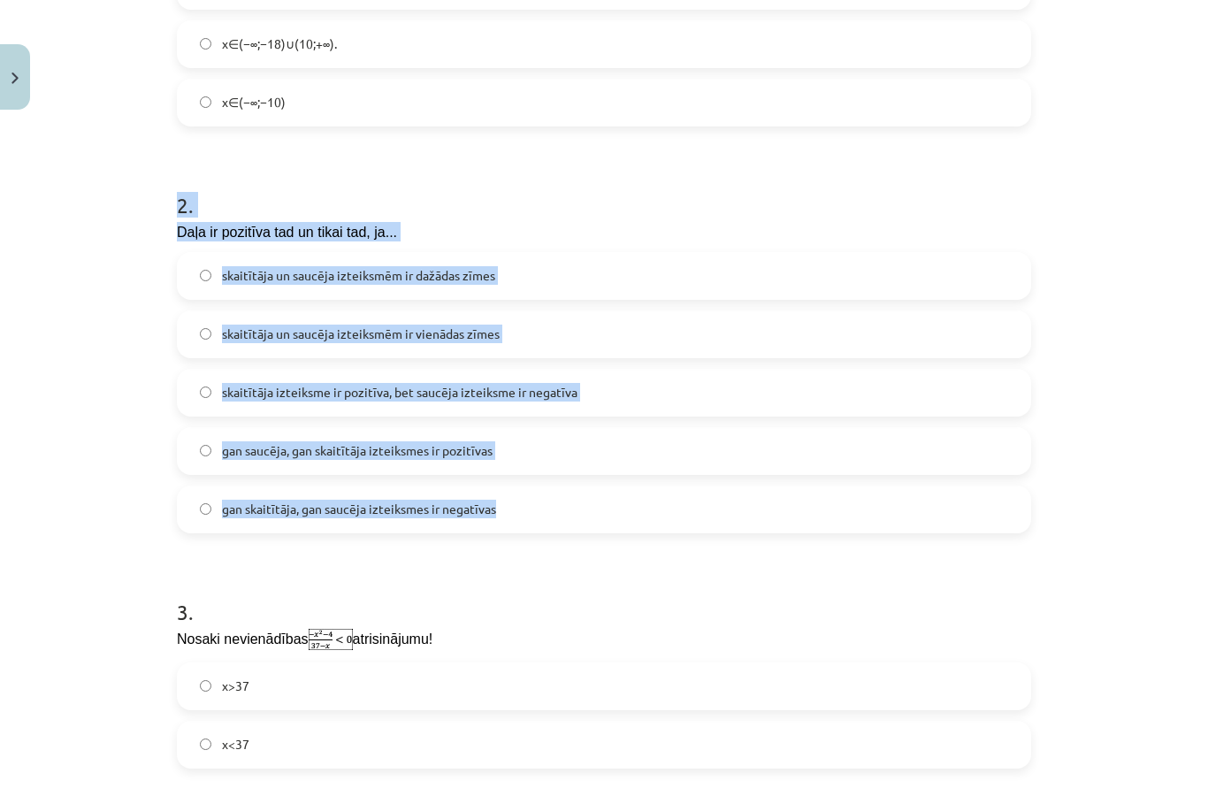
copy div "2 . Daļa ir pozitīva tad un tikai tad, ja... skaitītāja un saucēja izteiksmēm i…"
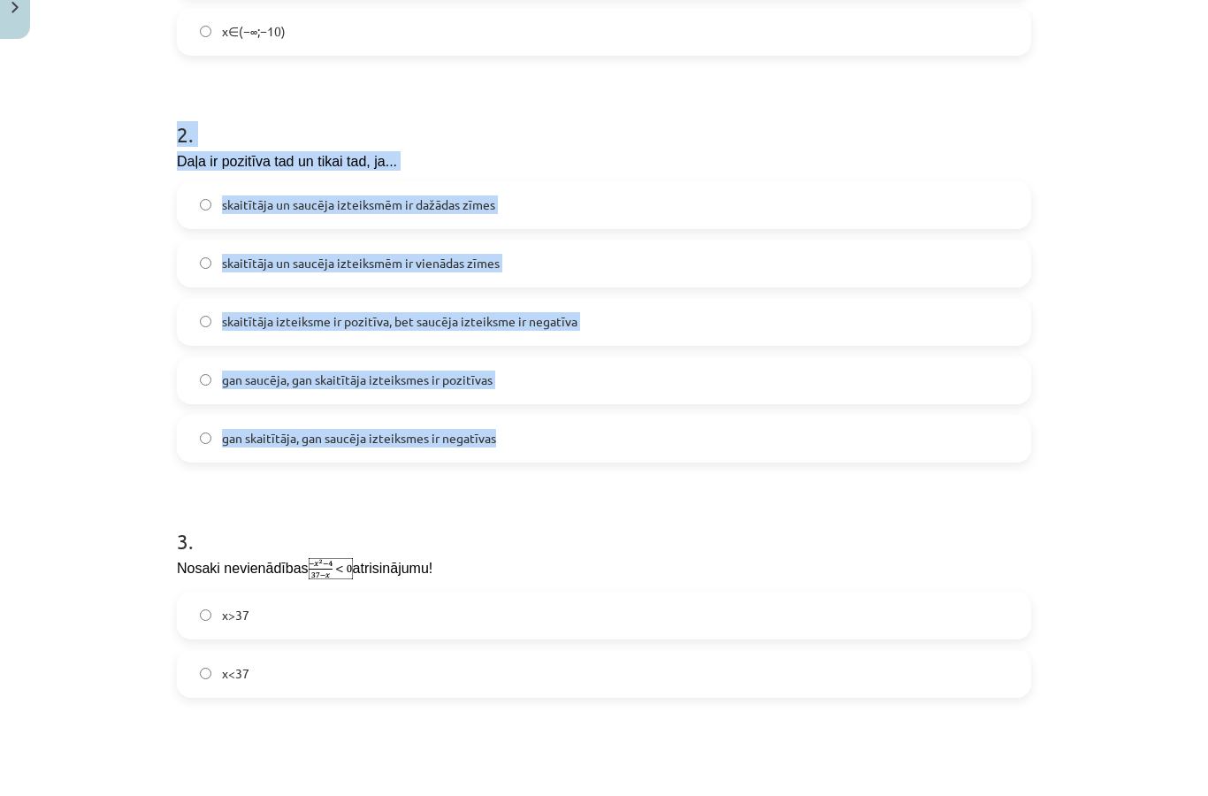
click at [736, 629] on p "Nosaki nevienādības atrisinājumu!" at bounding box center [604, 640] width 854 height 23
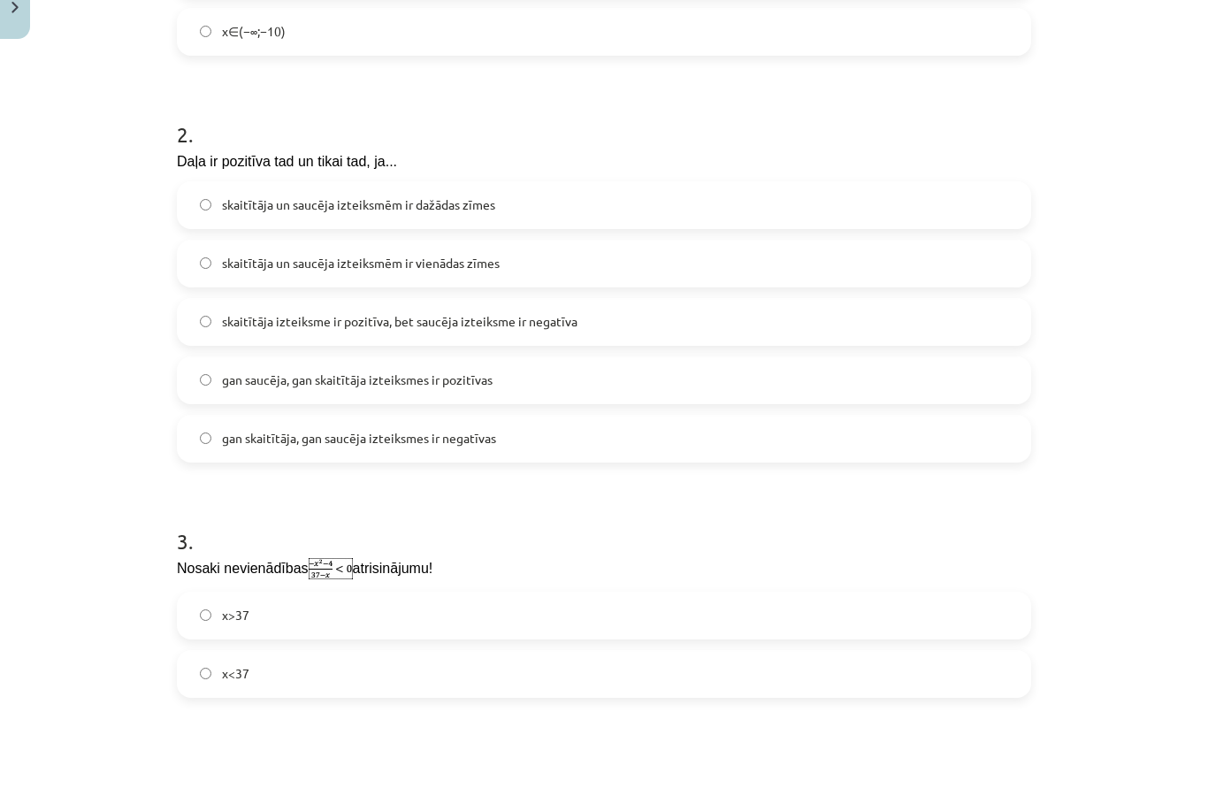
click at [664, 370] on label "skaitītāja izteiksme ir pozitīva, bet saucēja izteiksme ir negatīva" at bounding box center [604, 392] width 850 height 44
click at [657, 370] on label "skaitītāja izteiksme ir pozitīva, bet saucēja izteiksme ir negatīva" at bounding box center [604, 392] width 850 height 44
click at [565, 429] on label "gan saucēja, gan skaitītāja izteiksmes ir pozitīvas" at bounding box center [604, 451] width 850 height 44
click at [556, 370] on label "skaitītāja izteiksme ir pozitīva, bet saucēja izteiksme ir negatīva" at bounding box center [604, 392] width 850 height 44
click at [540, 383] on span "skaitītāja izteiksme ir pozitīva, bet saucēja izteiksme ir negatīva" at bounding box center [399, 392] width 355 height 19
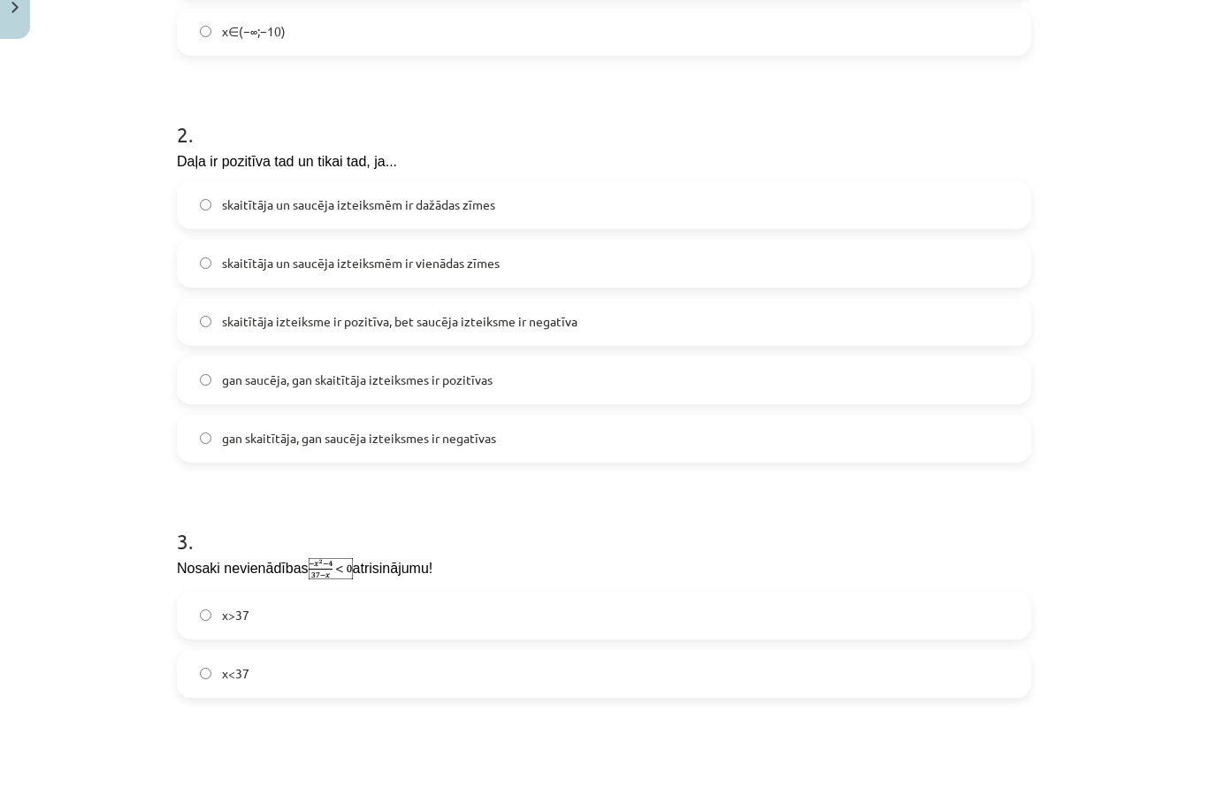
click at [537, 383] on span "skaitītāja izteiksme ir pozitīva, bet saucēja izteiksme ir negatīva" at bounding box center [399, 392] width 355 height 19
click at [533, 383] on span "skaitītāja izteiksme ir pozitīva, bet saucēja izteiksme ir negatīva" at bounding box center [399, 392] width 355 height 19
click at [568, 312] on label "skaitītāja un saucēja izteiksmēm ir vienādas zīmes" at bounding box center [604, 334] width 850 height 44
click at [599, 312] on label "skaitītāja un saucēja izteiksmēm ir vienādas zīmes" at bounding box center [604, 334] width 850 height 44
click at [639, 254] on label "skaitītāja un saucēja izteiksmēm ir dažādas zīmes" at bounding box center [604, 276] width 850 height 44
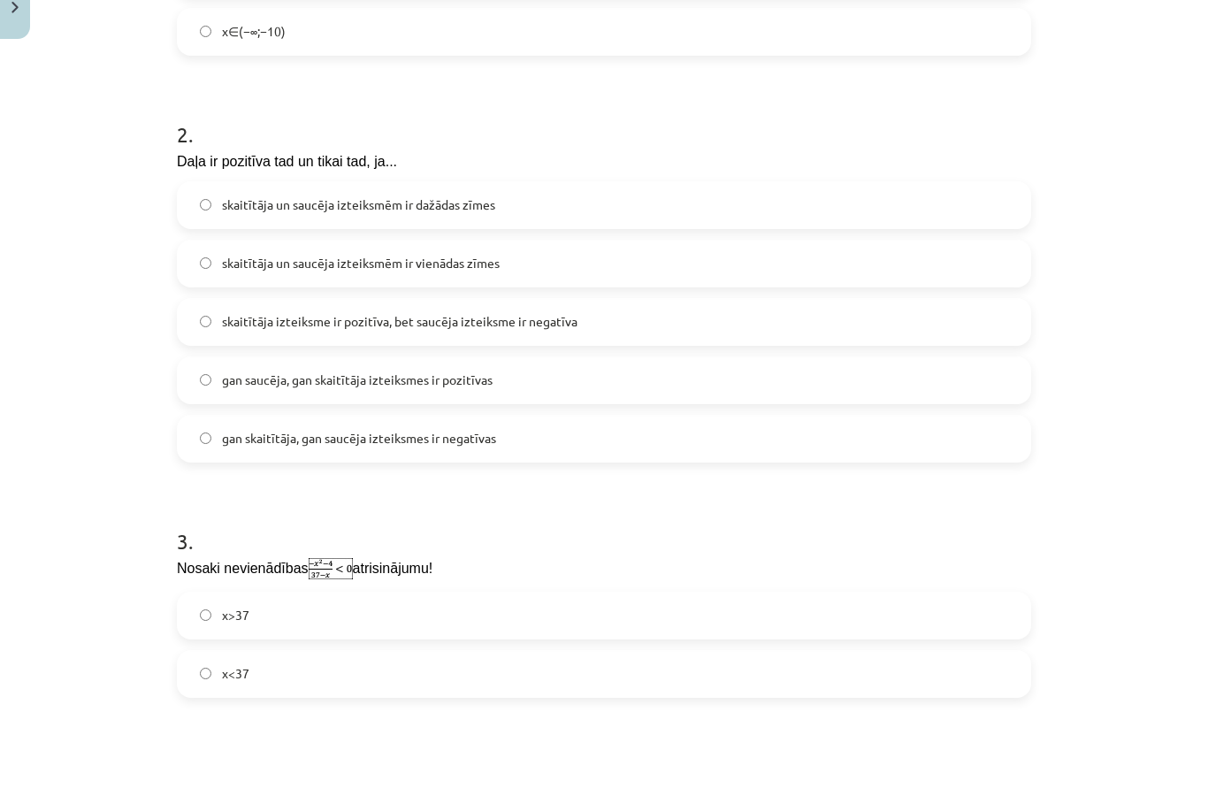
click at [583, 370] on label "skaitītāja izteiksme ir pozitīva, bet saucēja izteiksme ir negatīva" at bounding box center [604, 392] width 850 height 44
click at [610, 312] on label "skaitītāja un saucēja izteiksmēm ir vienādas zīmes" at bounding box center [604, 334] width 850 height 44
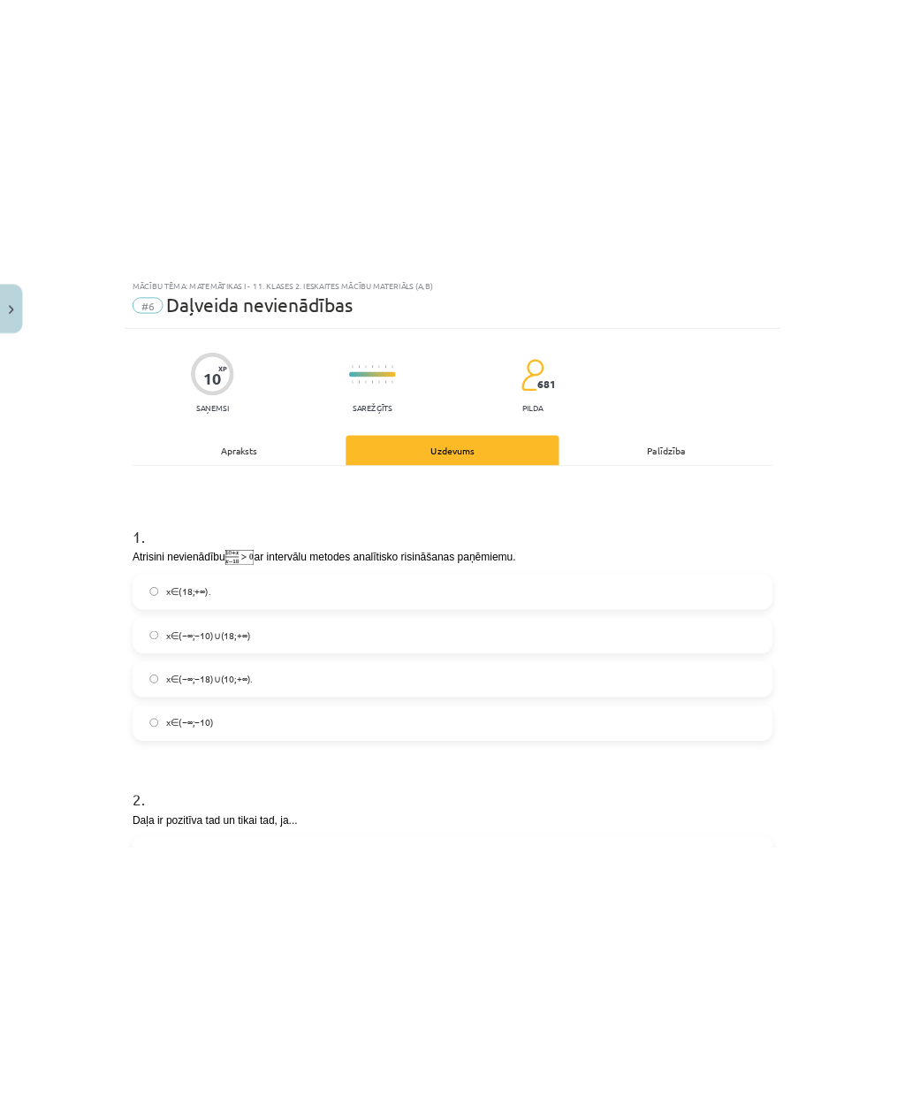
scroll to position [1056, 0]
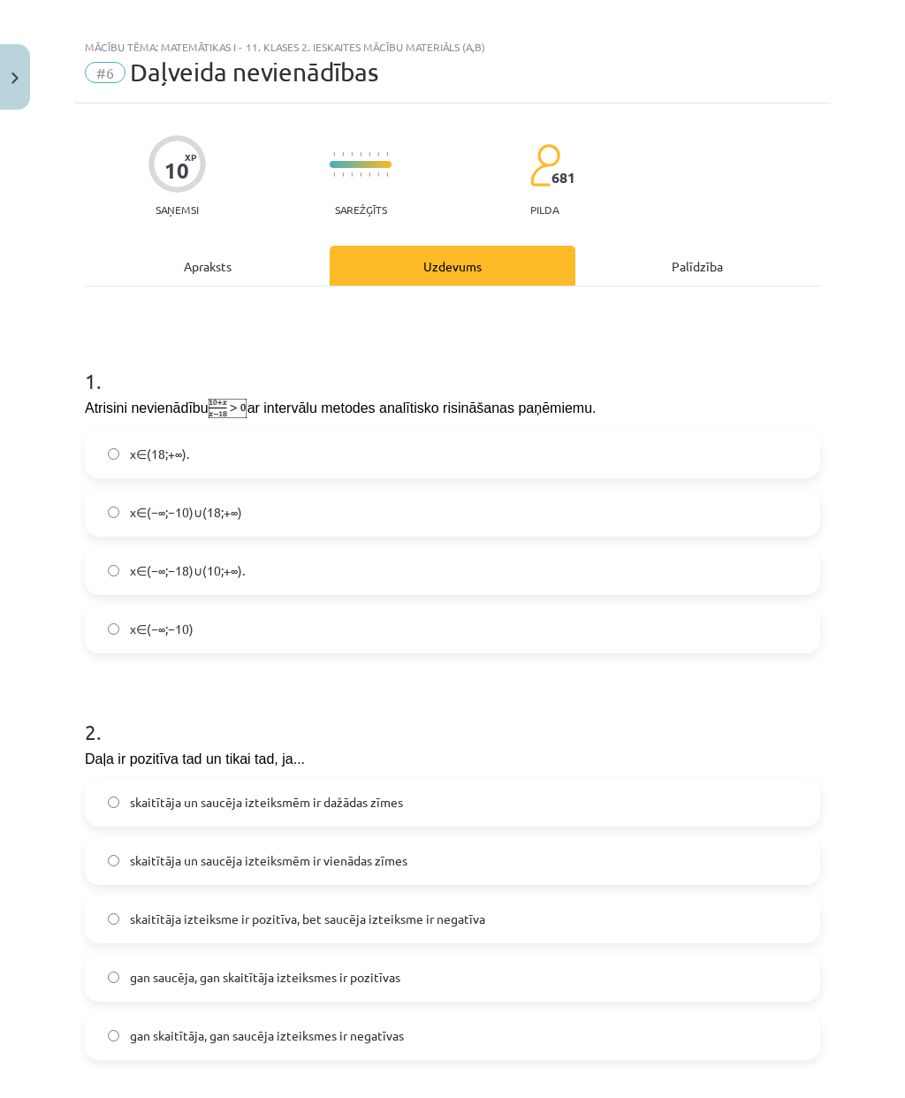
click at [403, 510] on label "x∈(−∞;−10)∪(18;+∞)" at bounding box center [453, 513] width 732 height 44
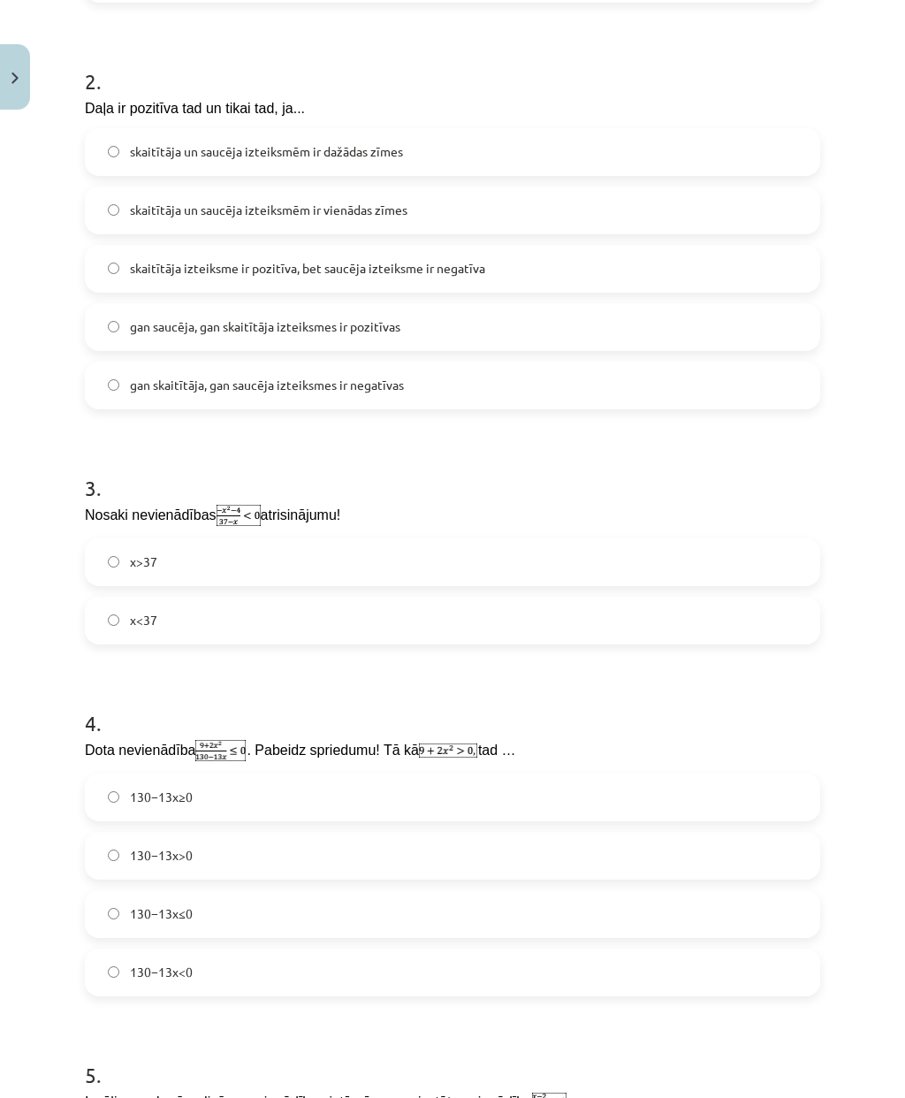
scroll to position [697, 0]
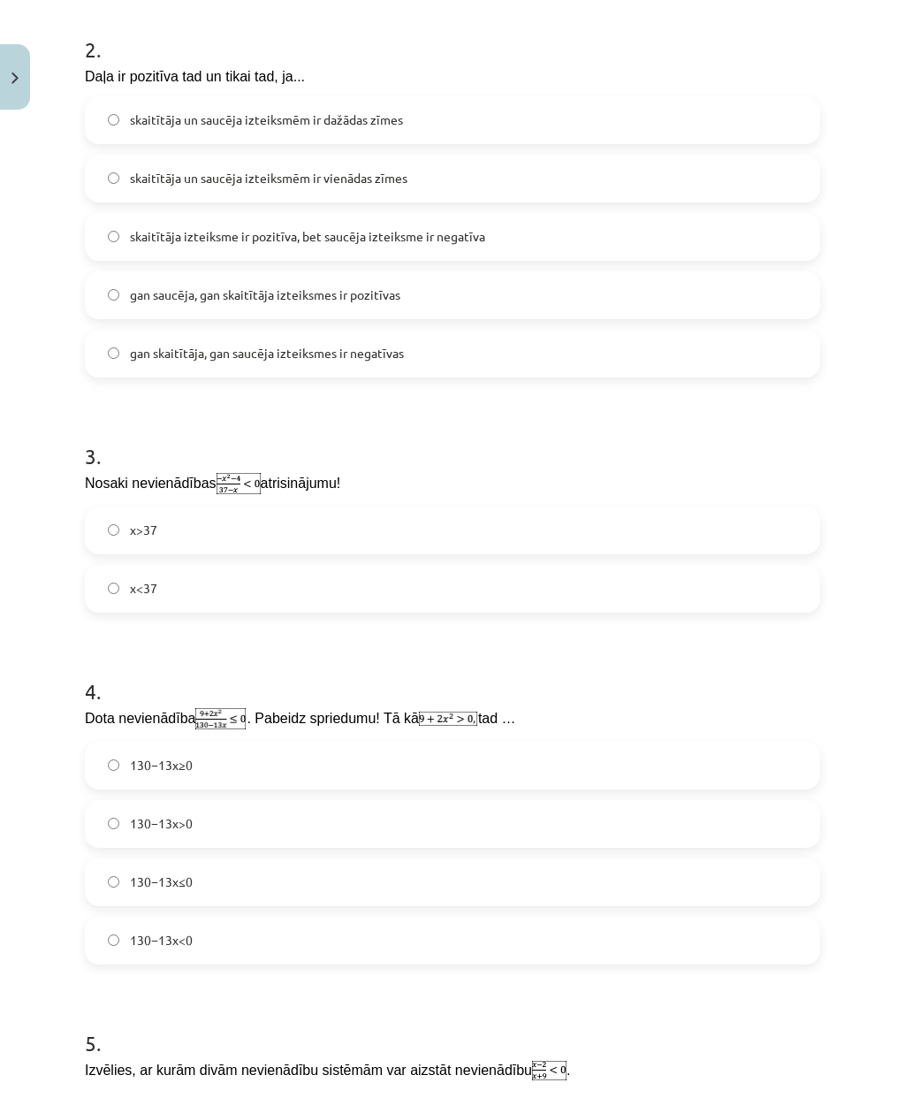
click at [416, 587] on label "x<37" at bounding box center [453, 589] width 732 height 44
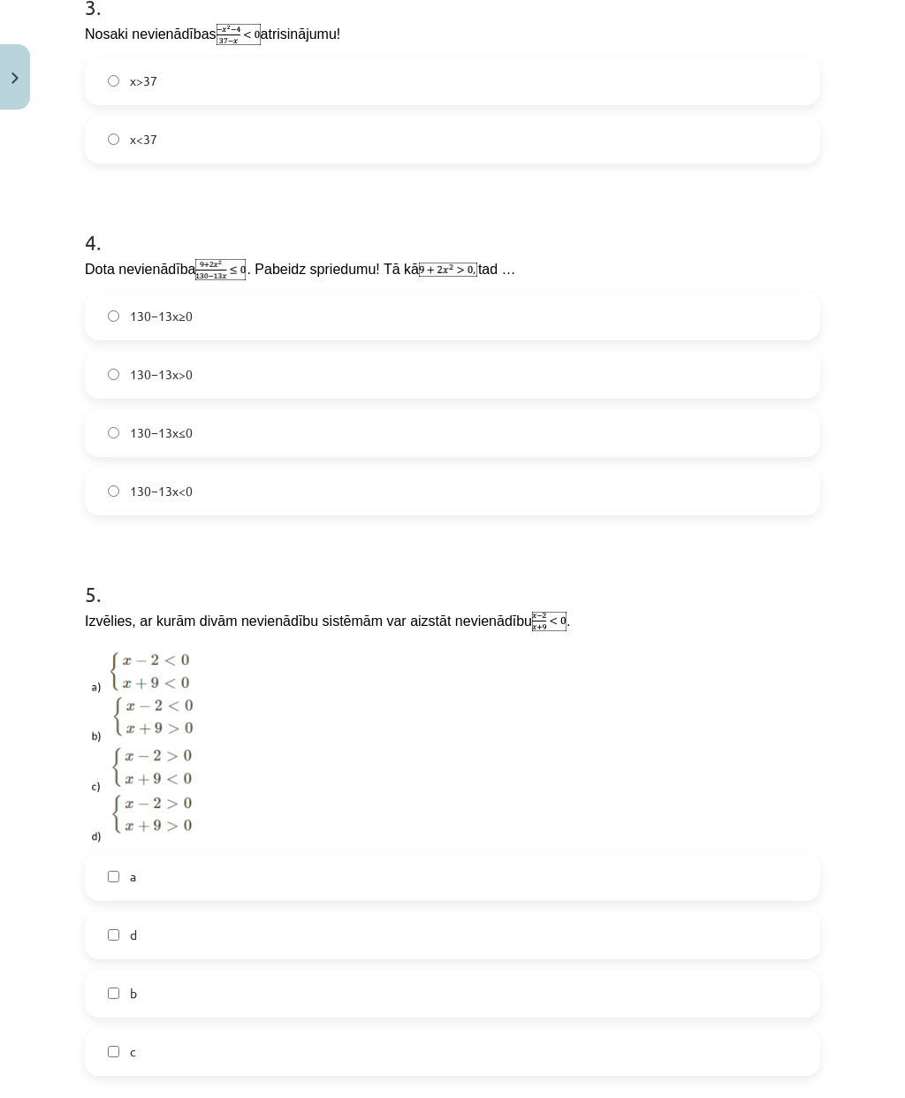
scroll to position [1196, 0]
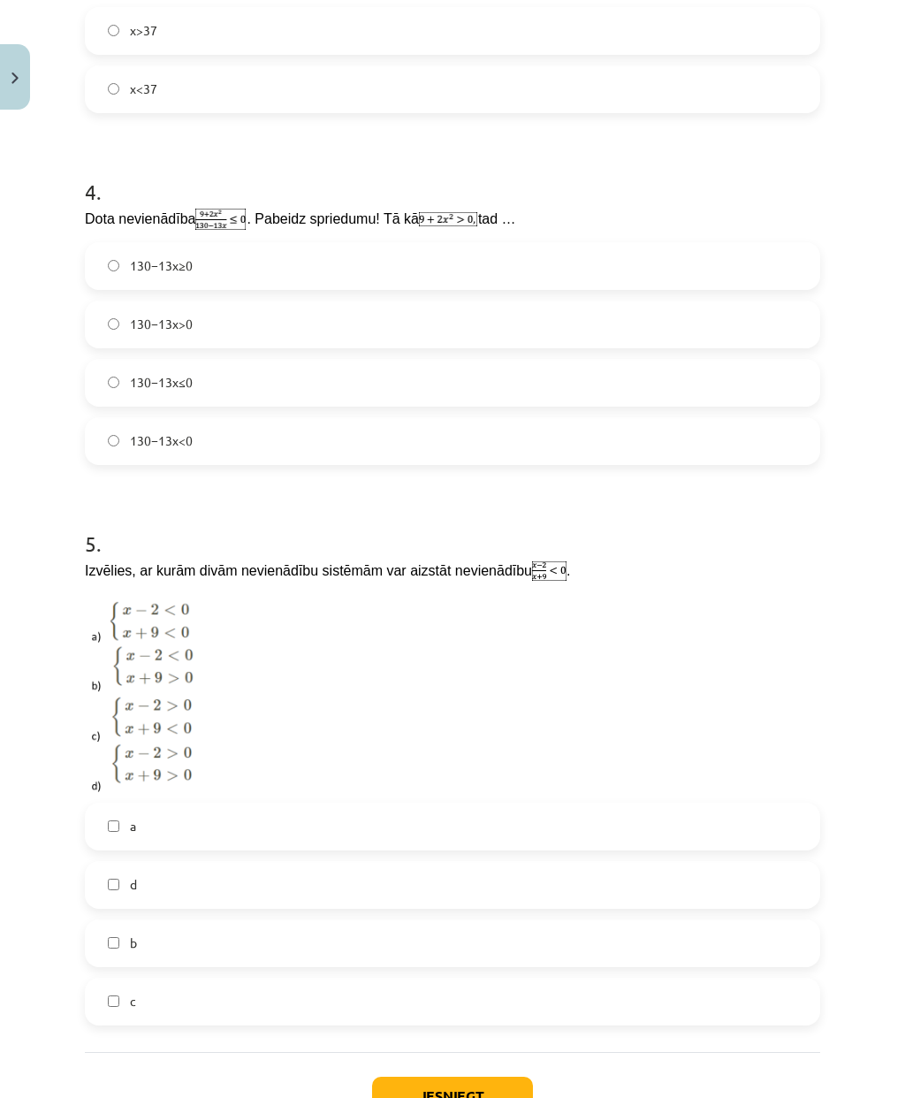
click at [363, 324] on label "130−13x>0" at bounding box center [453, 324] width 732 height 44
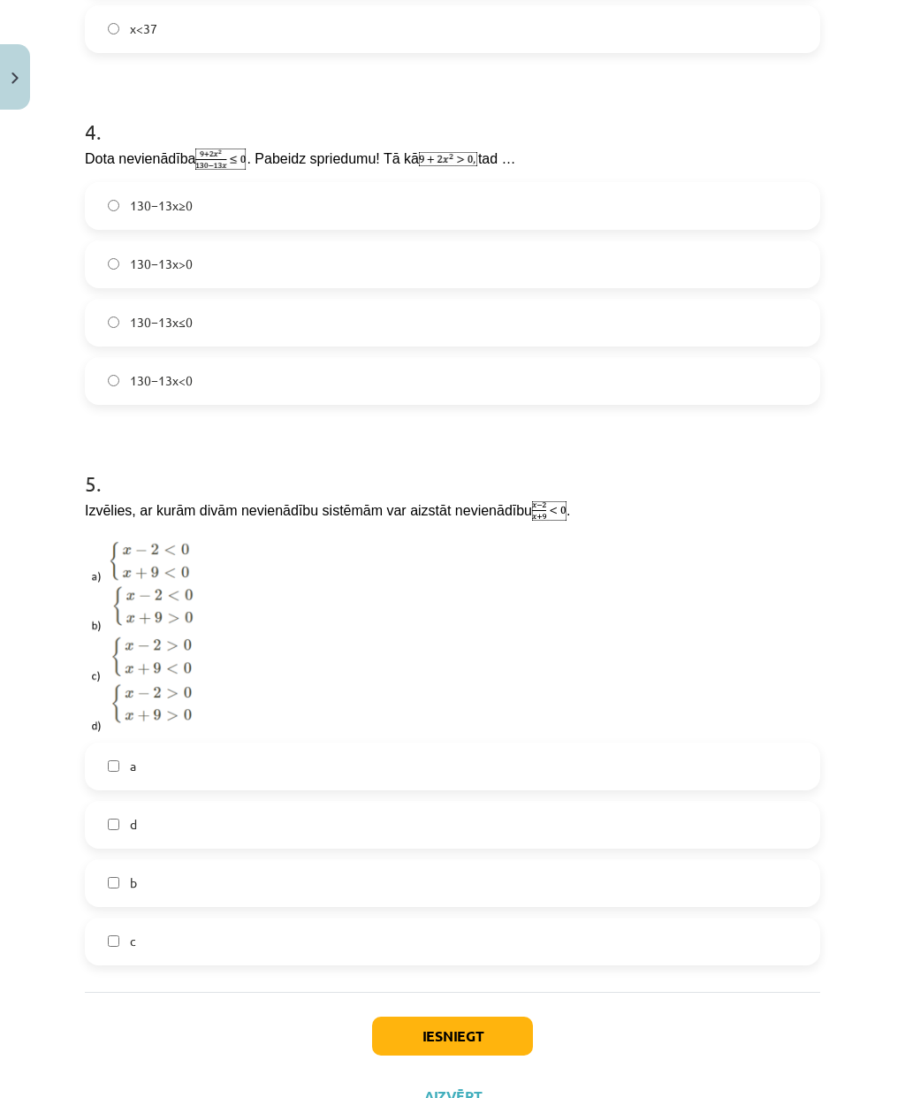
scroll to position [1253, 0]
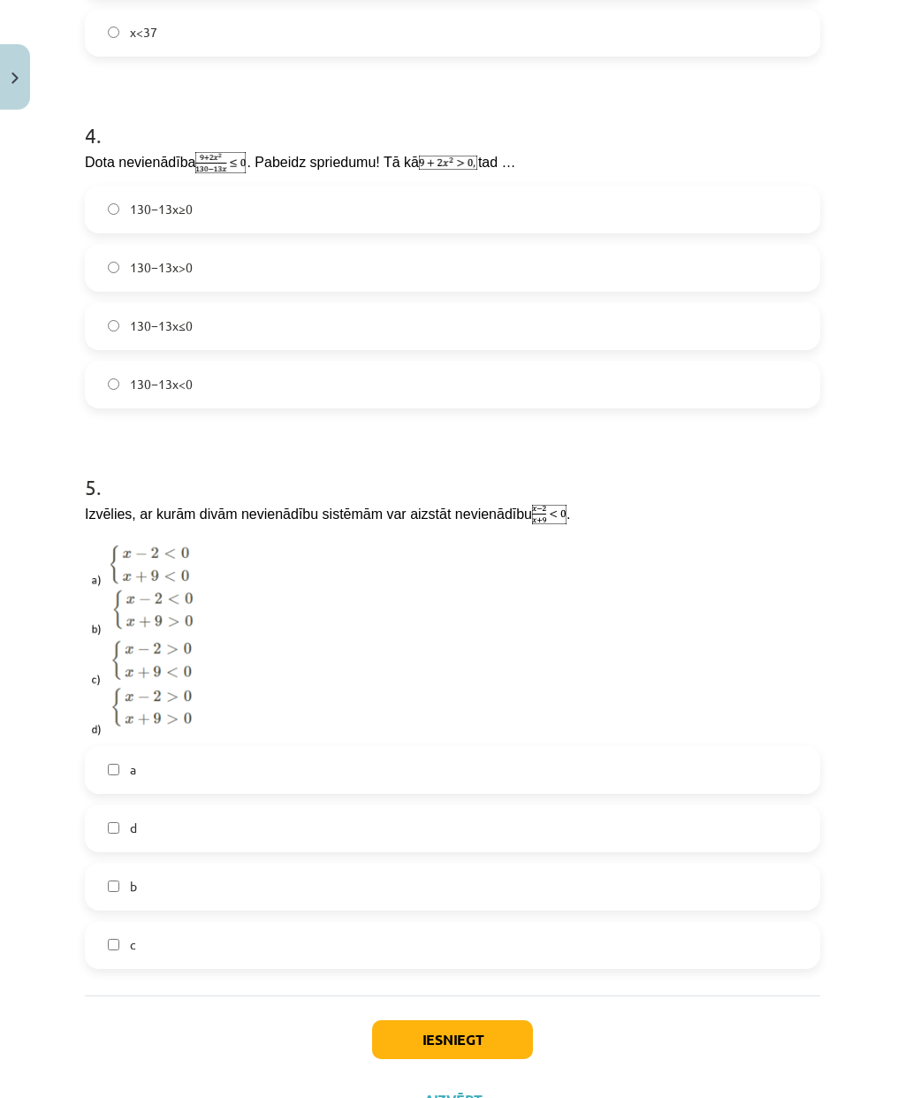
click at [281, 757] on label "a" at bounding box center [453, 770] width 732 height 44
click at [201, 795] on label "d" at bounding box center [453, 828] width 732 height 44
click at [479, 795] on button "Iesniegt" at bounding box center [452, 1039] width 161 height 39
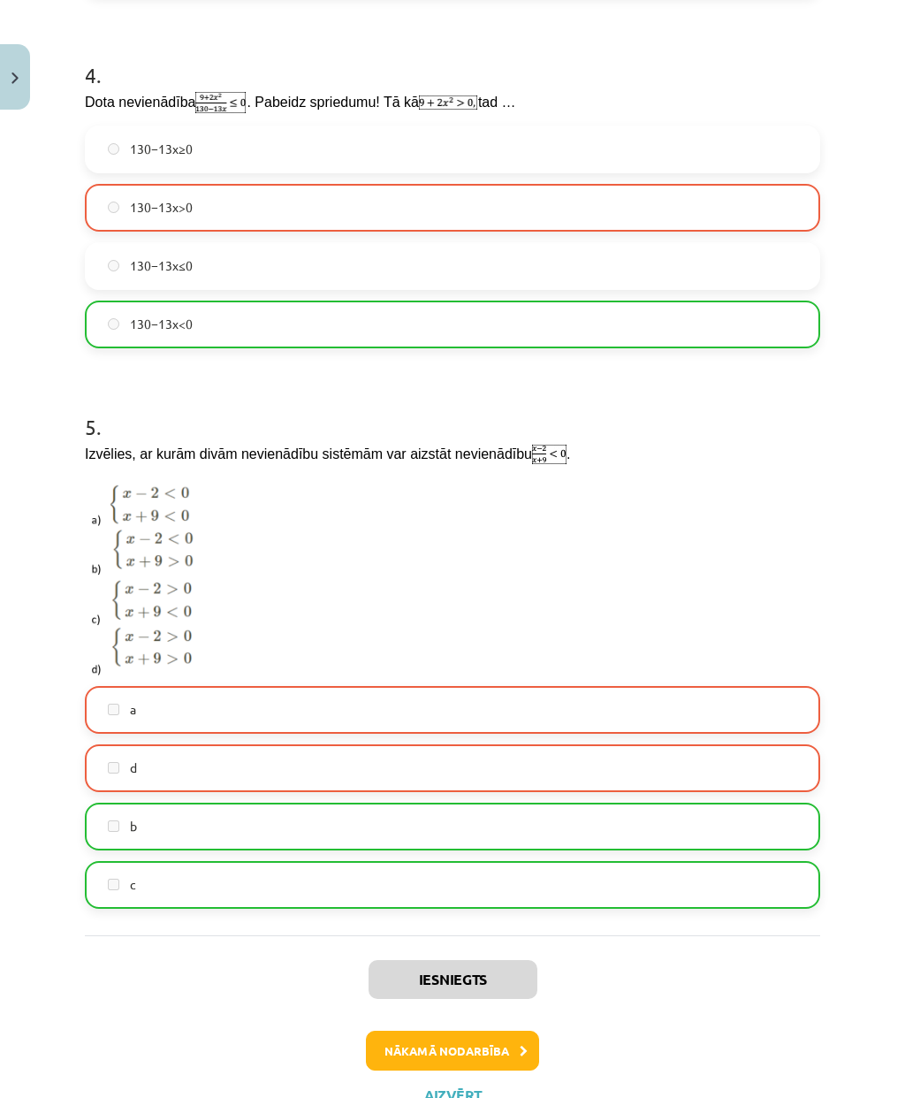
scroll to position [1308, 0]
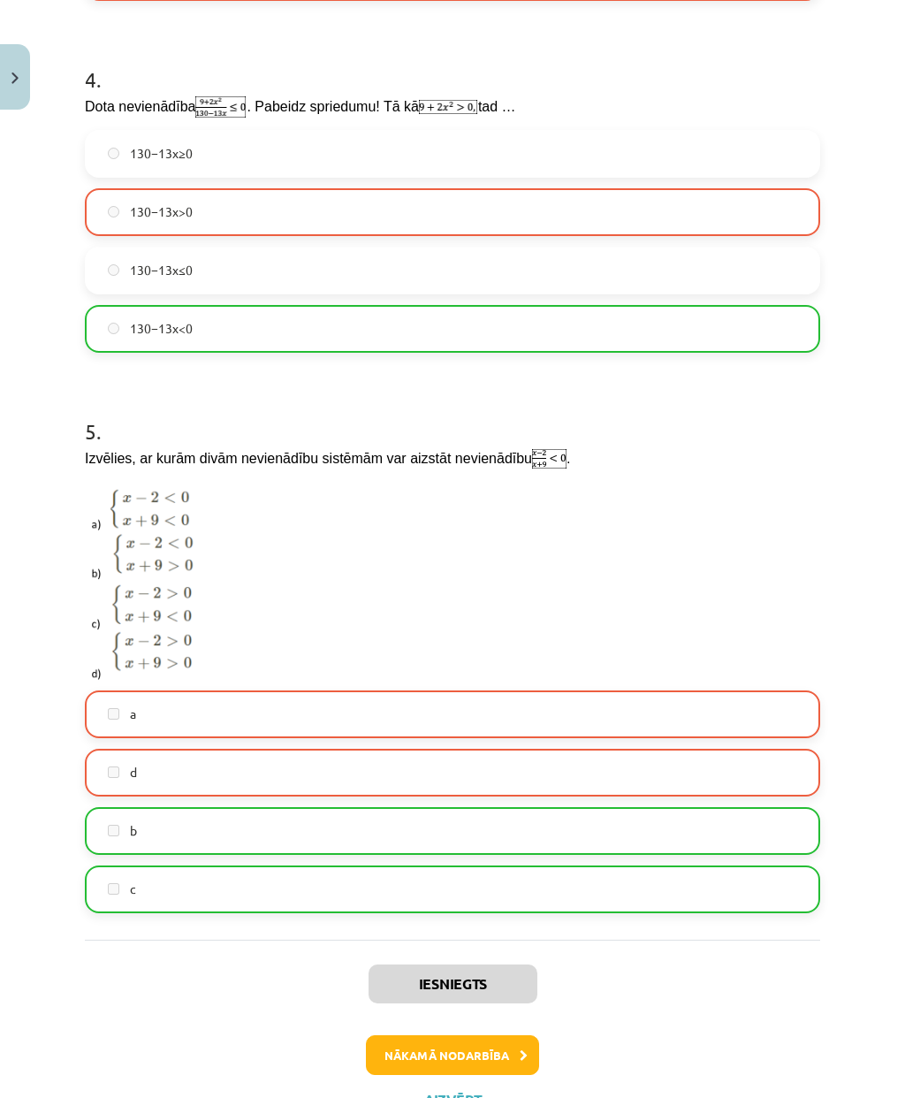
click at [498, 795] on button "Nākamā nodarbība" at bounding box center [452, 1055] width 173 height 41
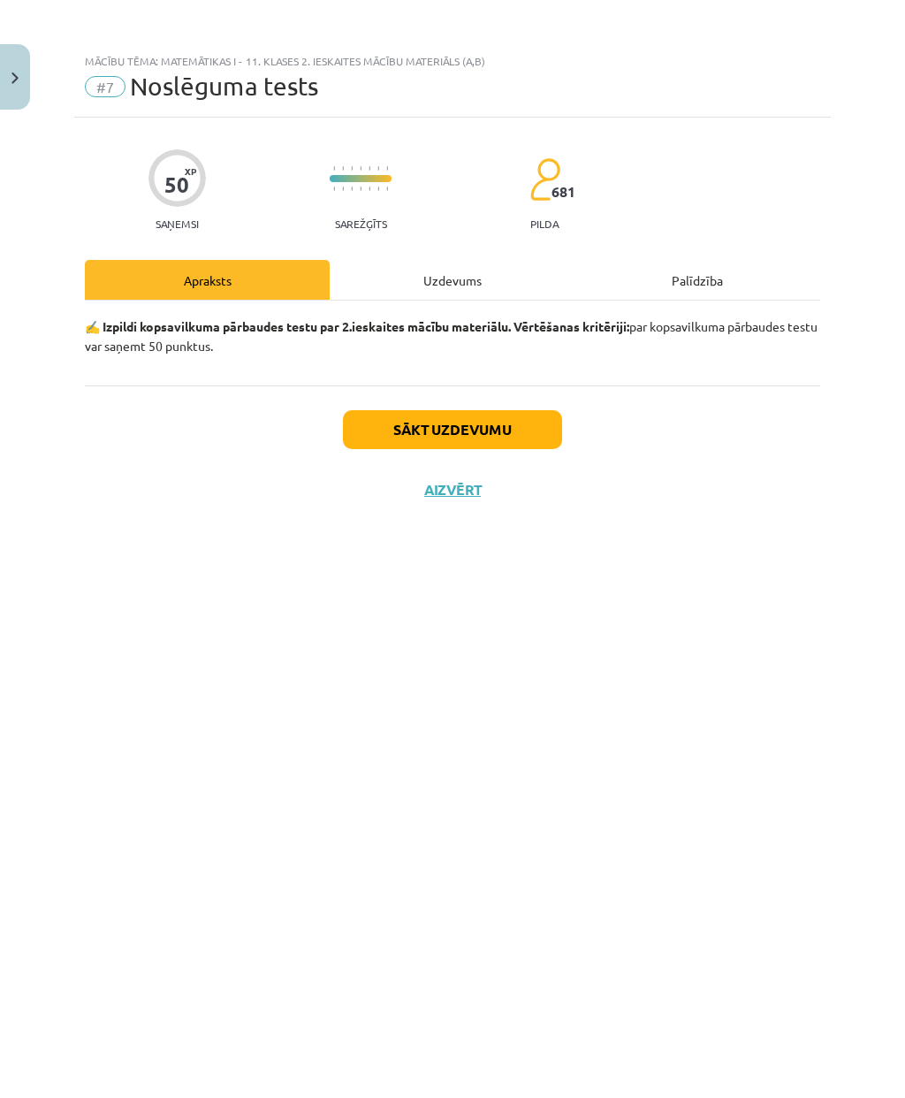
click at [476, 283] on div "Uzdevums" at bounding box center [452, 280] width 245 height 40
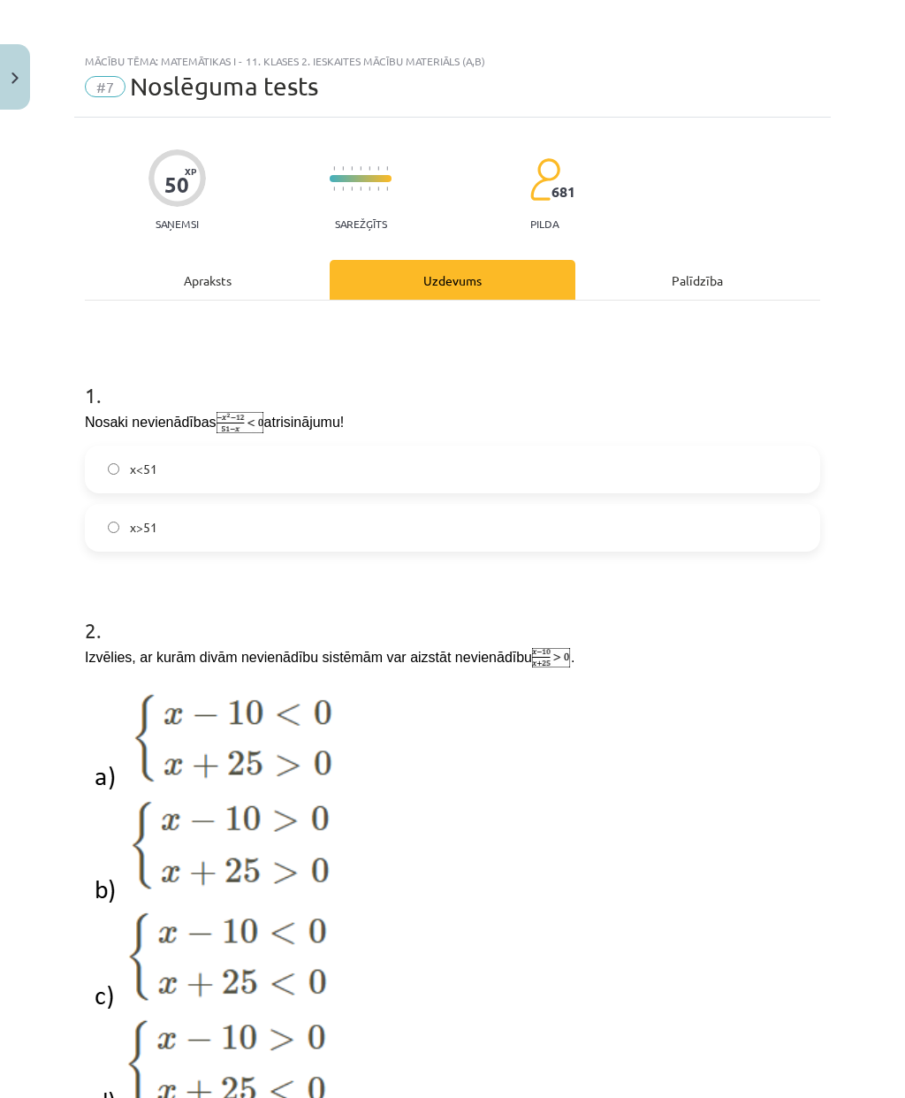
click at [439, 447] on label "x<51" at bounding box center [453, 469] width 732 height 44
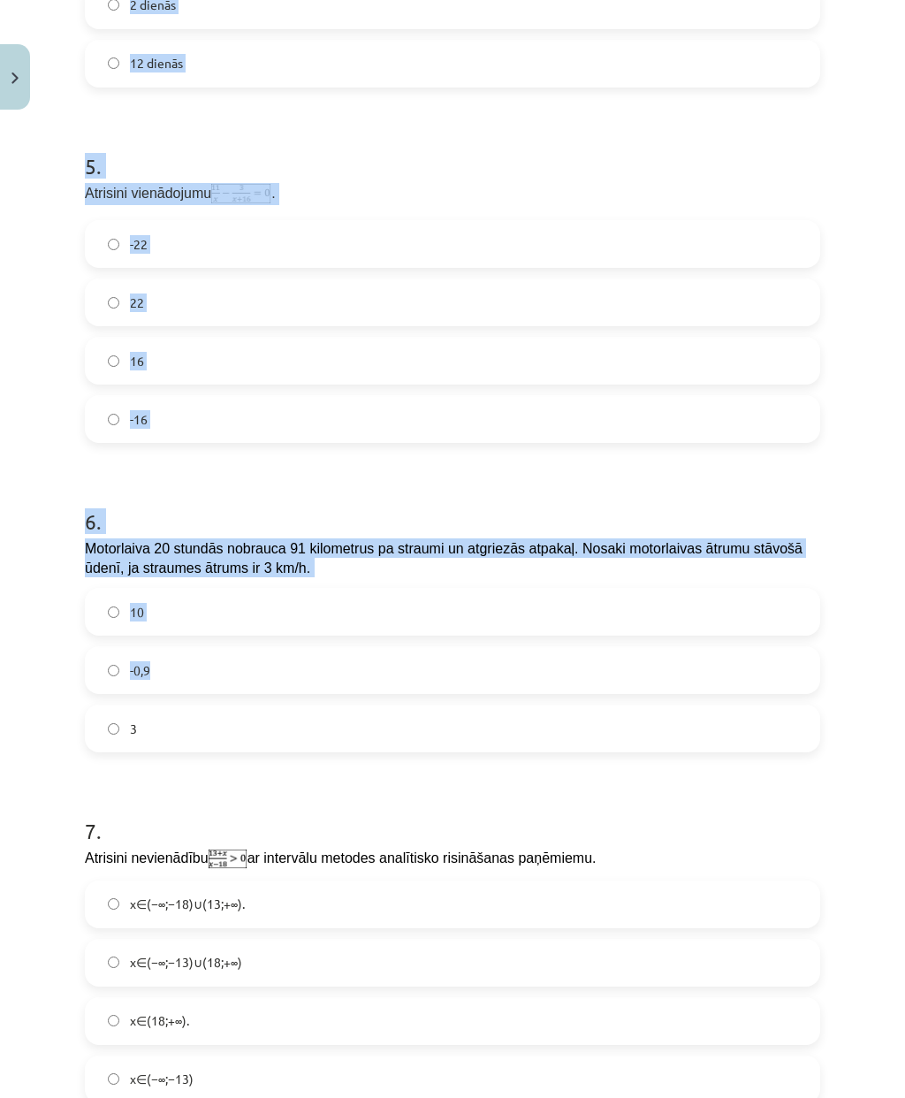
scroll to position [1920, 0]
copy form "4 . Galdnieku darbnīcā strādā meistars un tā māceklis. Cik dienās māceklis var …"
click at [728, 793] on div "7 . Atrisini nevienādību ar intervālu metodes analītisko risināšanas paņēmiemu.…" at bounding box center [453, 946] width 736 height 316
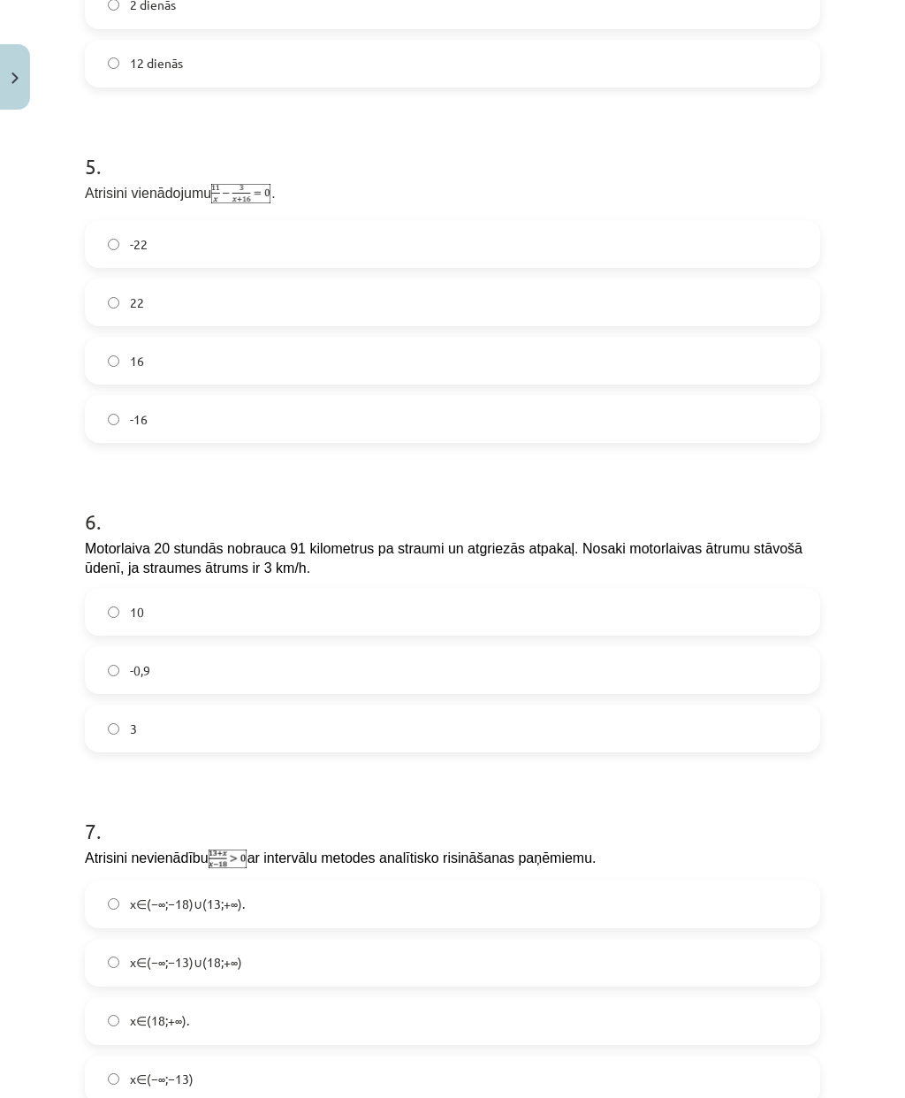
click at [513, 590] on label "10" at bounding box center [453, 612] width 732 height 44
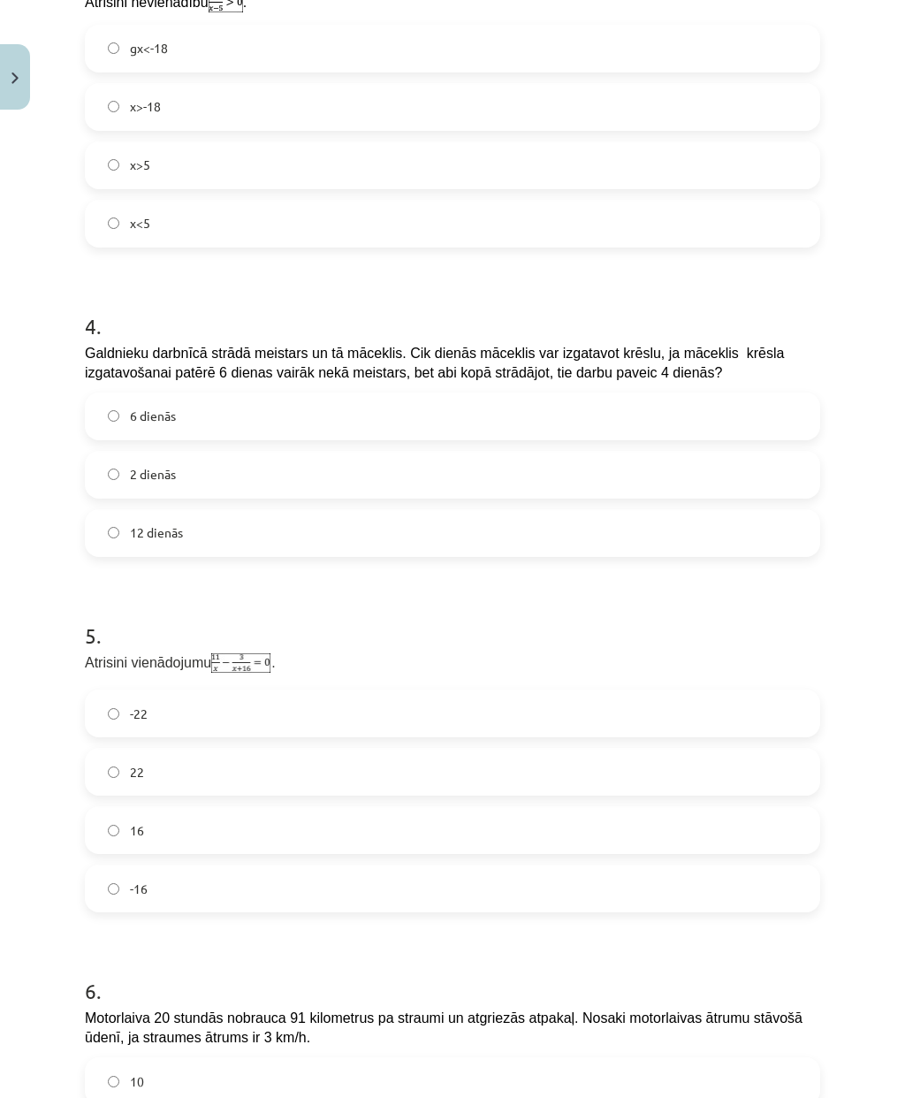
scroll to position [1451, 0]
click at [425, 511] on label "12 dienās" at bounding box center [453, 533] width 732 height 44
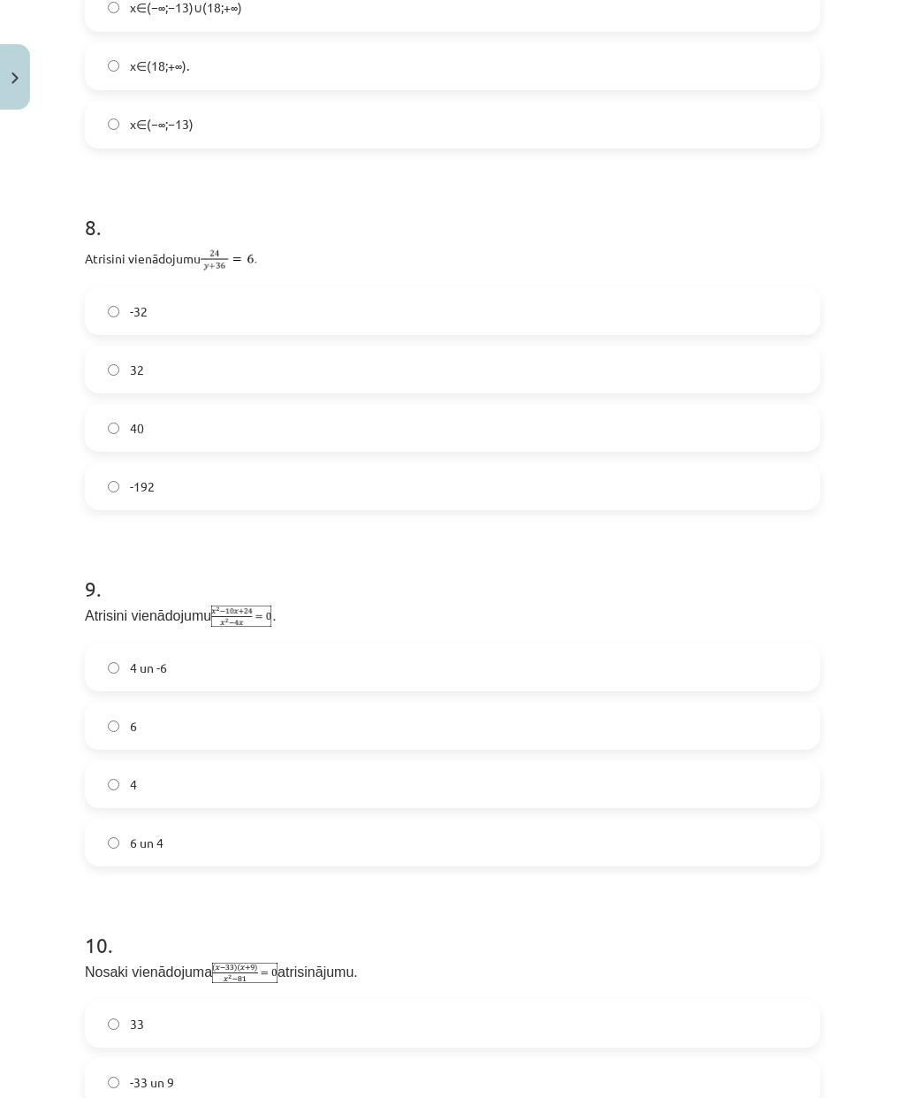
scroll to position [2874, 0]
copy div "8 . Atrisini vienādojumu -32 32 40 -192"
click at [596, 546] on h1 "9 ." at bounding box center [453, 573] width 736 height 55
click at [508, 290] on label "-32" at bounding box center [453, 312] width 732 height 44
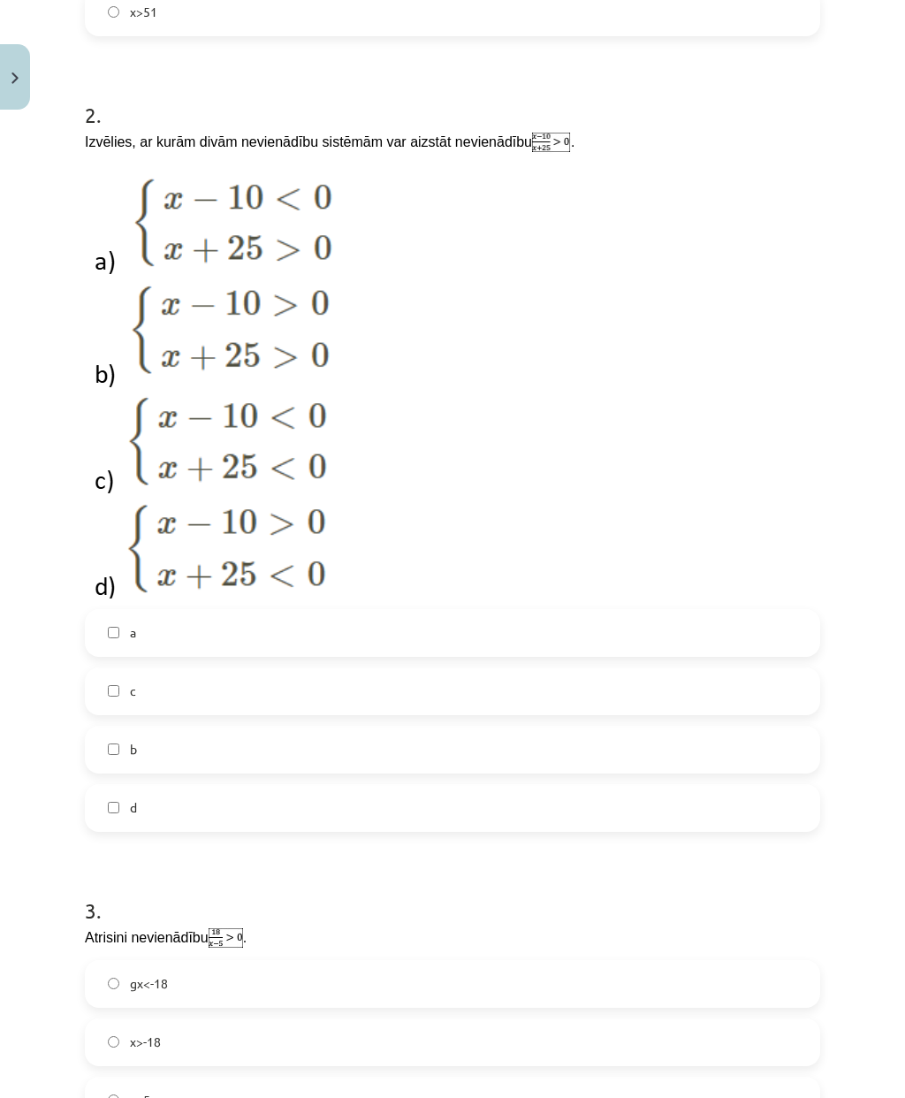
scroll to position [514, 0]
click at [357, 729] on label "b" at bounding box center [453, 751] width 732 height 44
click at [210, 729] on label "b" at bounding box center [453, 751] width 732 height 44
click at [227, 613] on label "a" at bounding box center [453, 635] width 732 height 44
click at [250, 788] on label "d" at bounding box center [453, 810] width 732 height 44
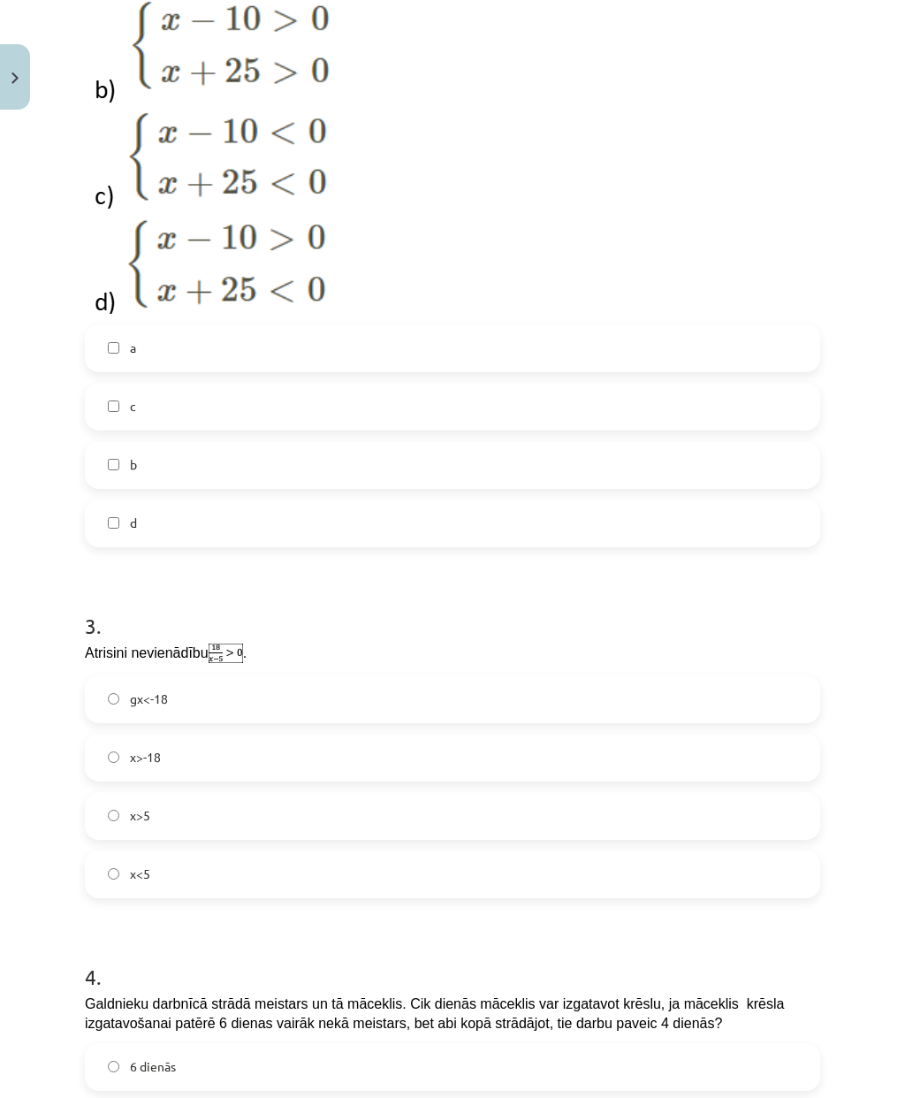
scroll to position [799, 0]
click at [331, 795] on label "x>5" at bounding box center [453, 817] width 732 height 44
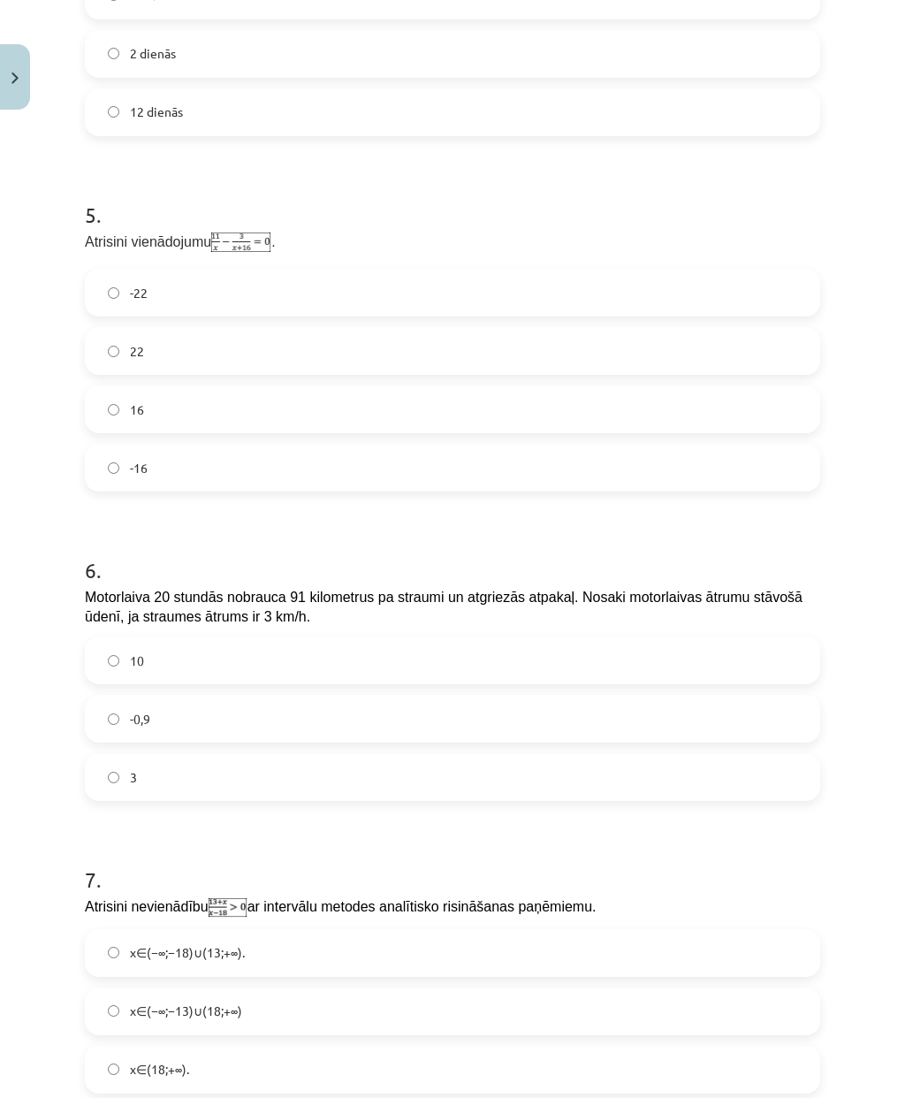
scroll to position [1871, 0]
click at [603, 271] on label "-22" at bounding box center [453, 293] width 732 height 44
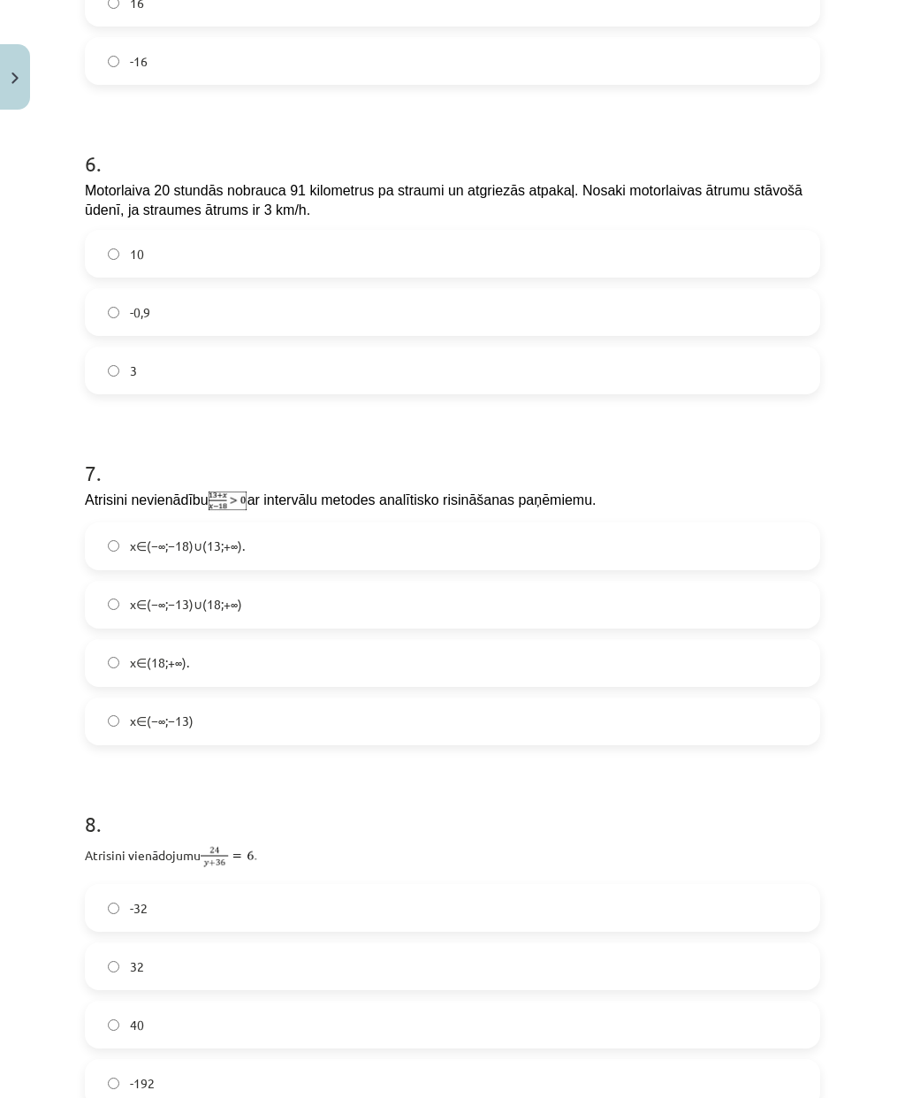
scroll to position [2284, 0]
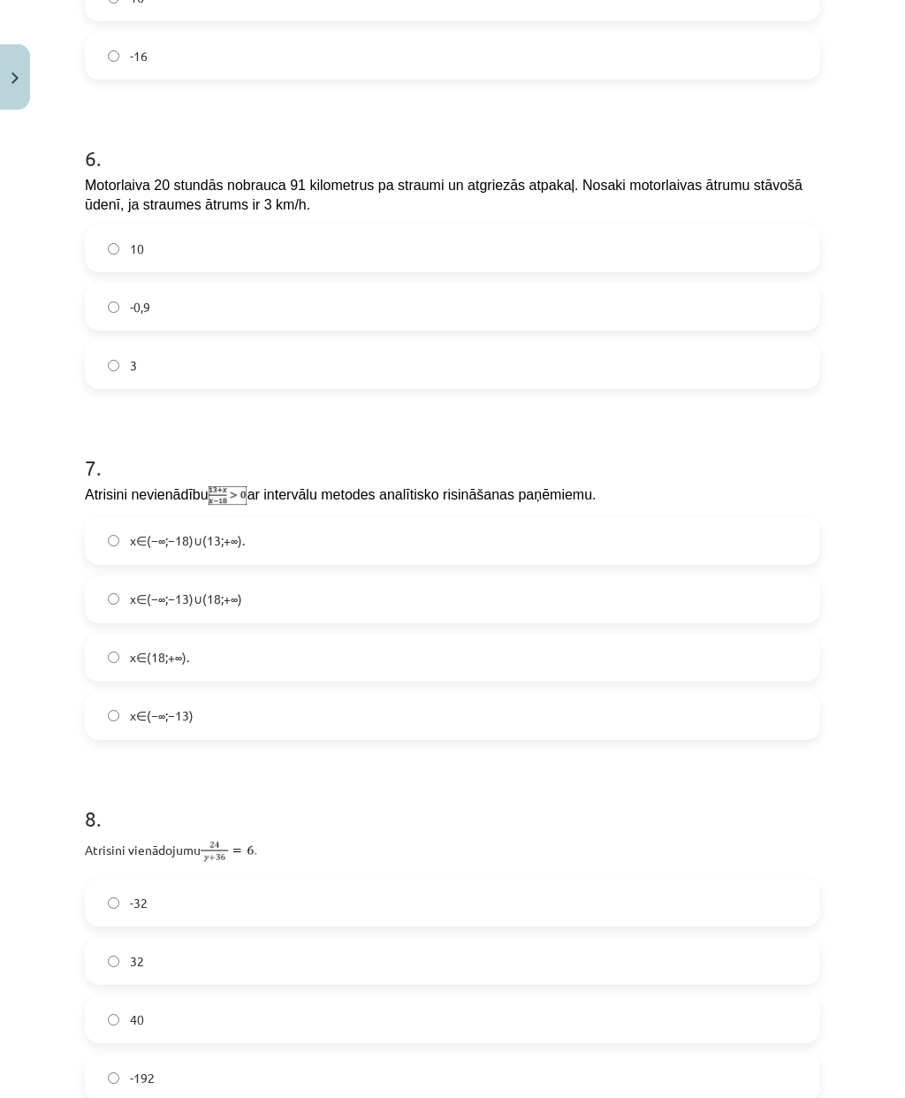
click at [136, 590] on span "x∈(−∞;−13)∪(18;+∞)" at bounding box center [186, 599] width 112 height 19
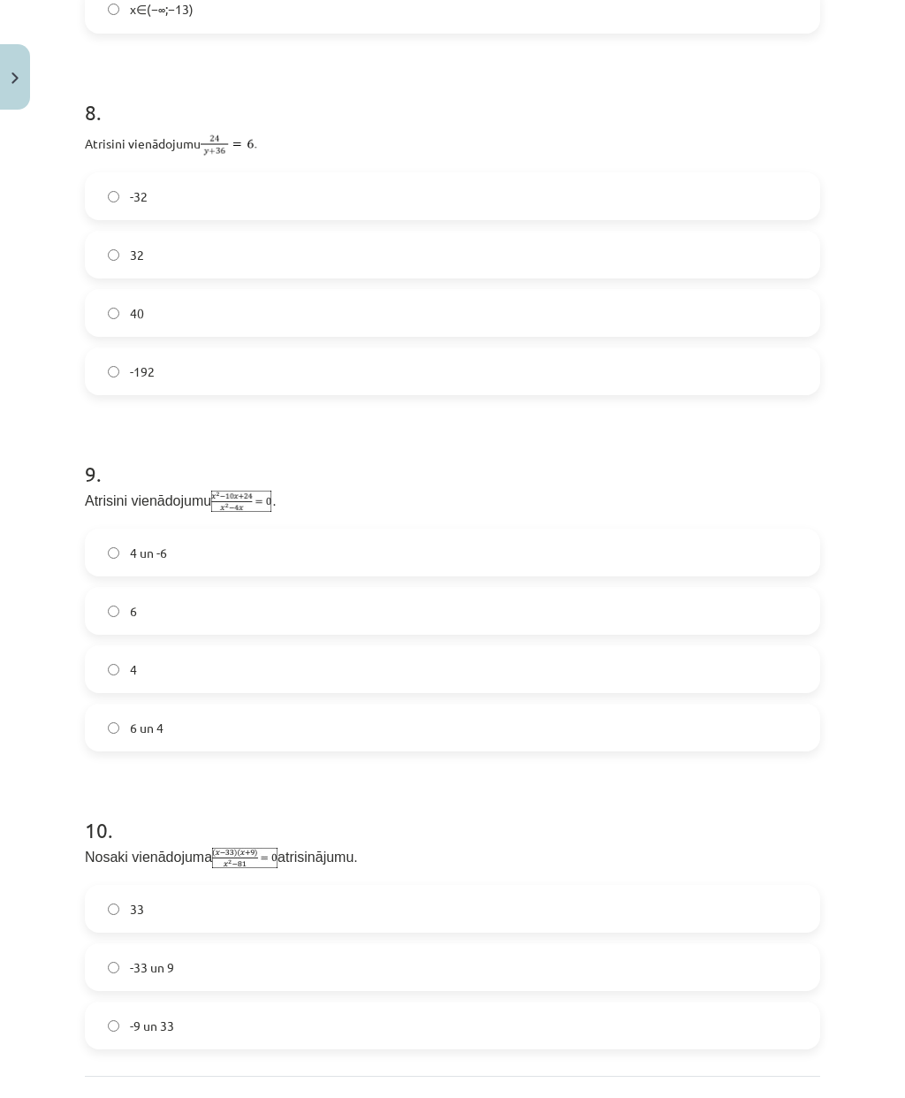
scroll to position [3002, 0]
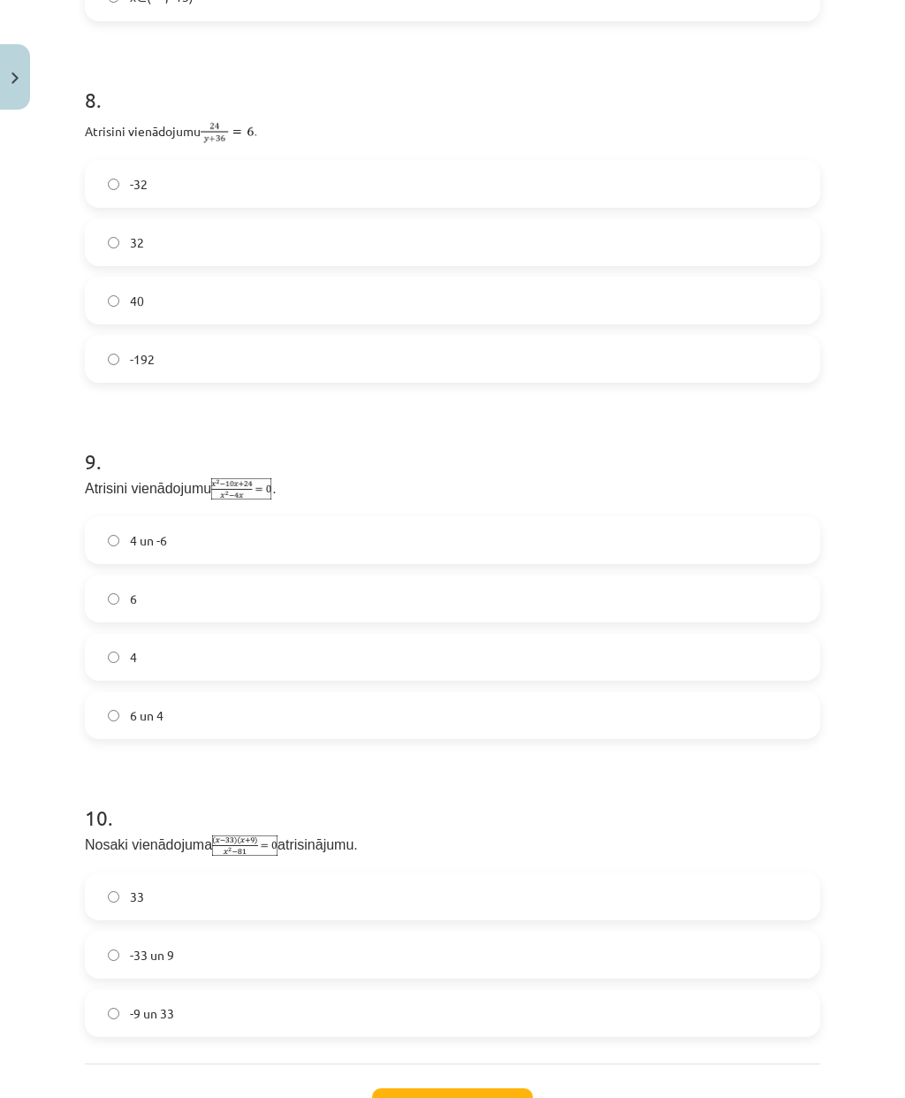
click at [488, 576] on label "6" at bounding box center [453, 598] width 732 height 44
click at [390, 795] on label "33" at bounding box center [453, 896] width 732 height 44
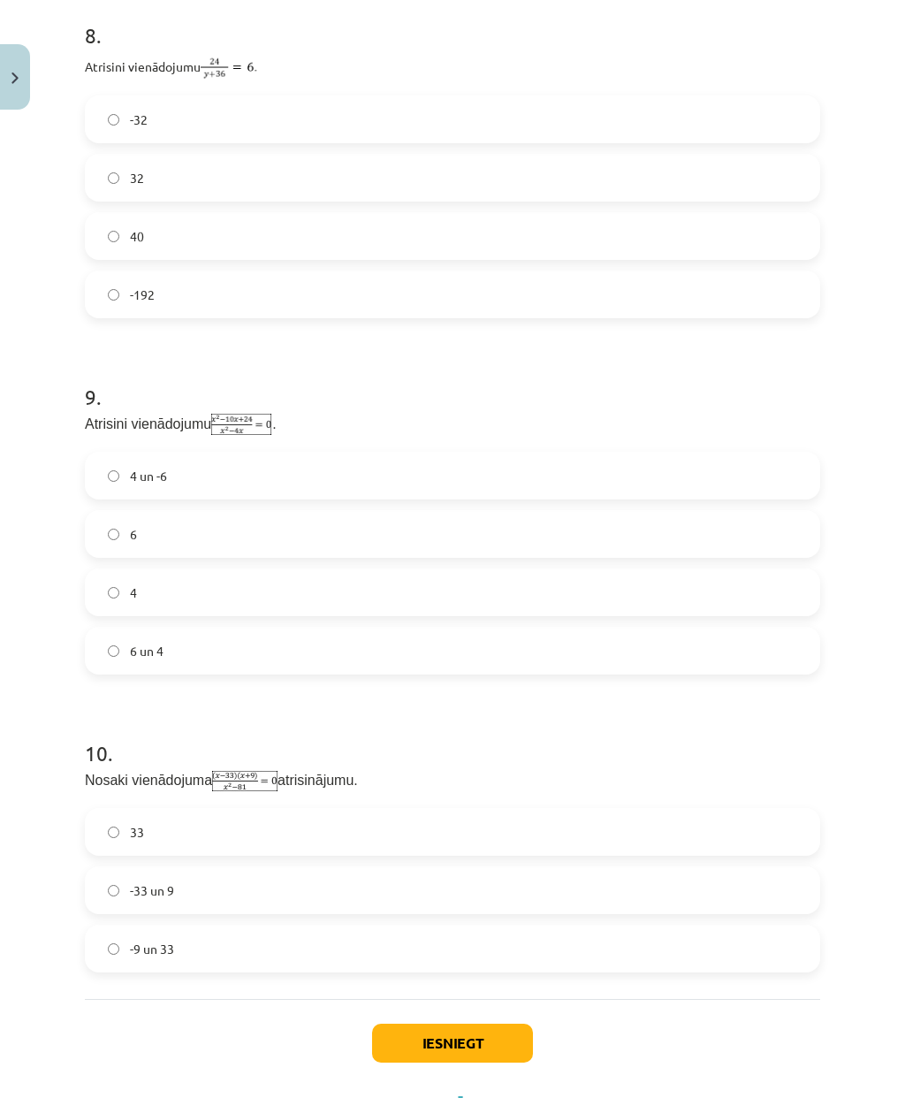
scroll to position [3066, 0]
click at [478, 795] on button "Iesniegt" at bounding box center [452, 1044] width 161 height 39
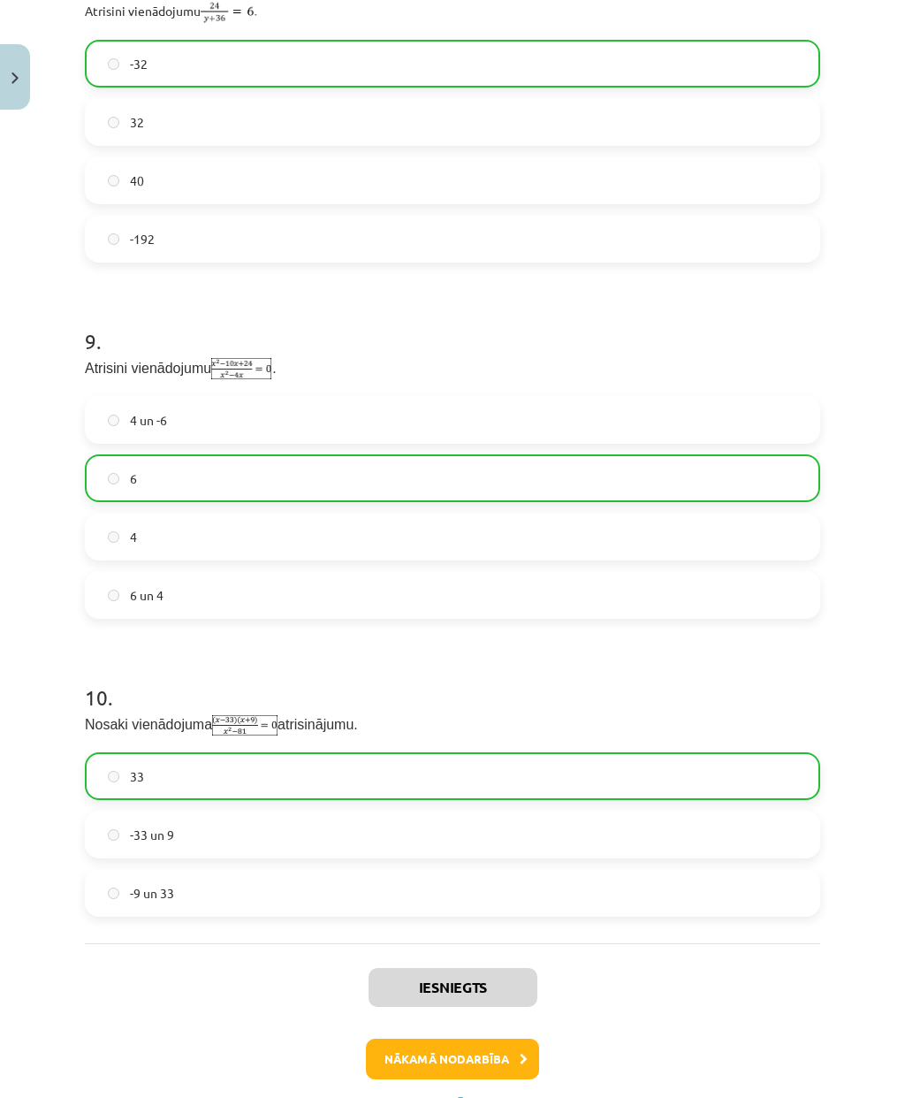
scroll to position [3122, 0]
click at [496, 795] on button "Nākamā nodarbība" at bounding box center [452, 1060] width 173 height 41
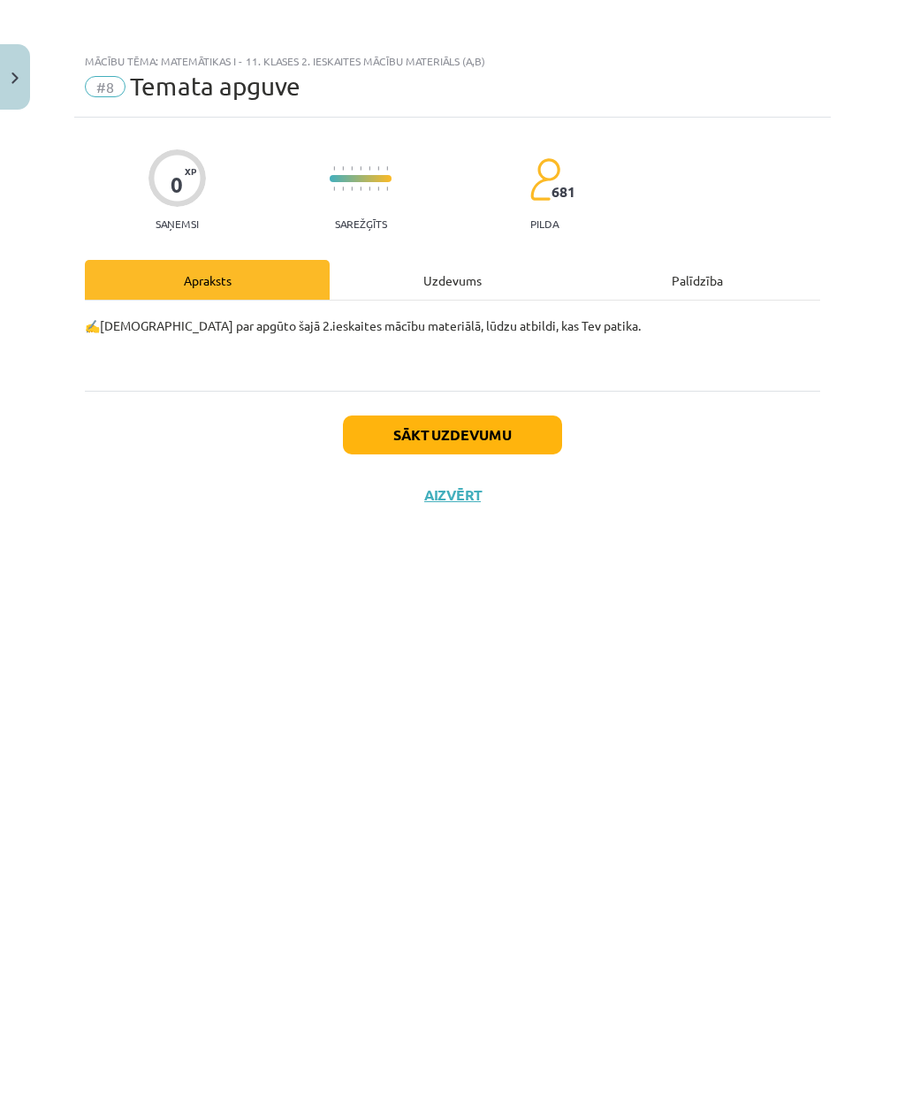
click at [476, 279] on div "Uzdevums" at bounding box center [452, 280] width 245 height 40
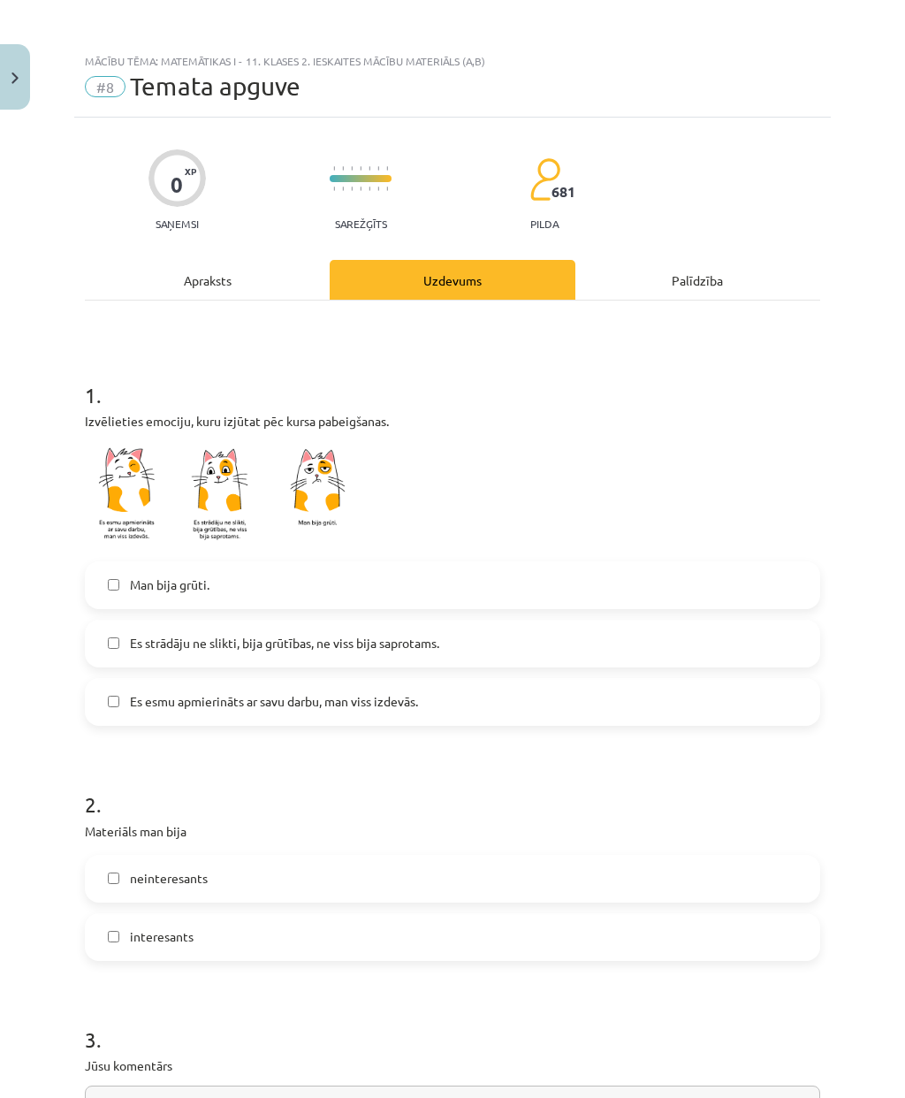
click at [425, 563] on label "Man bija grūti." at bounding box center [453, 585] width 732 height 44
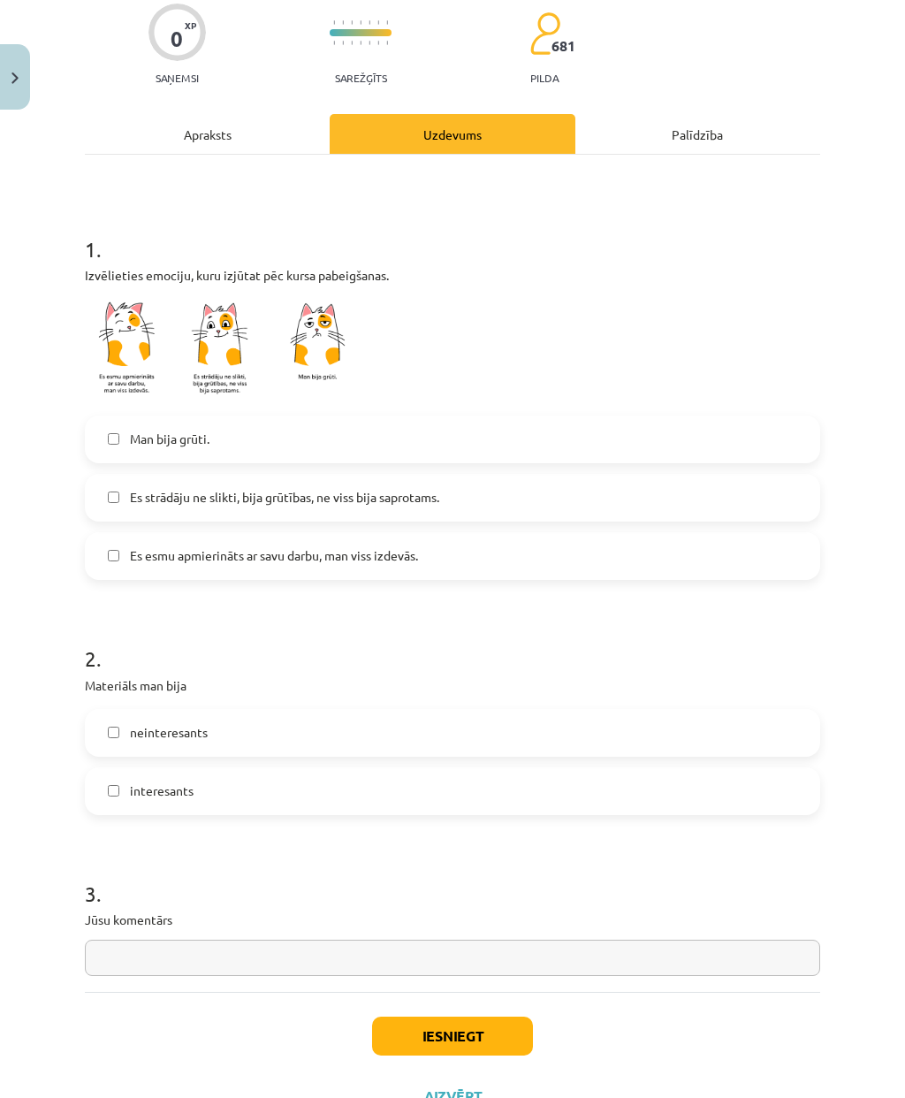
scroll to position [145, 0]
click at [420, 712] on label "neinteresants" at bounding box center [453, 734] width 732 height 44
click at [467, 795] on button "Iesniegt" at bounding box center [452, 1037] width 161 height 39
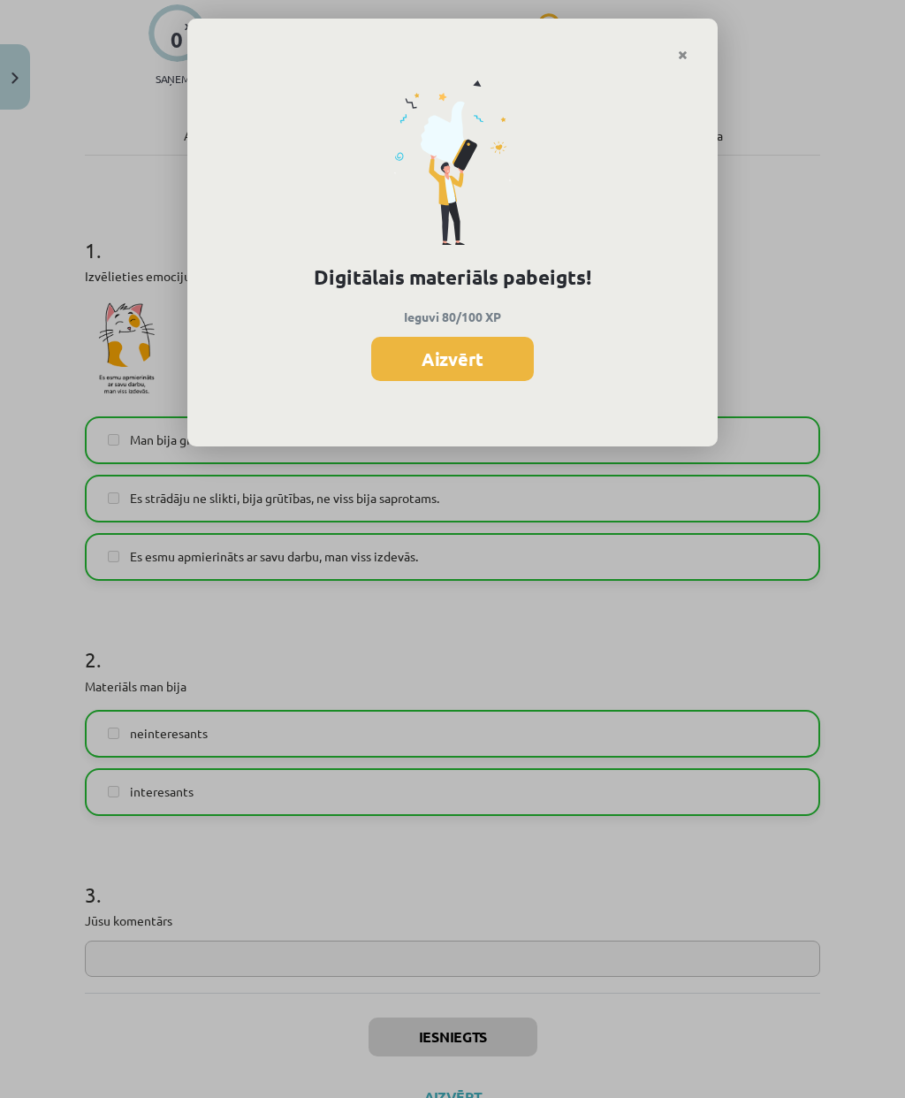
scroll to position [1000, 0]
click at [472, 370] on button "Aizvērt" at bounding box center [452, 359] width 163 height 44
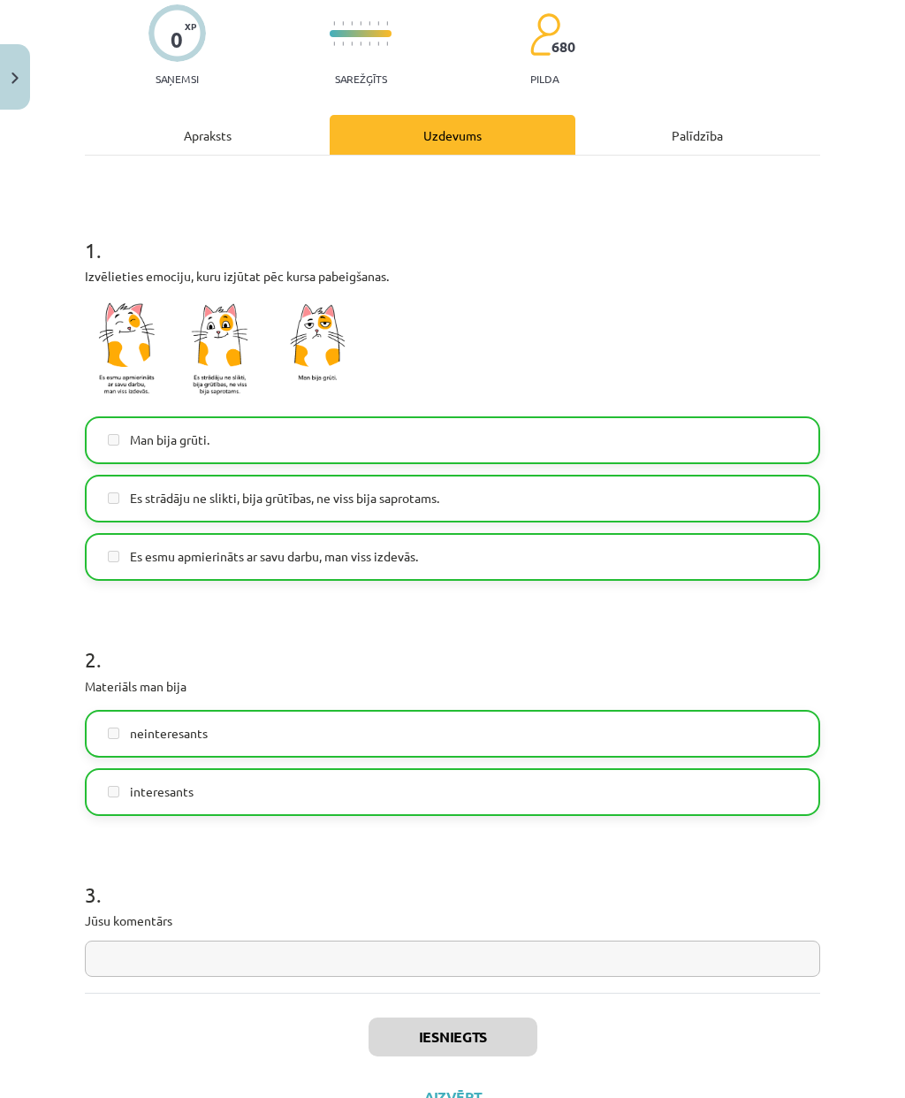
click at [8, 77] on button "Close" at bounding box center [15, 76] width 30 height 65
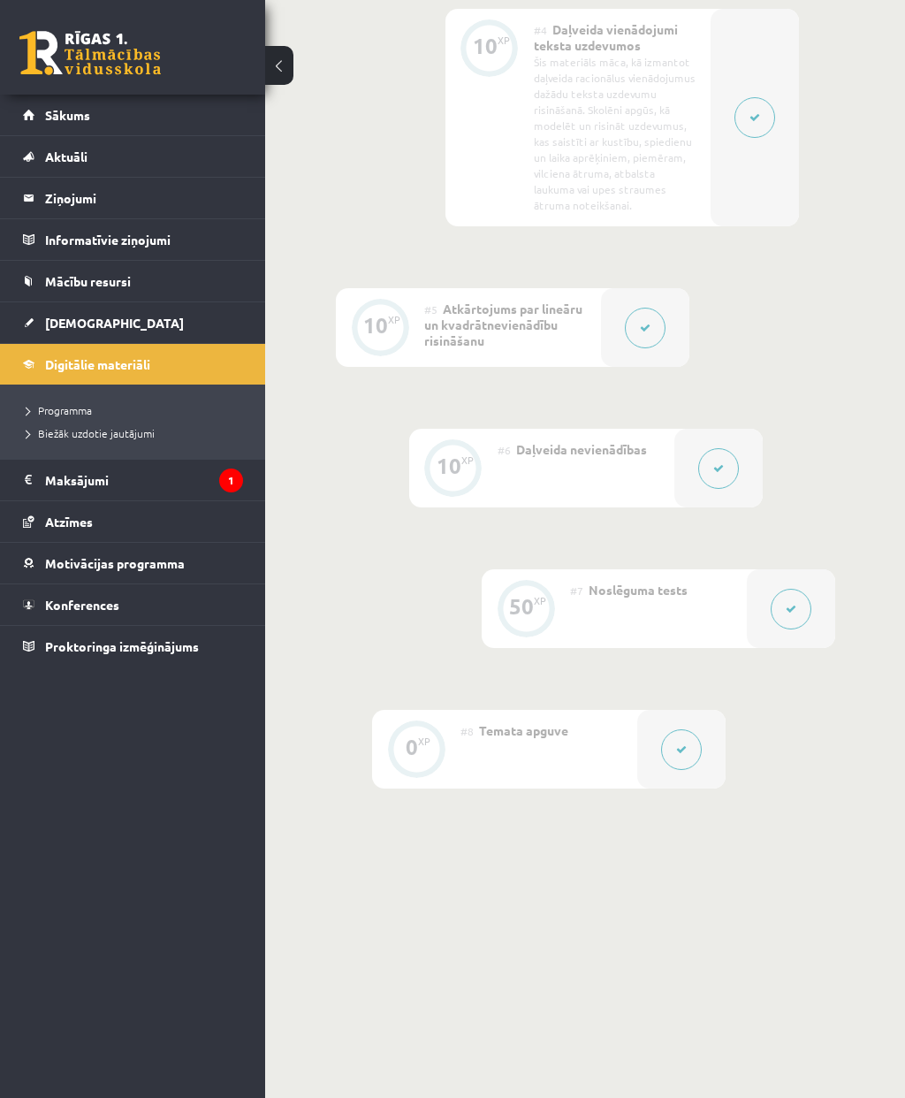
click at [53, 117] on span "Sākums" at bounding box center [67, 115] width 45 height 16
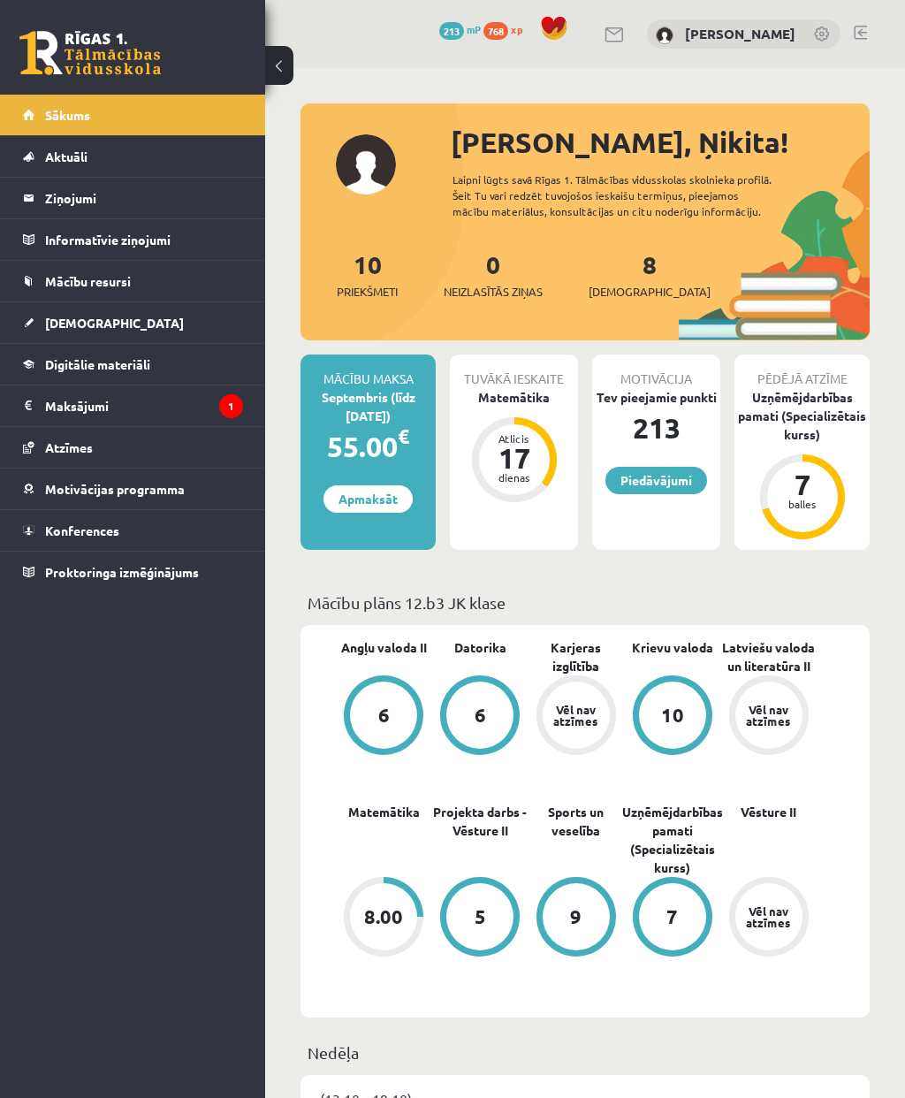
click at [62, 366] on span "Digitālie materiāli" at bounding box center [97, 364] width 105 height 16
